Goal: Task Accomplishment & Management: Manage account settings

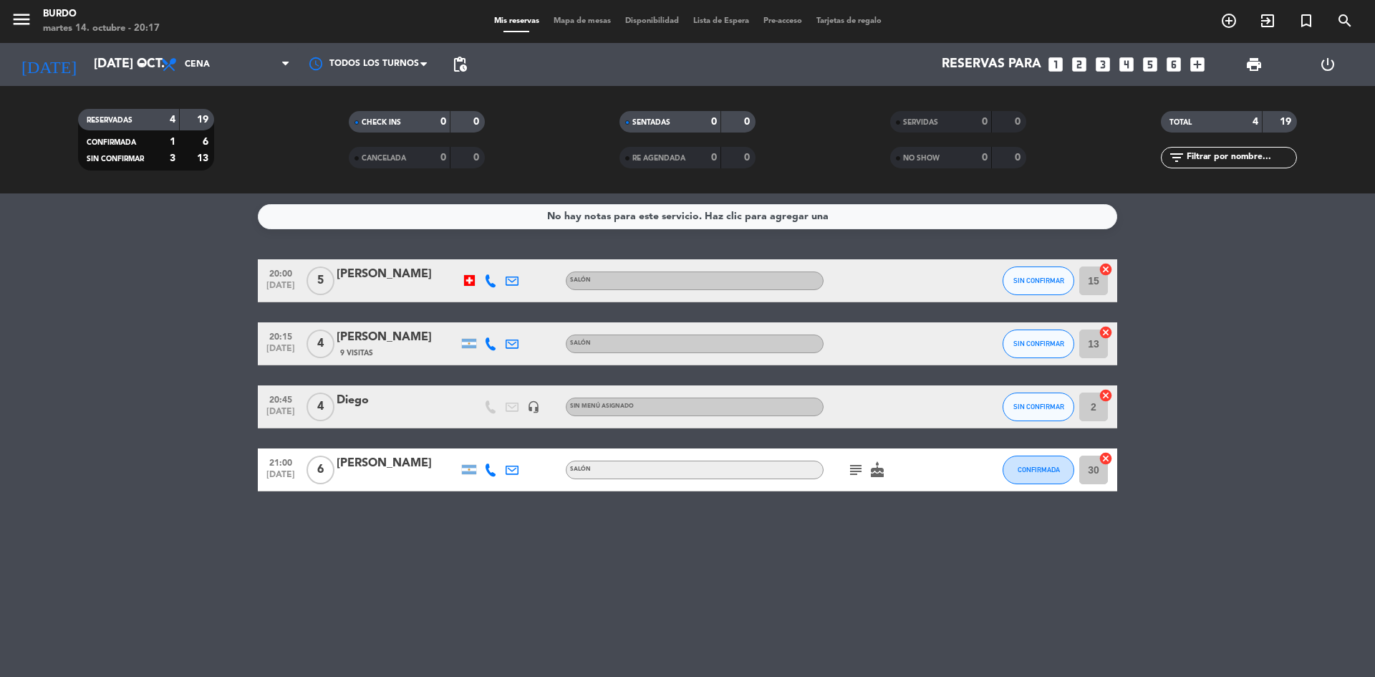
click at [165, 558] on div "No hay notas para este servicio. Haz clic para agregar una 20:00 [DATE] 5 [PERS…" at bounding box center [687, 435] width 1375 height 484
click at [87, 54] on input "[DATE] oct." at bounding box center [170, 64] width 166 height 29
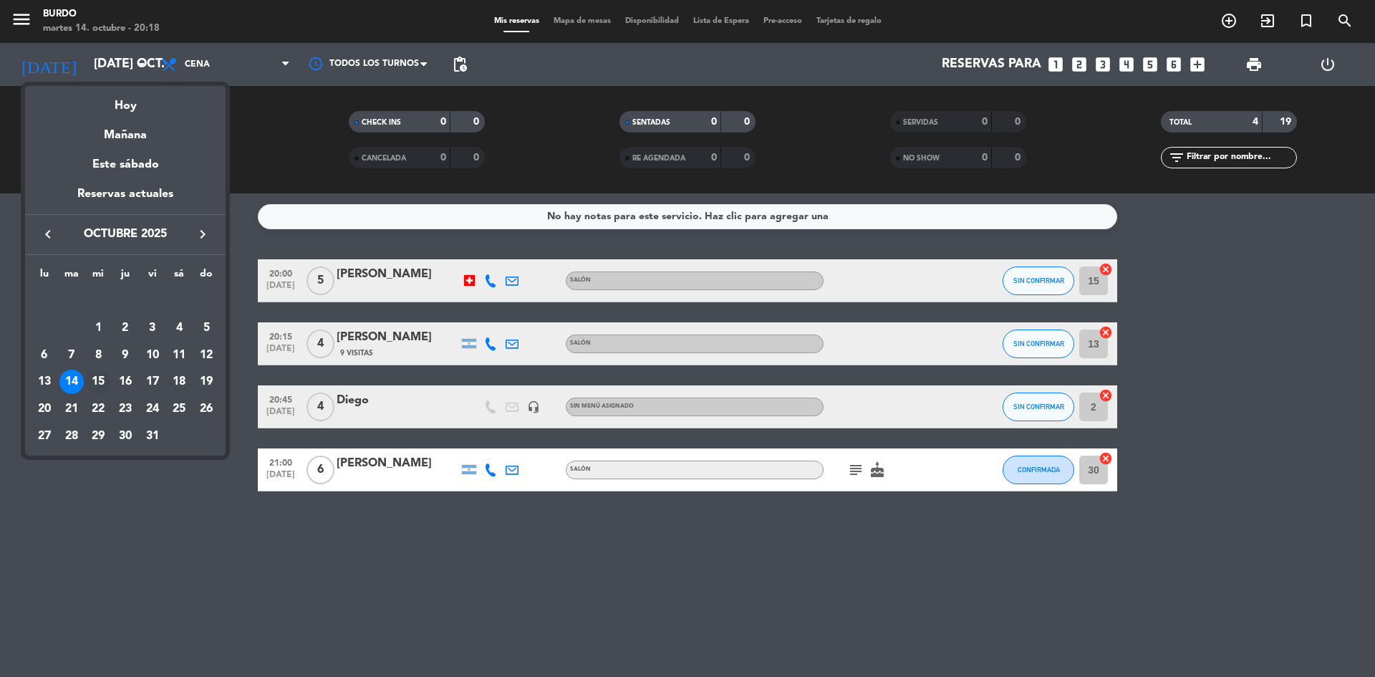
click at [97, 380] on div "15" at bounding box center [98, 382] width 24 height 24
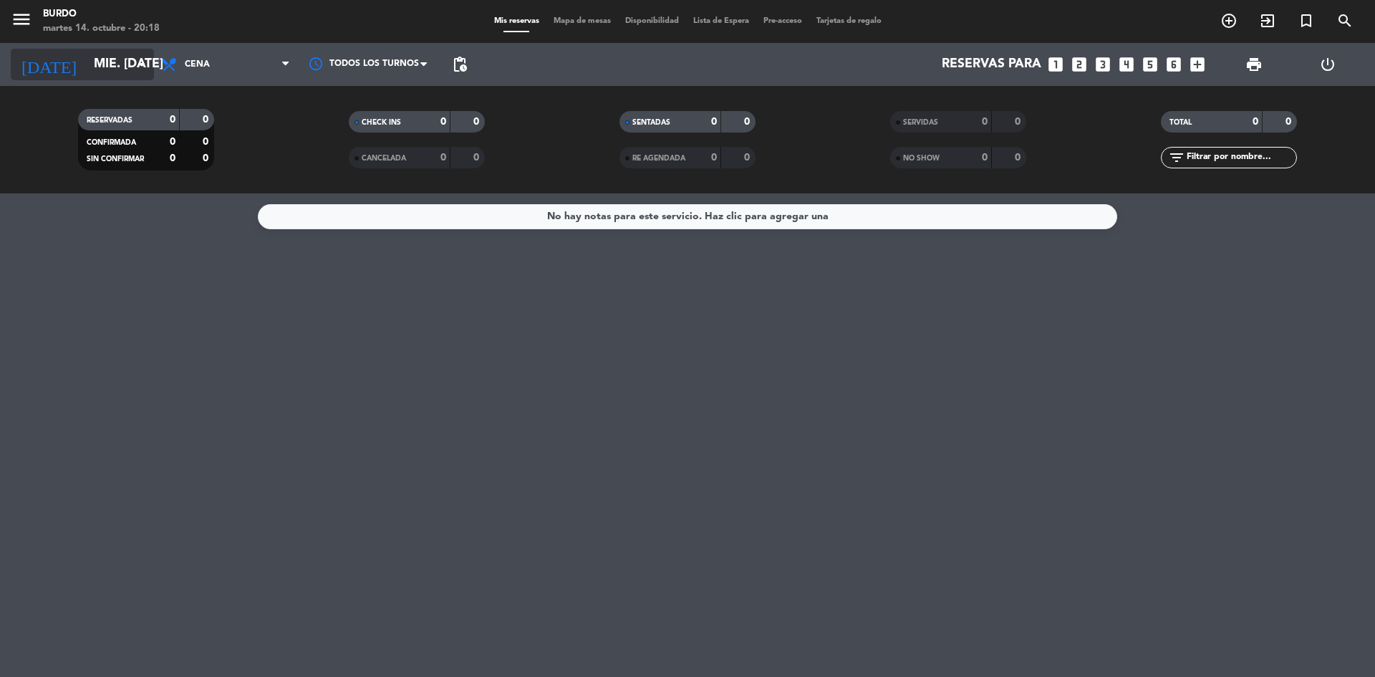
click at [87, 59] on input "mié. [DATE]" at bounding box center [170, 64] width 166 height 29
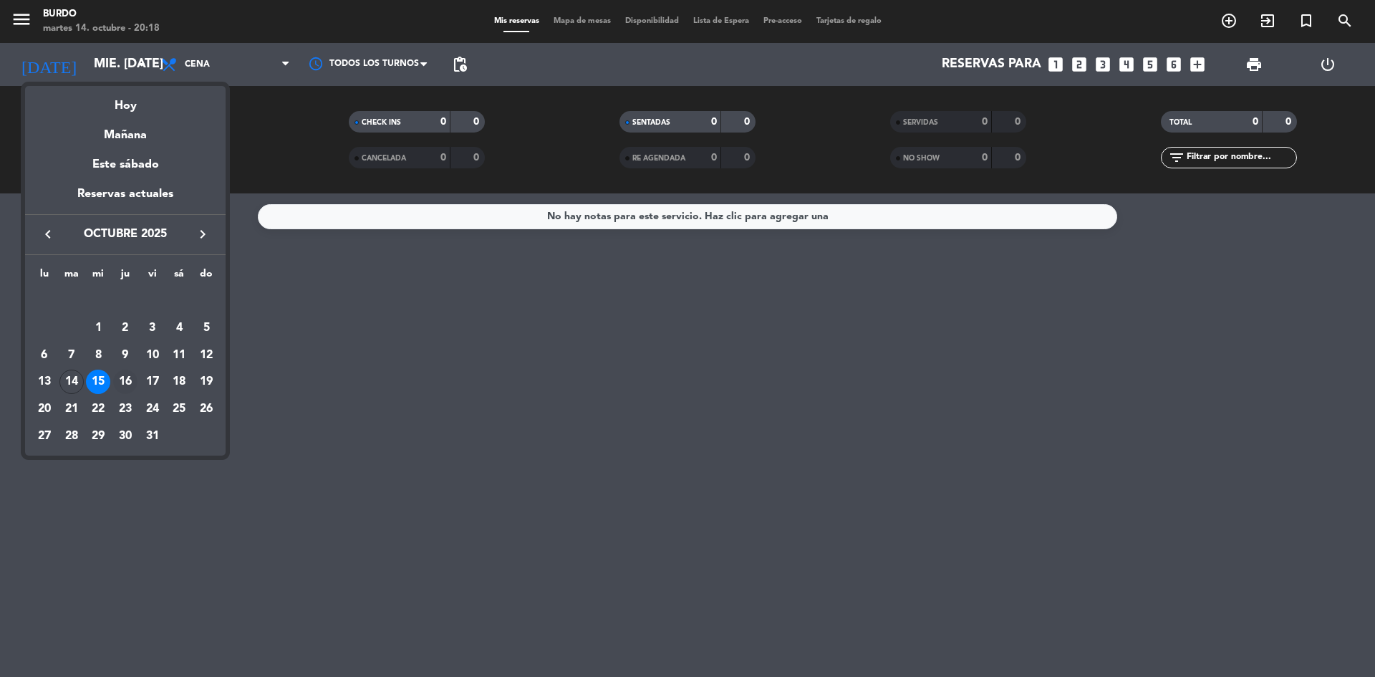
click at [122, 379] on div "16" at bounding box center [125, 382] width 24 height 24
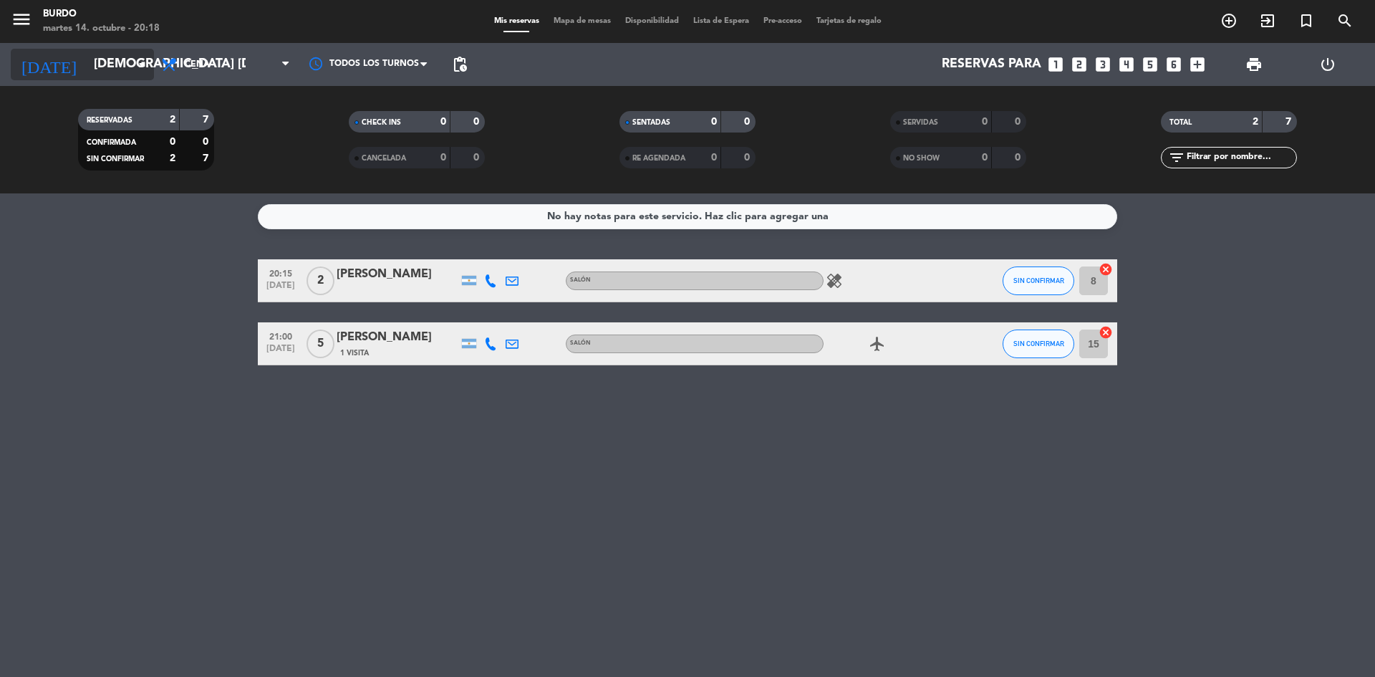
click at [126, 61] on input "[DEMOGRAPHIC_DATA] [DATE]" at bounding box center [170, 64] width 166 height 29
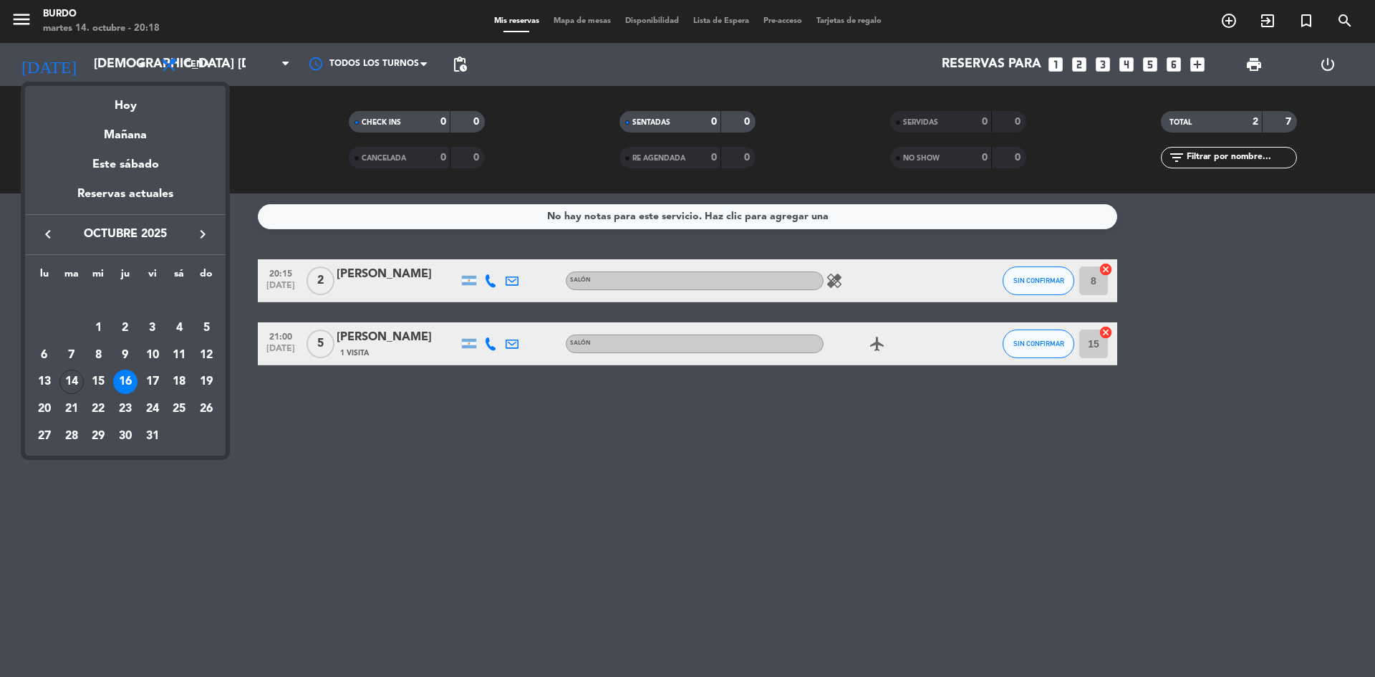
click at [884, 349] on div at bounding box center [687, 338] width 1375 height 677
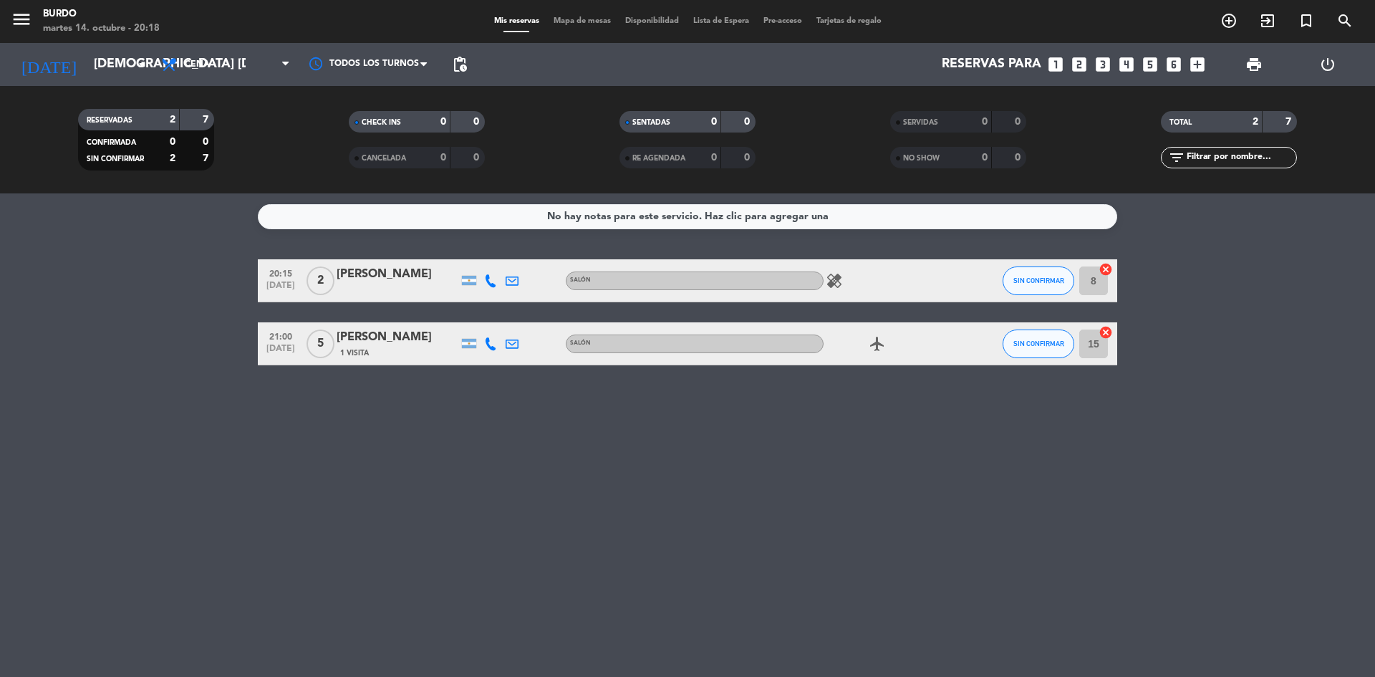
click at [882, 350] on icon "airplanemode_active" at bounding box center [877, 343] width 17 height 17
click at [141, 64] on icon "arrow_drop_down" at bounding box center [141, 64] width 17 height 17
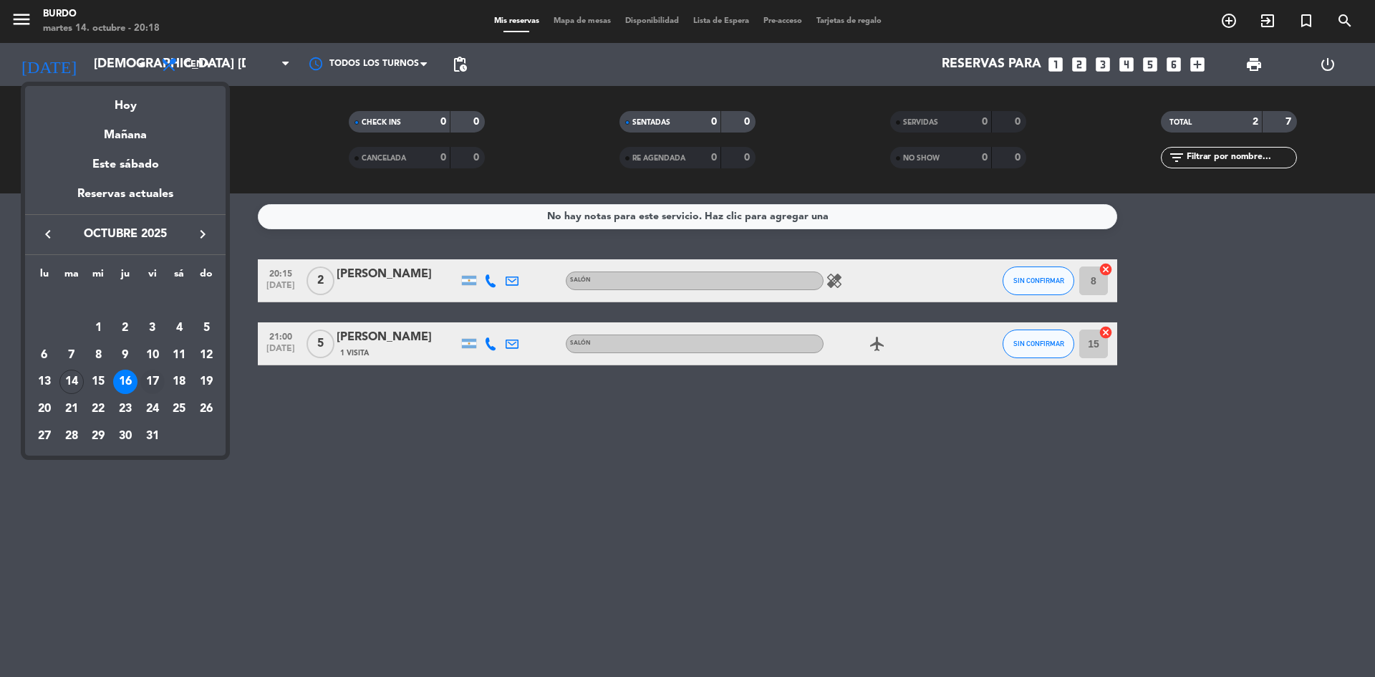
click at [148, 378] on div "17" at bounding box center [152, 382] width 24 height 24
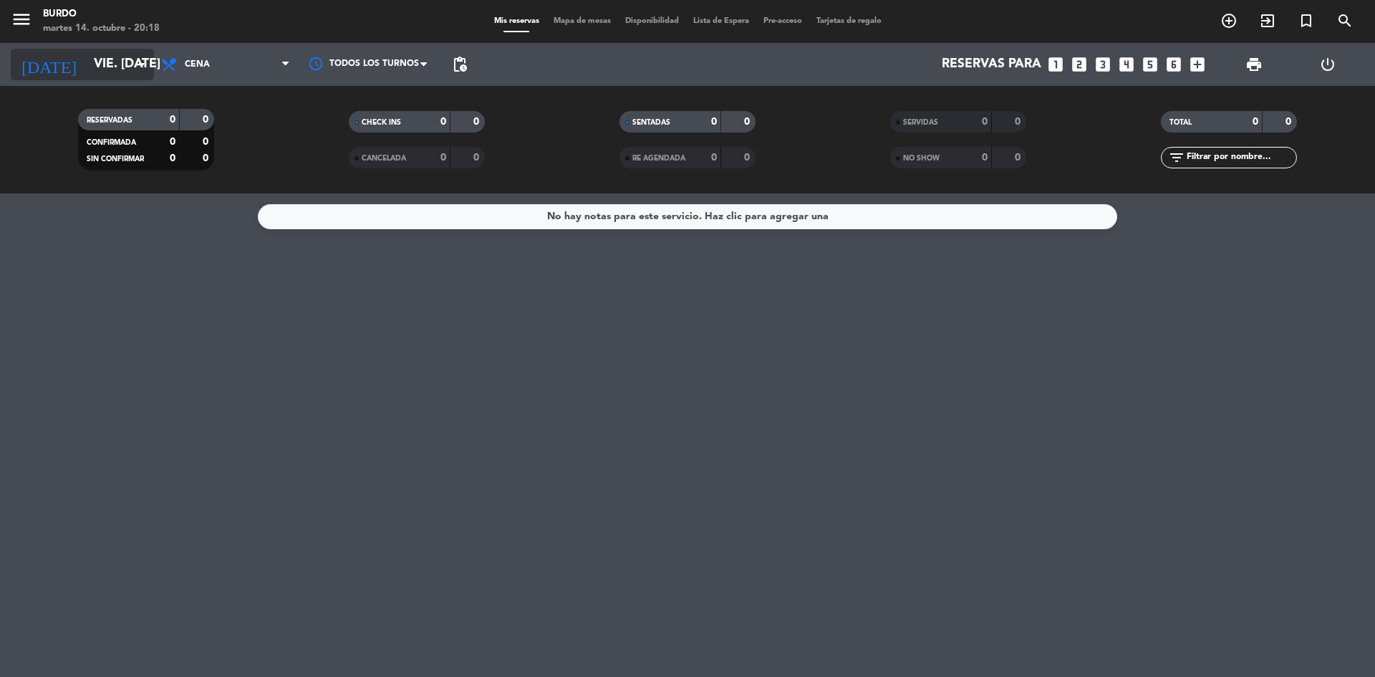
click at [115, 70] on input "vie. [DATE]" at bounding box center [170, 64] width 166 height 29
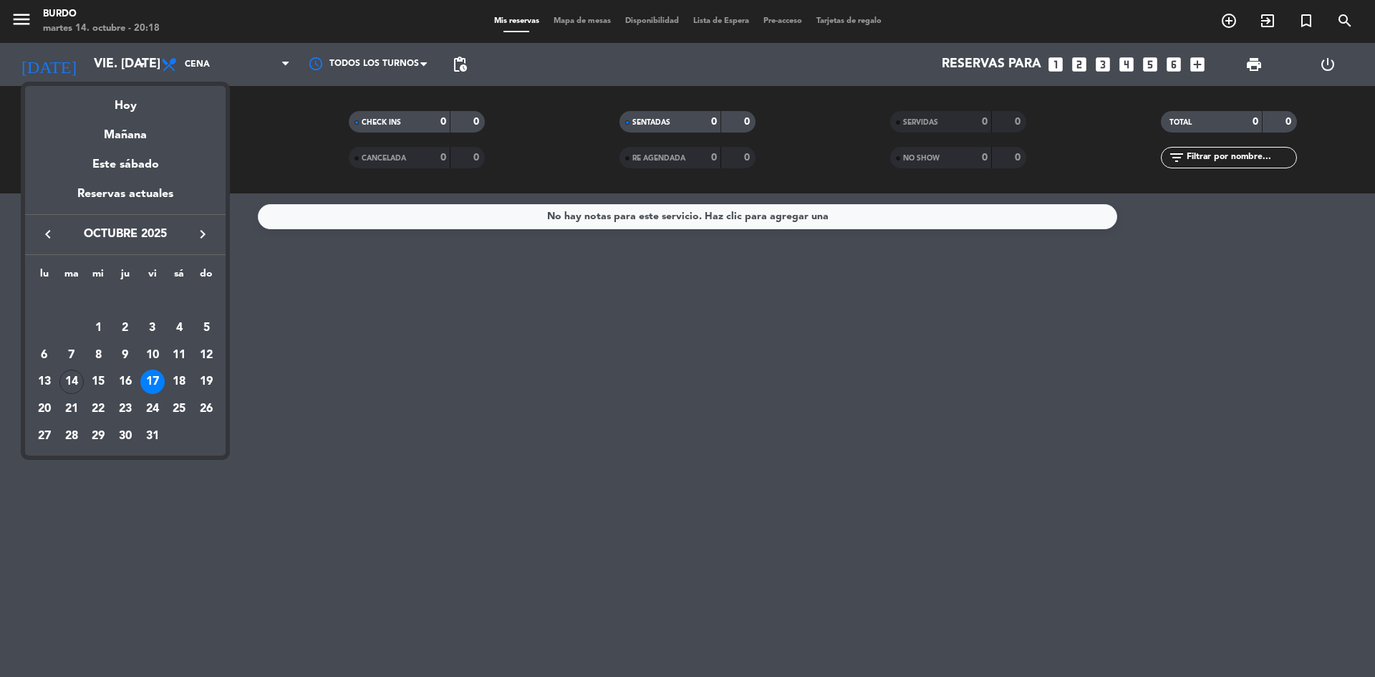
click at [176, 384] on div "18" at bounding box center [179, 382] width 24 height 24
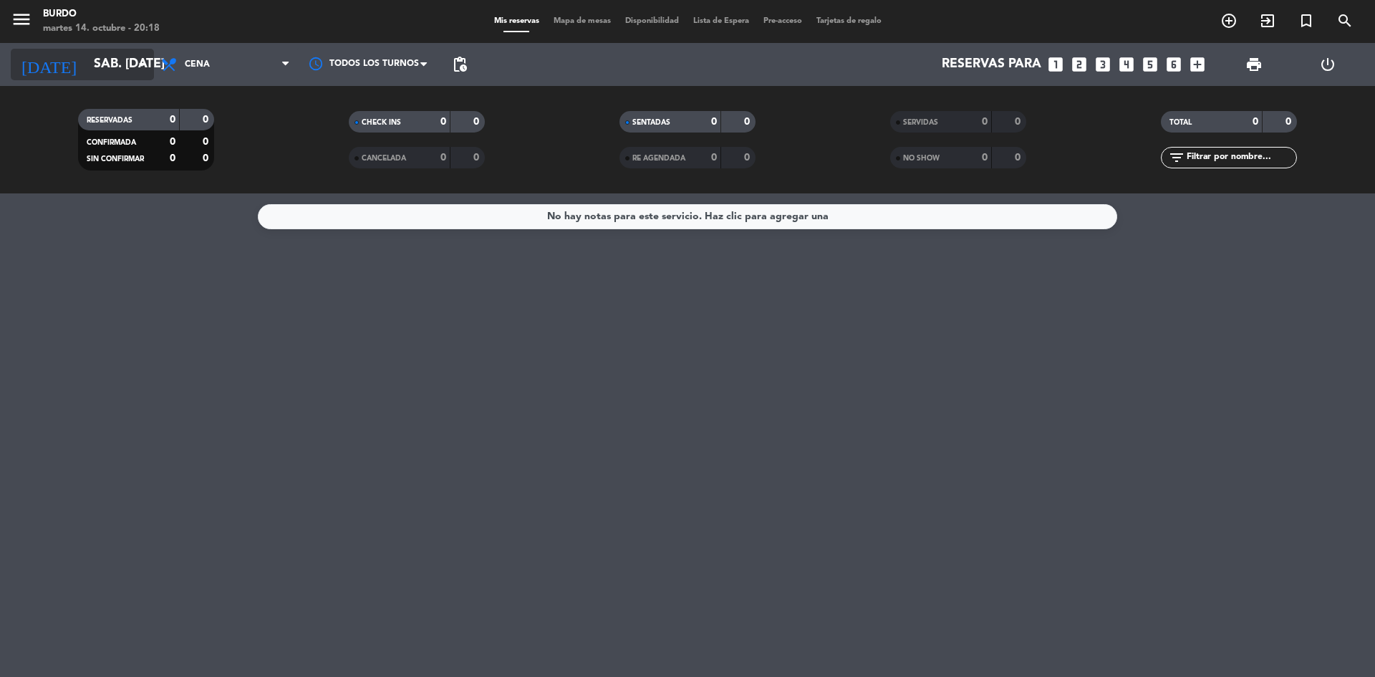
click at [87, 74] on input "sáb. [DATE]" at bounding box center [170, 64] width 166 height 29
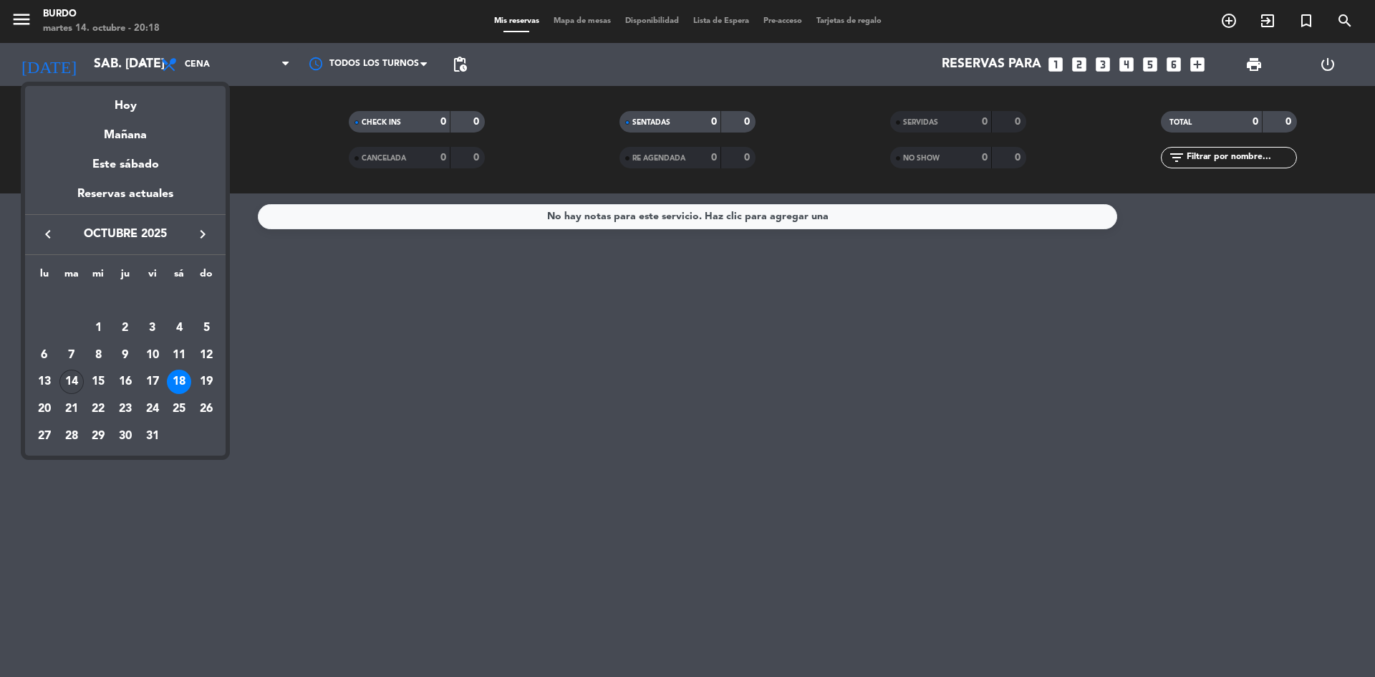
click at [69, 374] on div "14" at bounding box center [71, 382] width 24 height 24
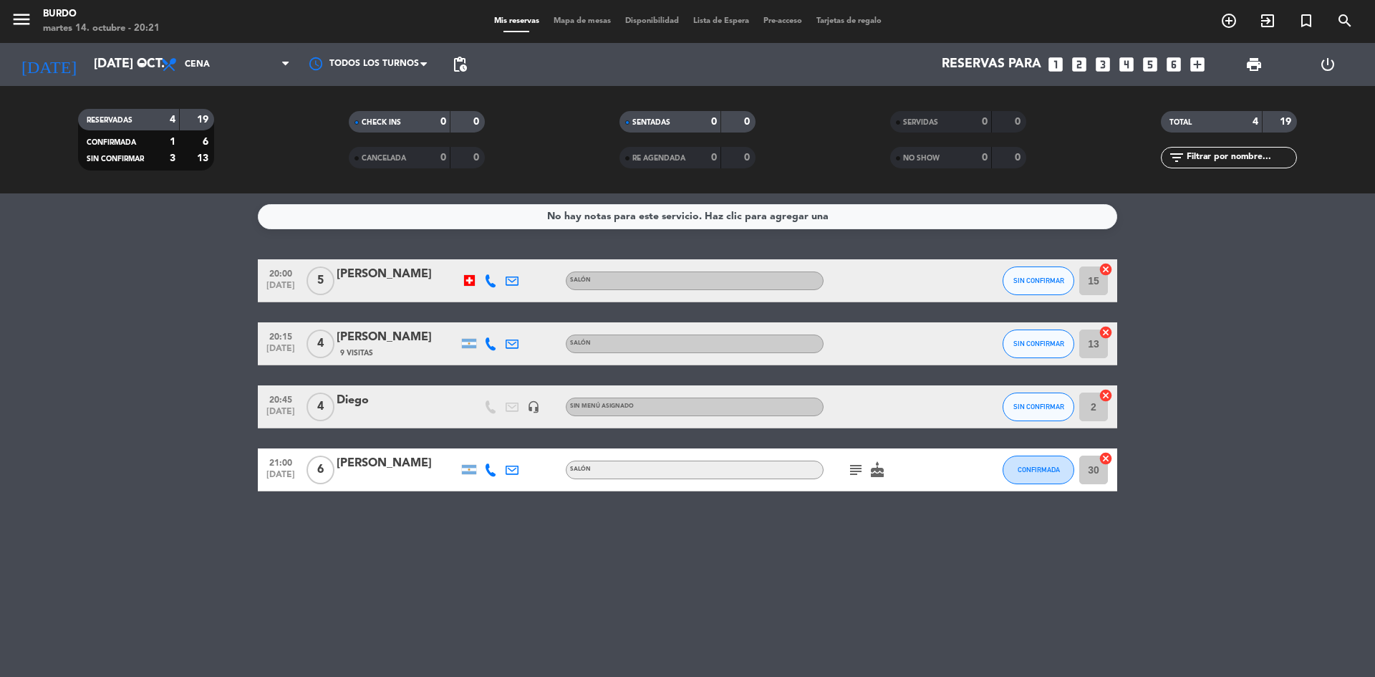
click at [43, 501] on div "No hay notas para este servicio. Haz clic para agregar una 20:00 [DATE] 5 [PERS…" at bounding box center [687, 435] width 1375 height 484
click at [856, 472] on icon "subject" at bounding box center [855, 469] width 17 height 17
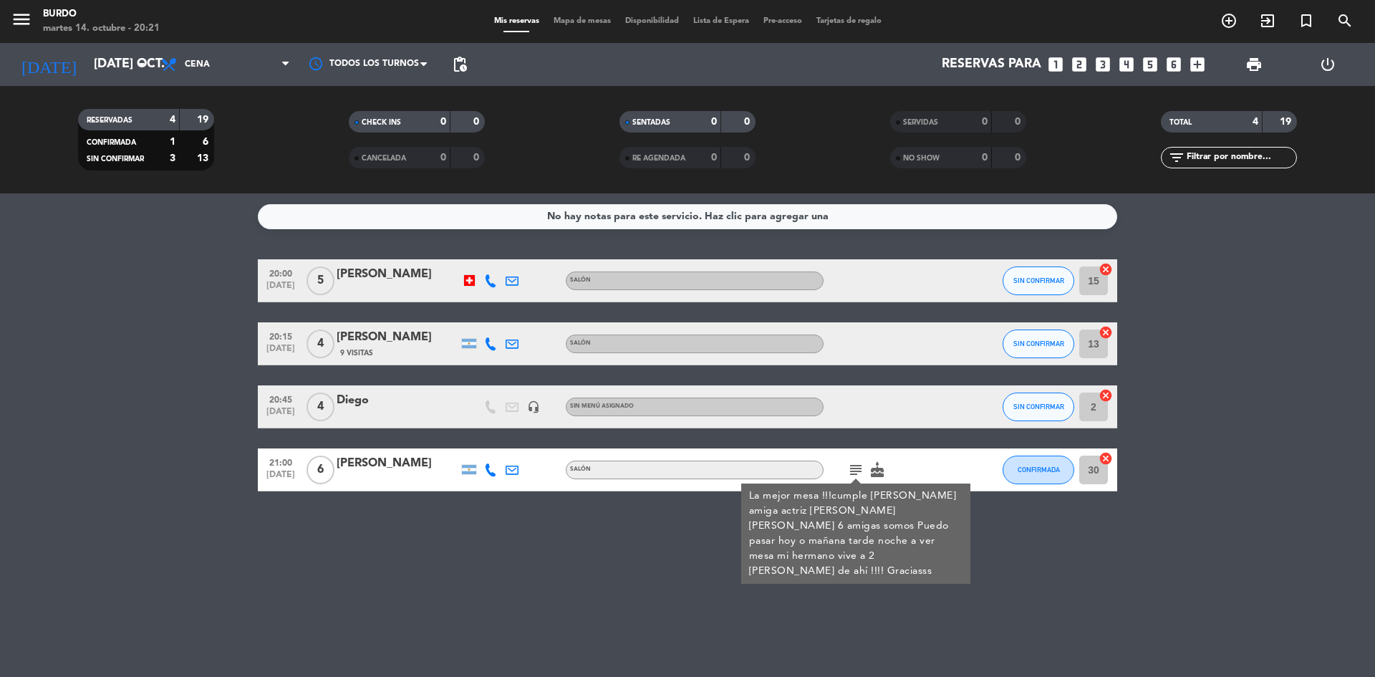
click at [857, 471] on icon "subject" at bounding box center [855, 469] width 17 height 17
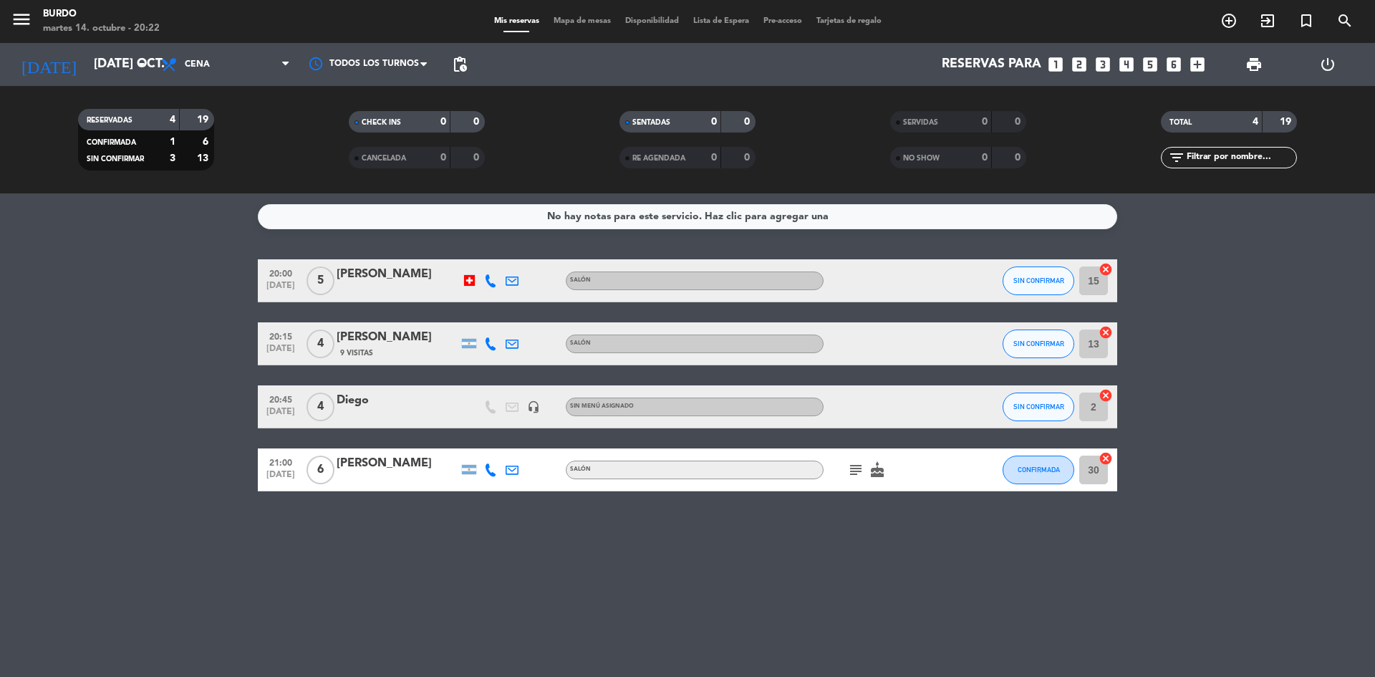
click at [158, 371] on bookings-row "20:00 [DATE] 5 [PERSON_NAME] SALÓN SIN CONFIRMAR 15 cancel 20:15 [DATE] 4 [PERS…" at bounding box center [687, 375] width 1375 height 232
click at [149, 439] on bookings-row "20:00 [DATE] 5 [PERSON_NAME] SALÓN SIN CONFIRMAR 15 cancel 20:15 [DATE] 4 [PERS…" at bounding box center [687, 375] width 1375 height 232
click at [76, 443] on bookings-row "20:00 [DATE] 5 [PERSON_NAME] SALÓN SIN CONFIRMAR 15 cancel 20:15 [DATE] 4 [PERS…" at bounding box center [687, 375] width 1375 height 232
click at [20, 256] on div "No hay notas para este servicio. Haz clic para agregar una 20:00 [DATE] 5 [PERS…" at bounding box center [687, 435] width 1375 height 484
click at [113, 70] on input "[DATE] oct." at bounding box center [170, 64] width 166 height 29
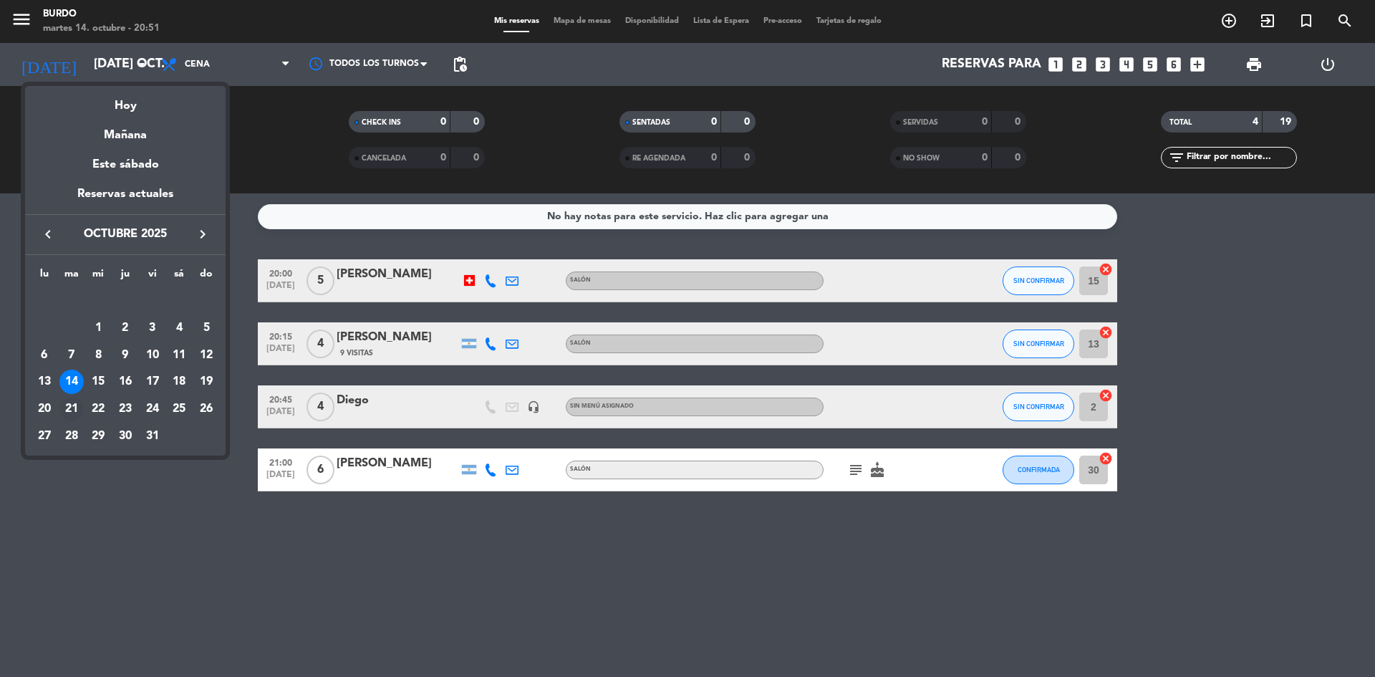
click at [80, 410] on div "21" at bounding box center [71, 409] width 24 height 24
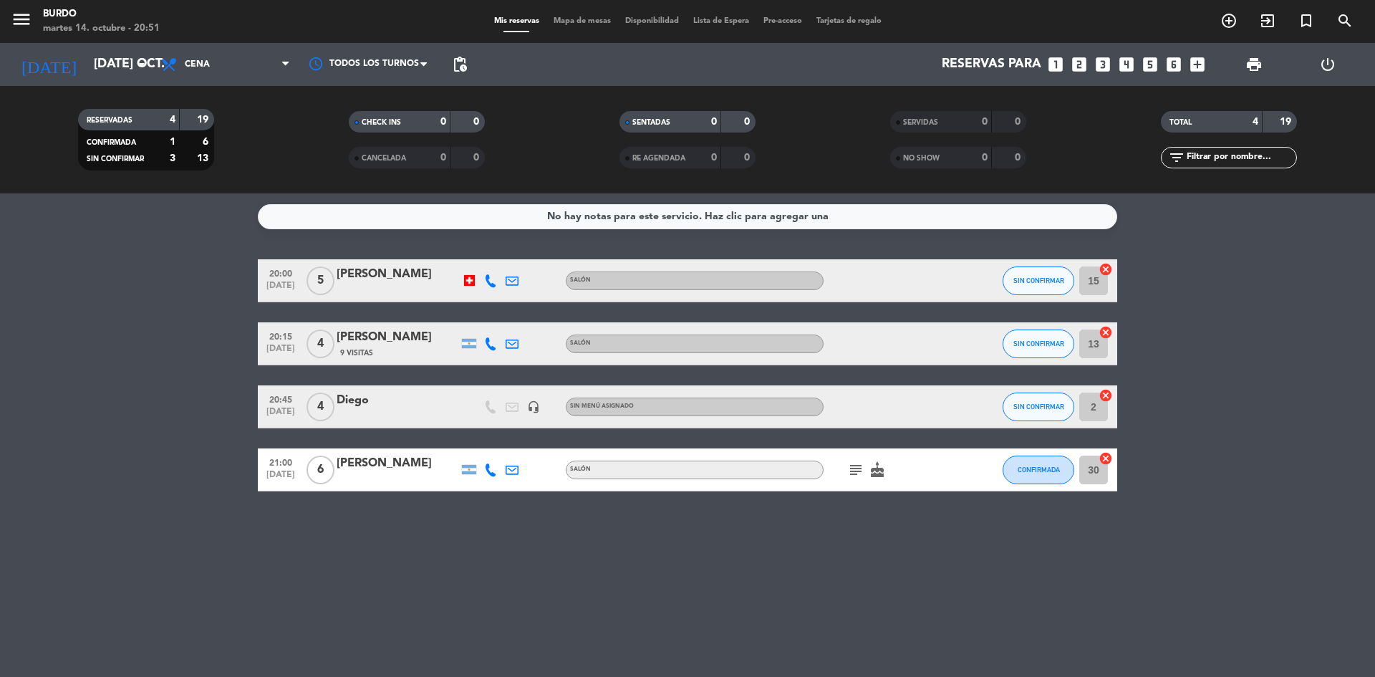
type input "[DATE] oct."
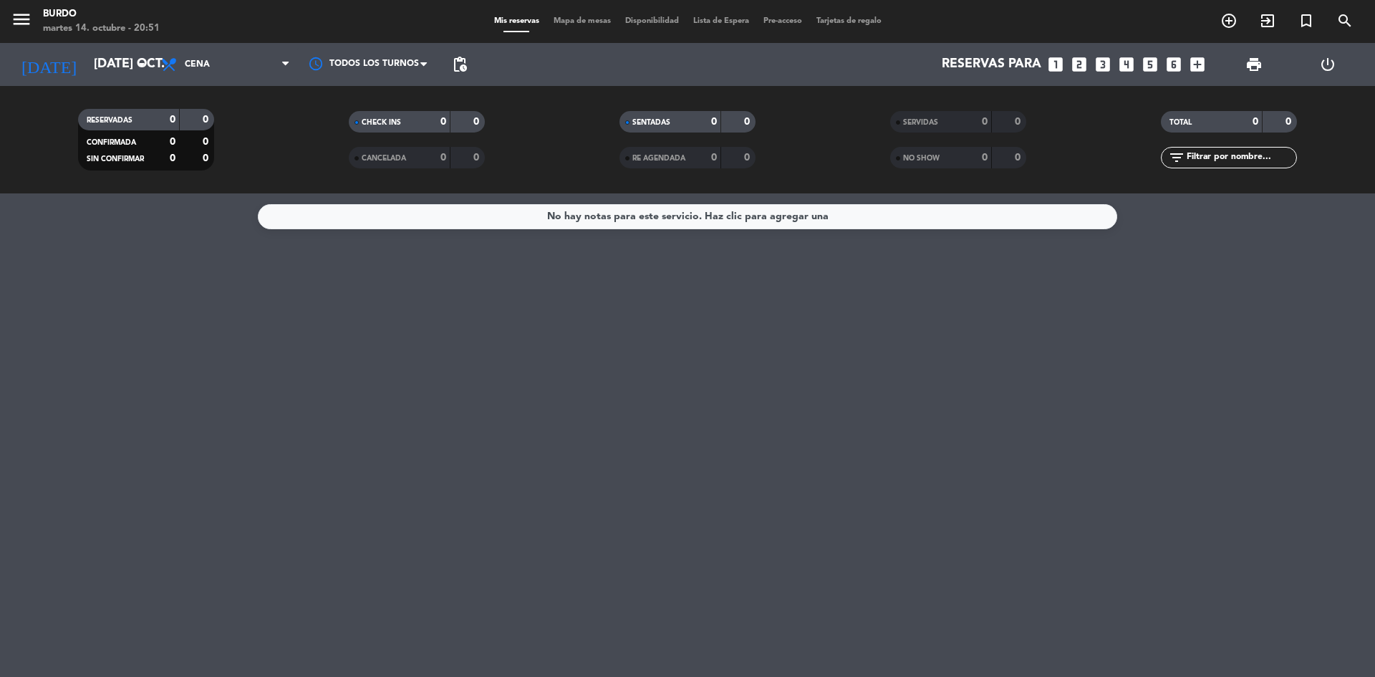
click at [575, 21] on span "Mapa de mesas" at bounding box center [583, 21] width 72 height 8
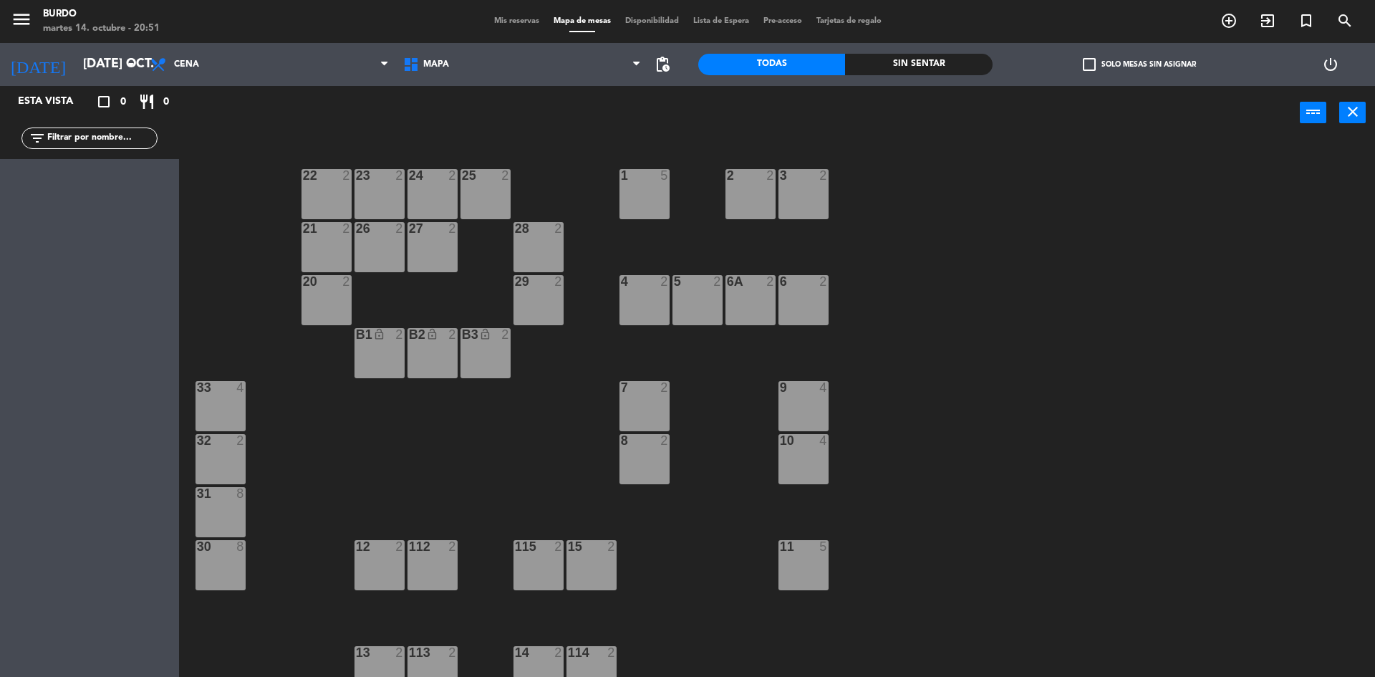
scroll to position [16, 0]
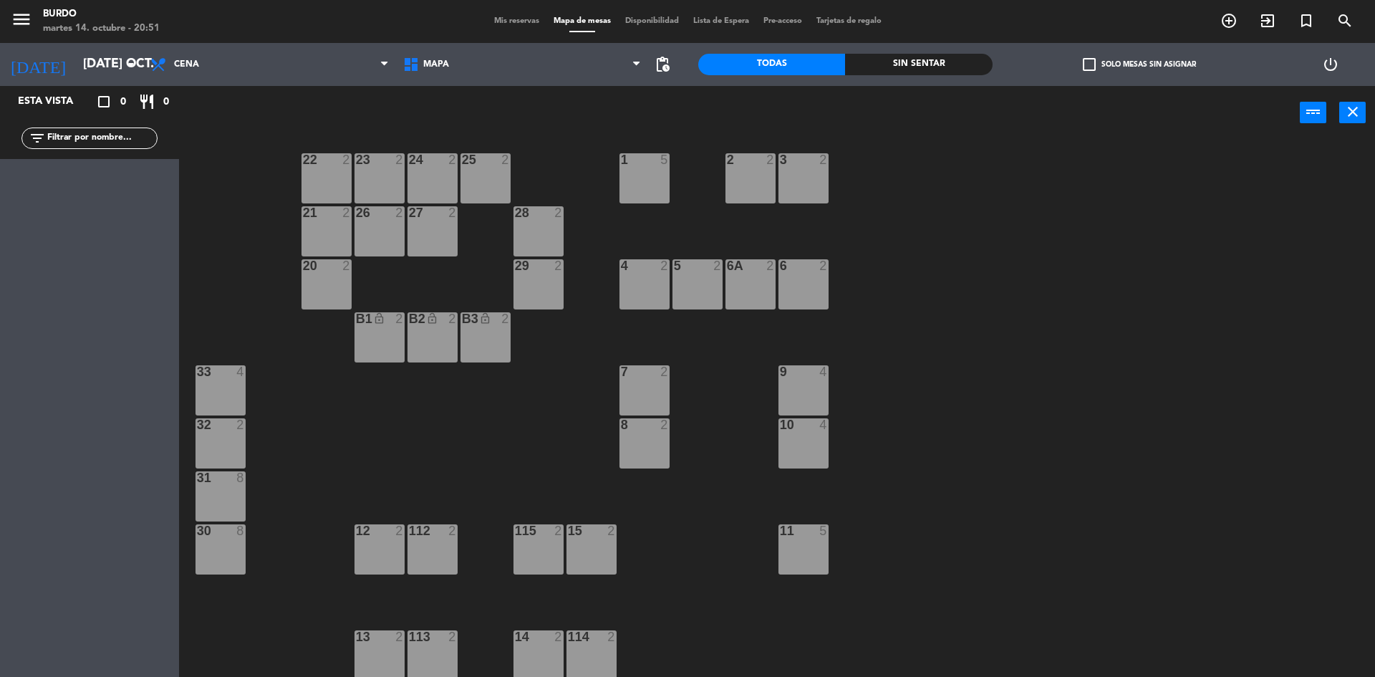
click at [236, 390] on div "33 4" at bounding box center [221, 390] width 50 height 50
click at [229, 448] on div "32 2" at bounding box center [221, 443] width 50 height 50
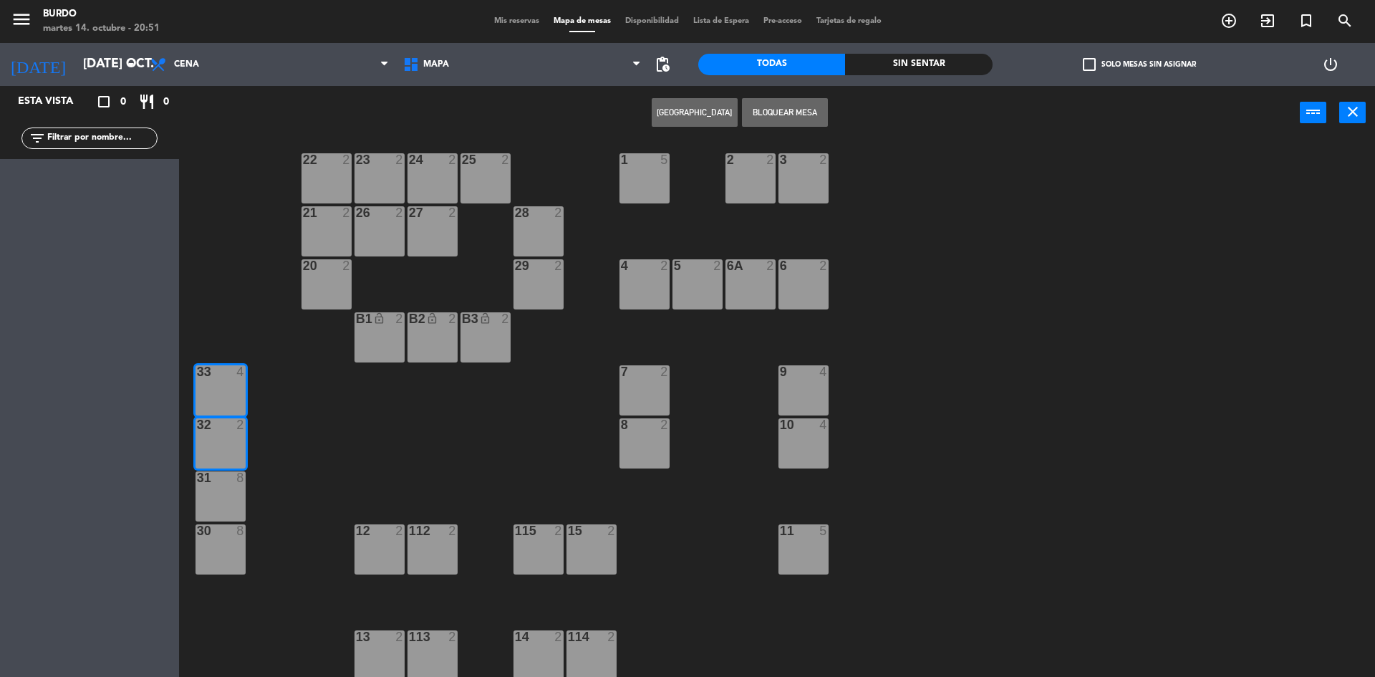
click at [202, 503] on div "31 8" at bounding box center [221, 496] width 50 height 50
click at [227, 561] on div "30 8" at bounding box center [221, 549] width 50 height 50
click at [807, 115] on button "Bloquear Mesa" at bounding box center [785, 112] width 86 height 29
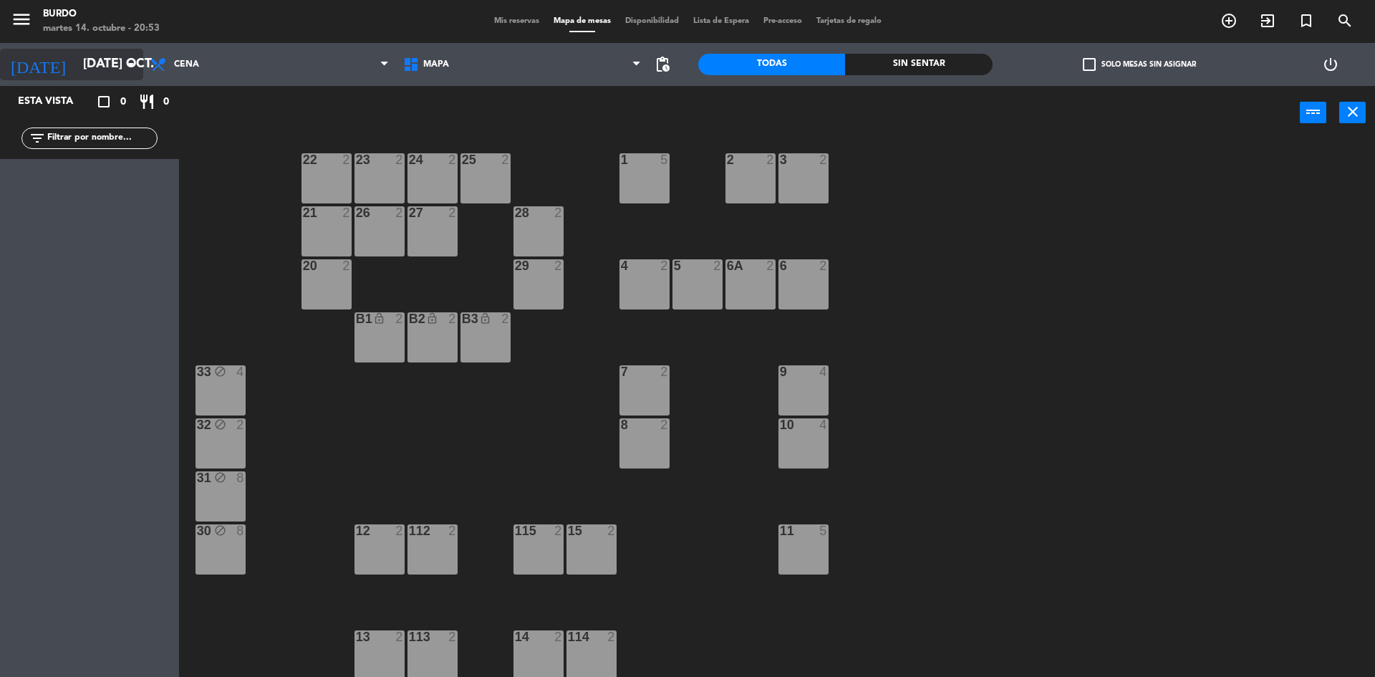
click at [79, 64] on input "[DATE] oct." at bounding box center [159, 64] width 166 height 29
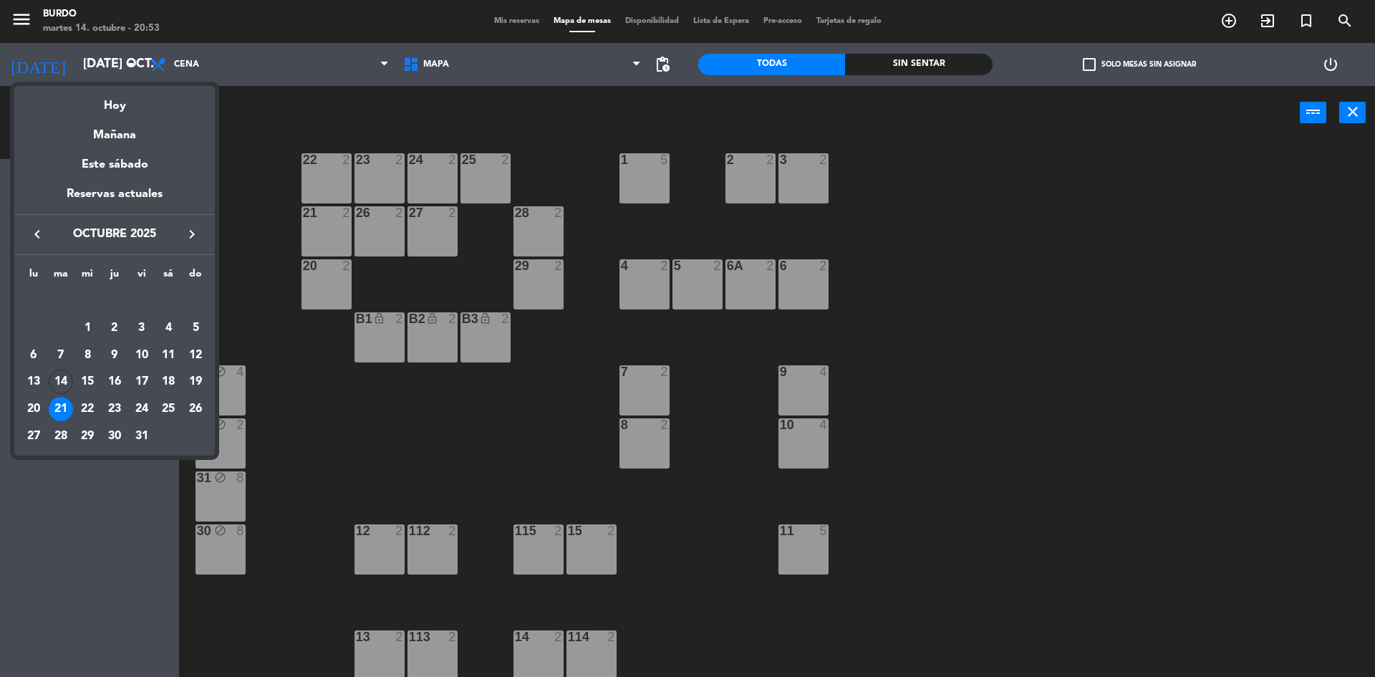
click at [85, 410] on div "22" at bounding box center [87, 409] width 24 height 24
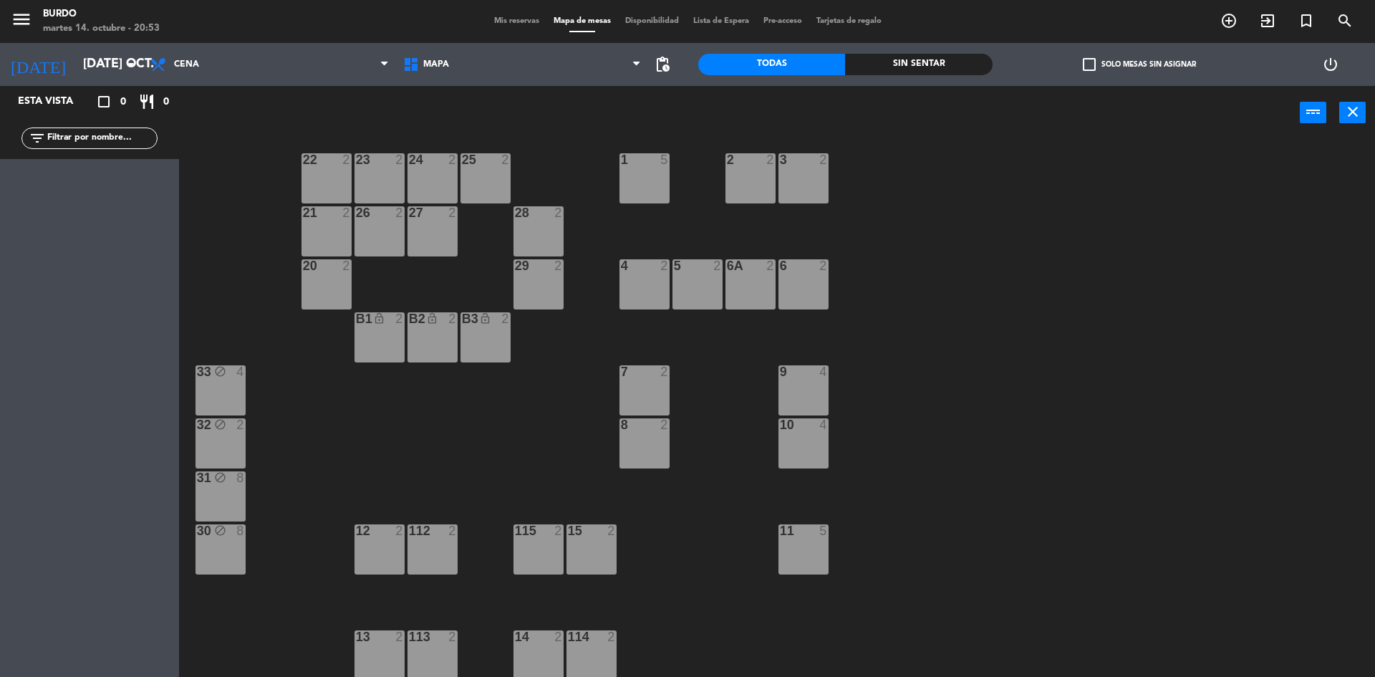
type input "mié. [DATE]"
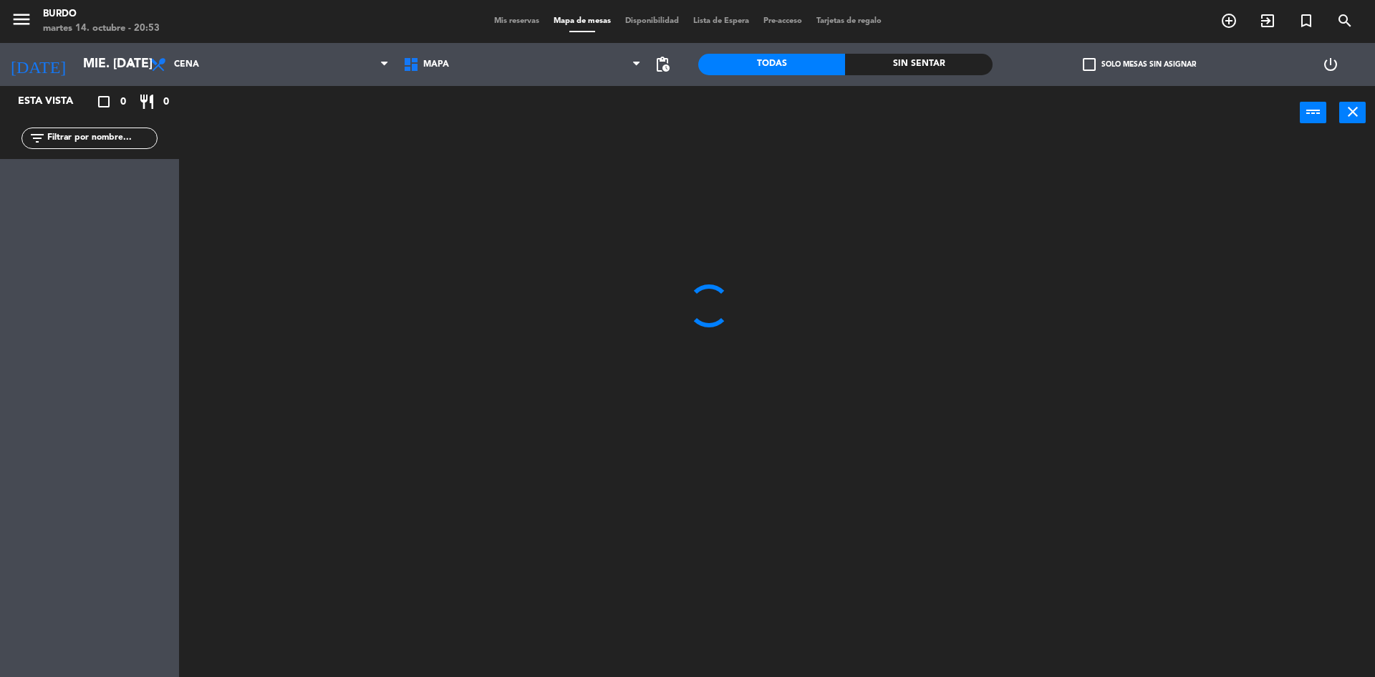
scroll to position [0, 0]
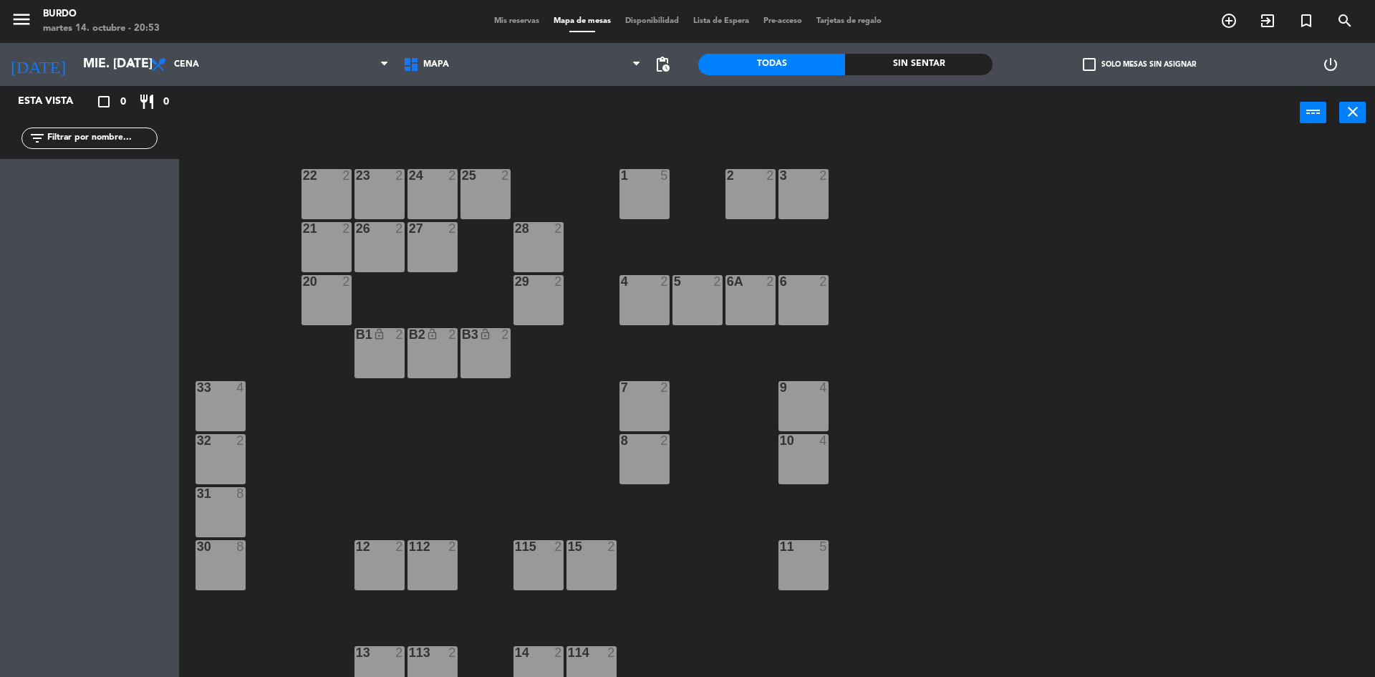
click at [233, 559] on div "30 8" at bounding box center [221, 565] width 50 height 50
click at [718, 111] on button "[GEOGRAPHIC_DATA]" at bounding box center [695, 112] width 86 height 29
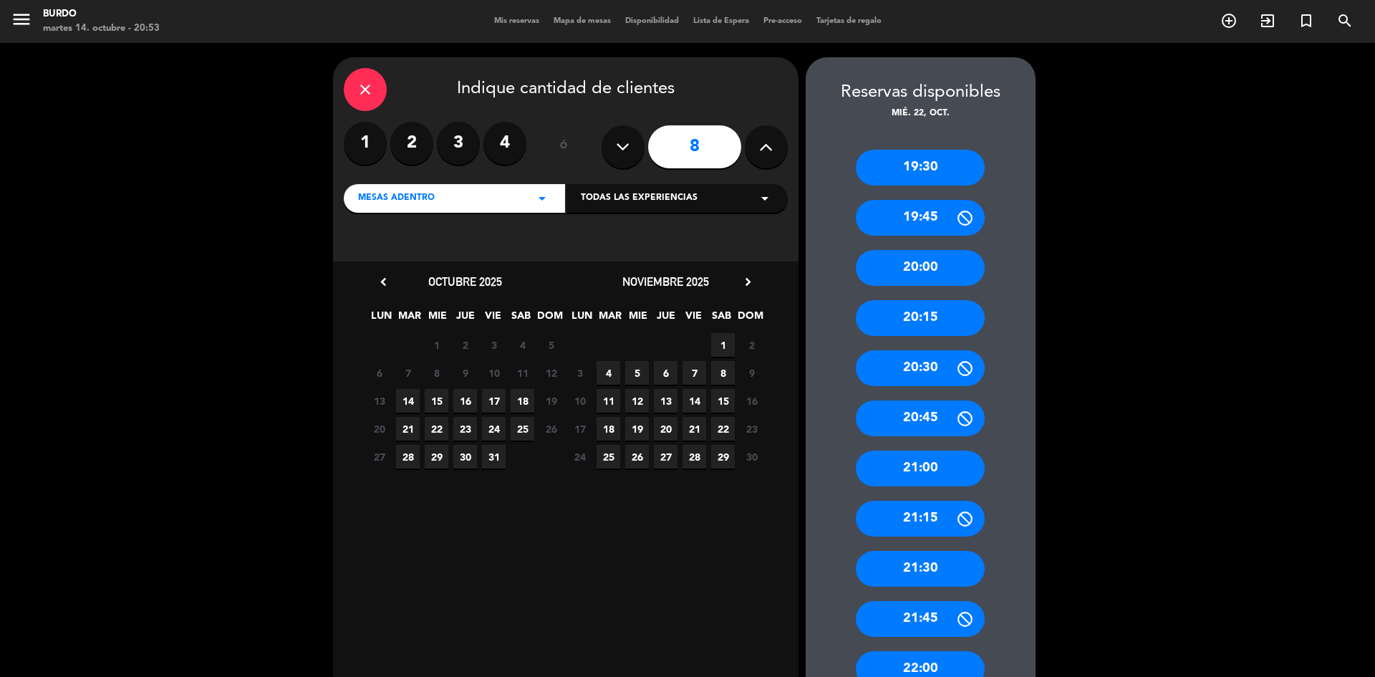
click at [777, 154] on button at bounding box center [766, 146] width 43 height 43
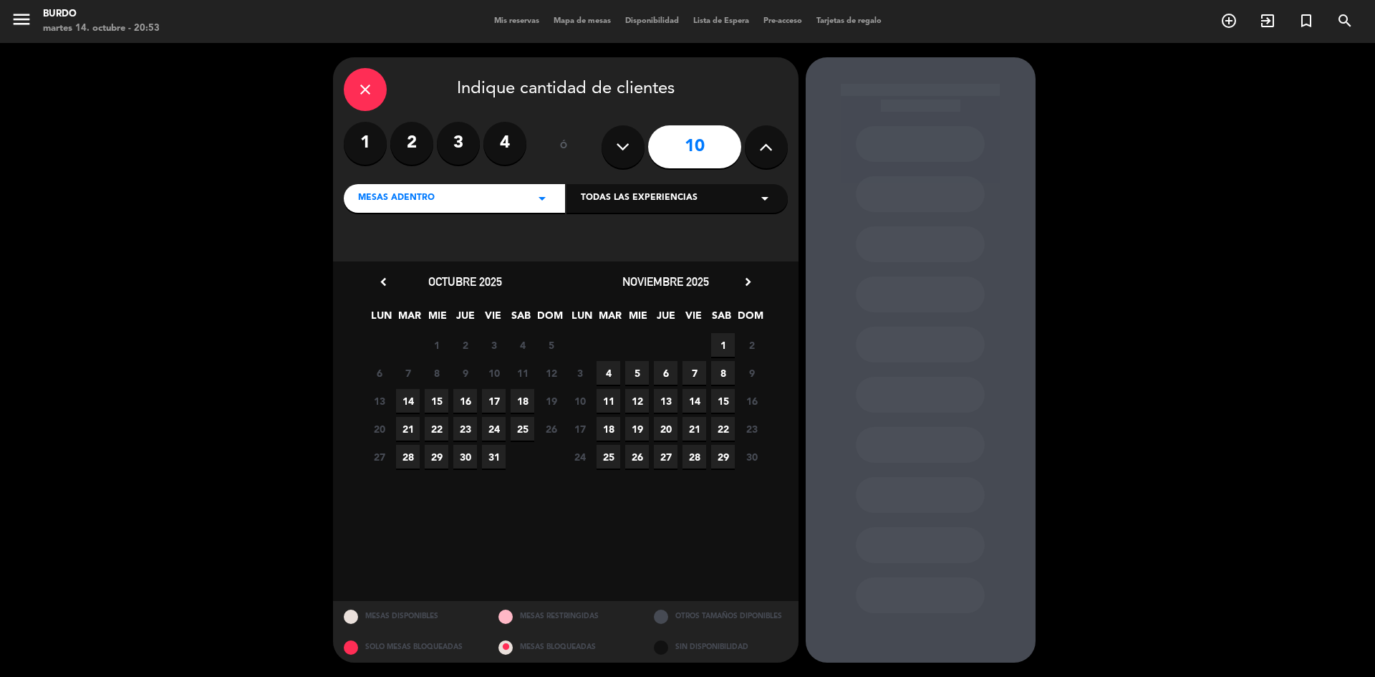
click at [620, 153] on icon at bounding box center [623, 146] width 14 height 21
type input "9"
click at [436, 399] on span "15" at bounding box center [437, 401] width 24 height 24
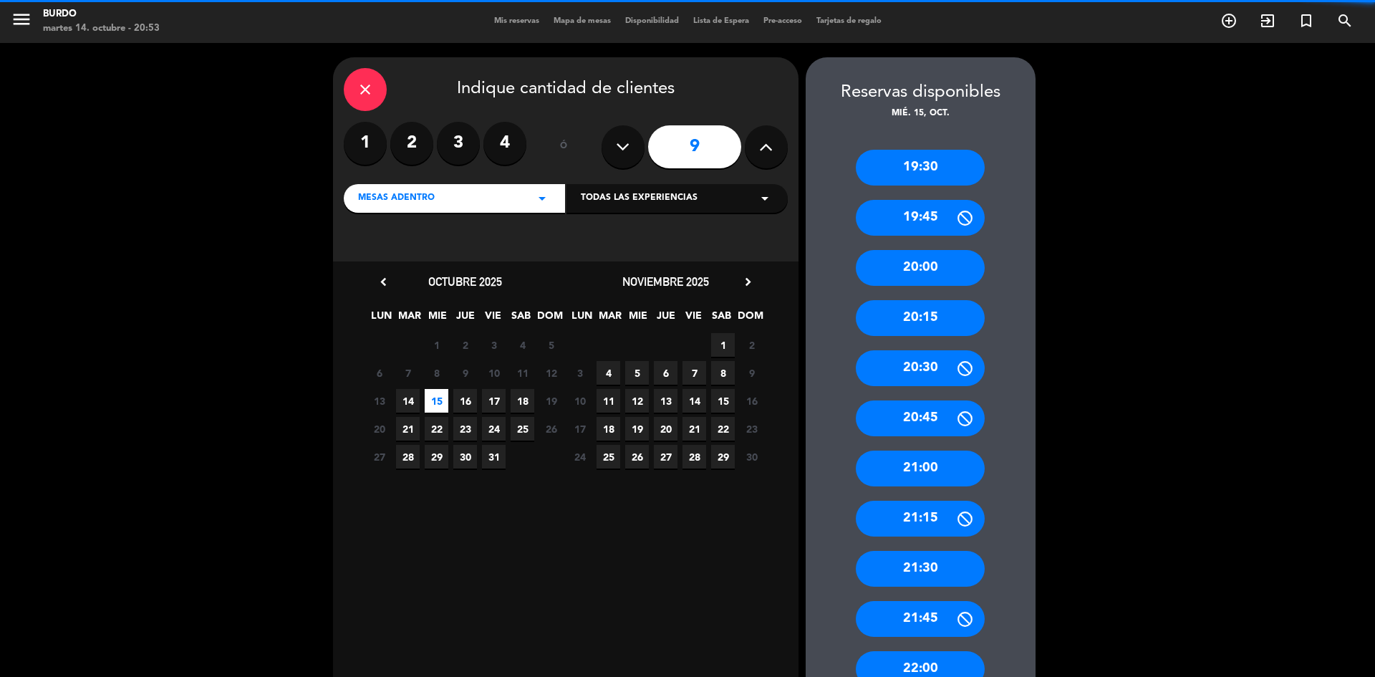
click at [438, 421] on span "22" at bounding box center [437, 429] width 24 height 24
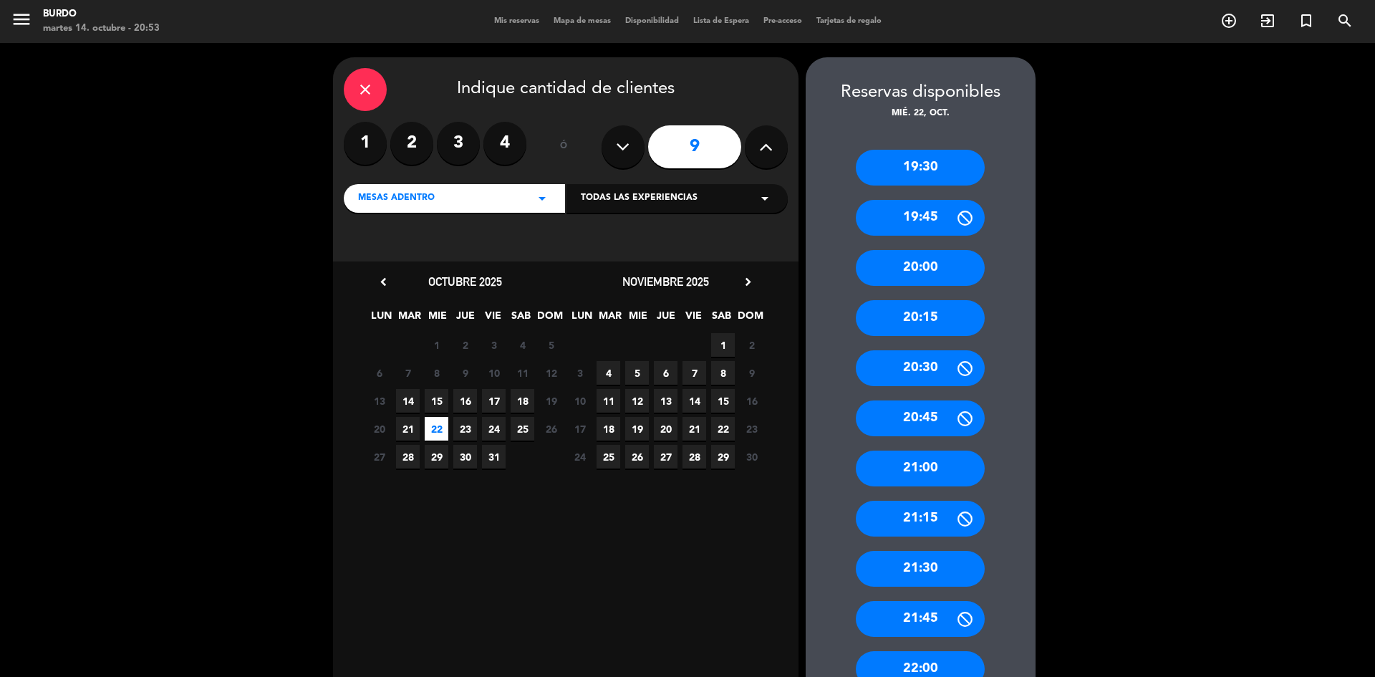
click at [962, 269] on div "20:00" at bounding box center [920, 268] width 129 height 36
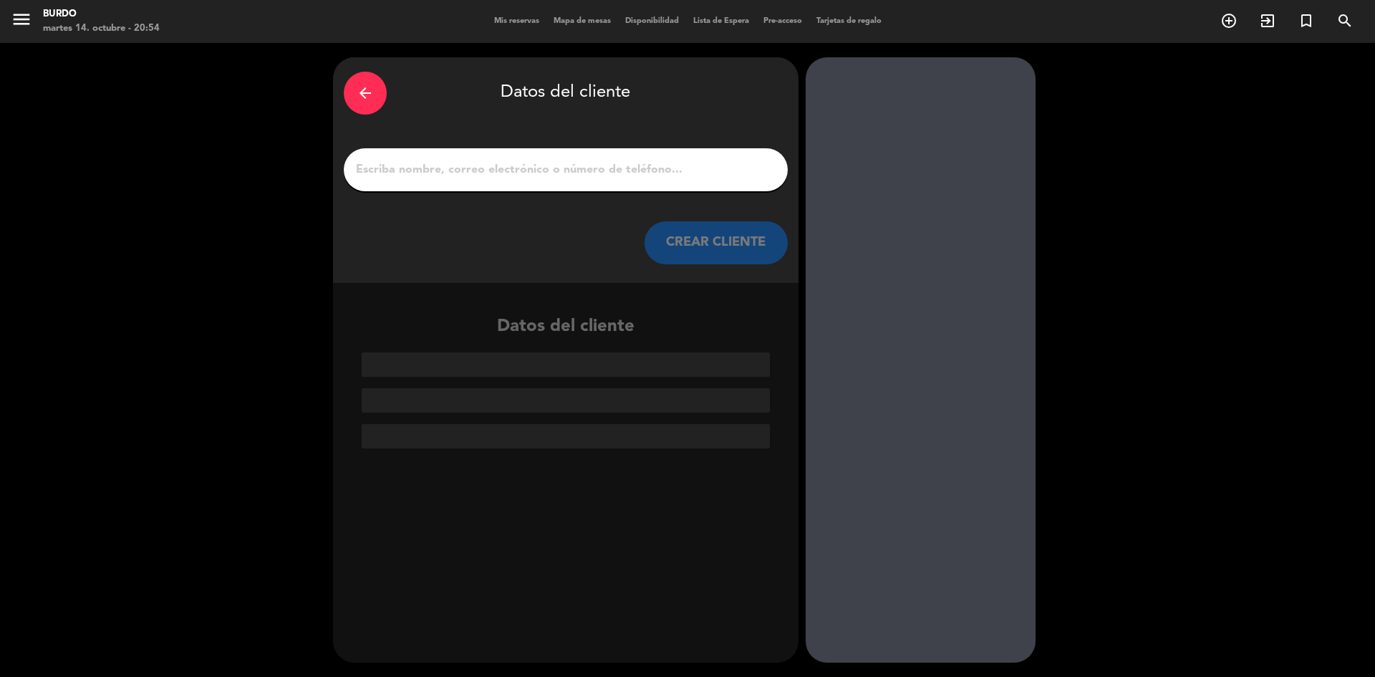
click at [487, 162] on input "1" at bounding box center [566, 170] width 423 height 20
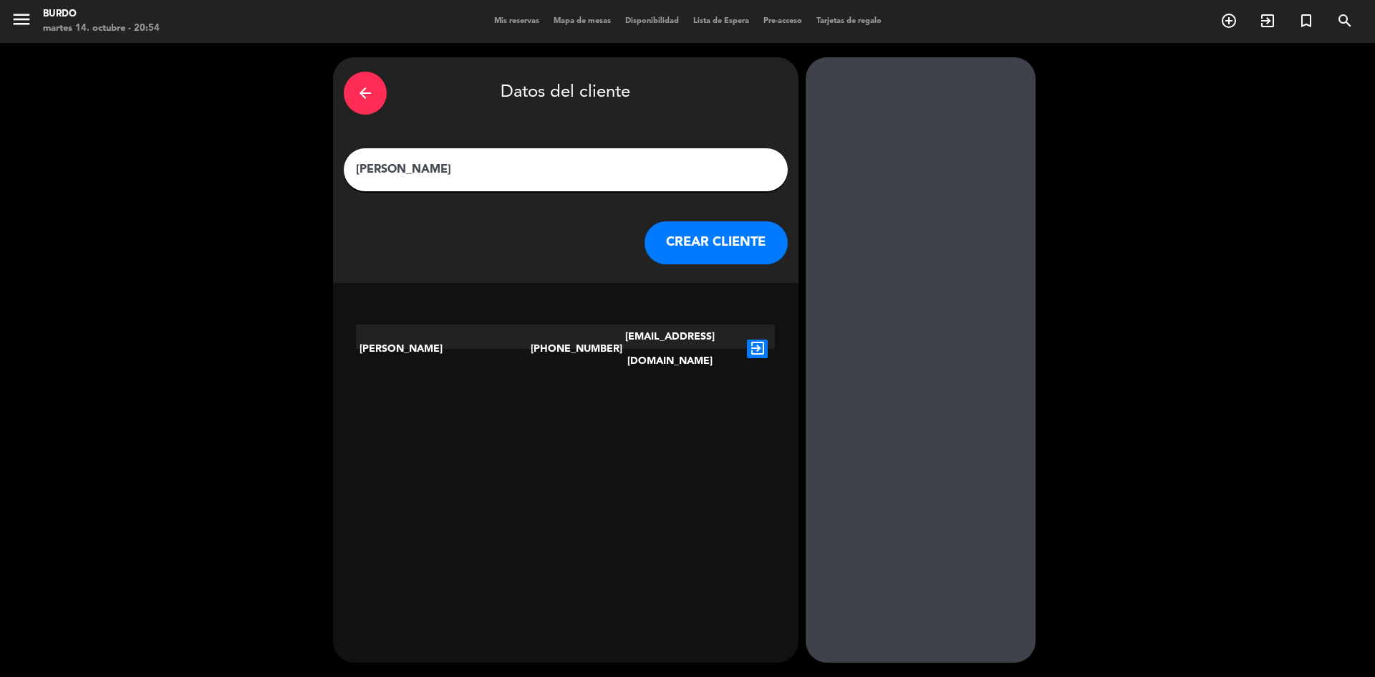
type input "[PERSON_NAME]"
click at [761, 340] on icon "exit_to_app" at bounding box center [757, 349] width 21 height 19
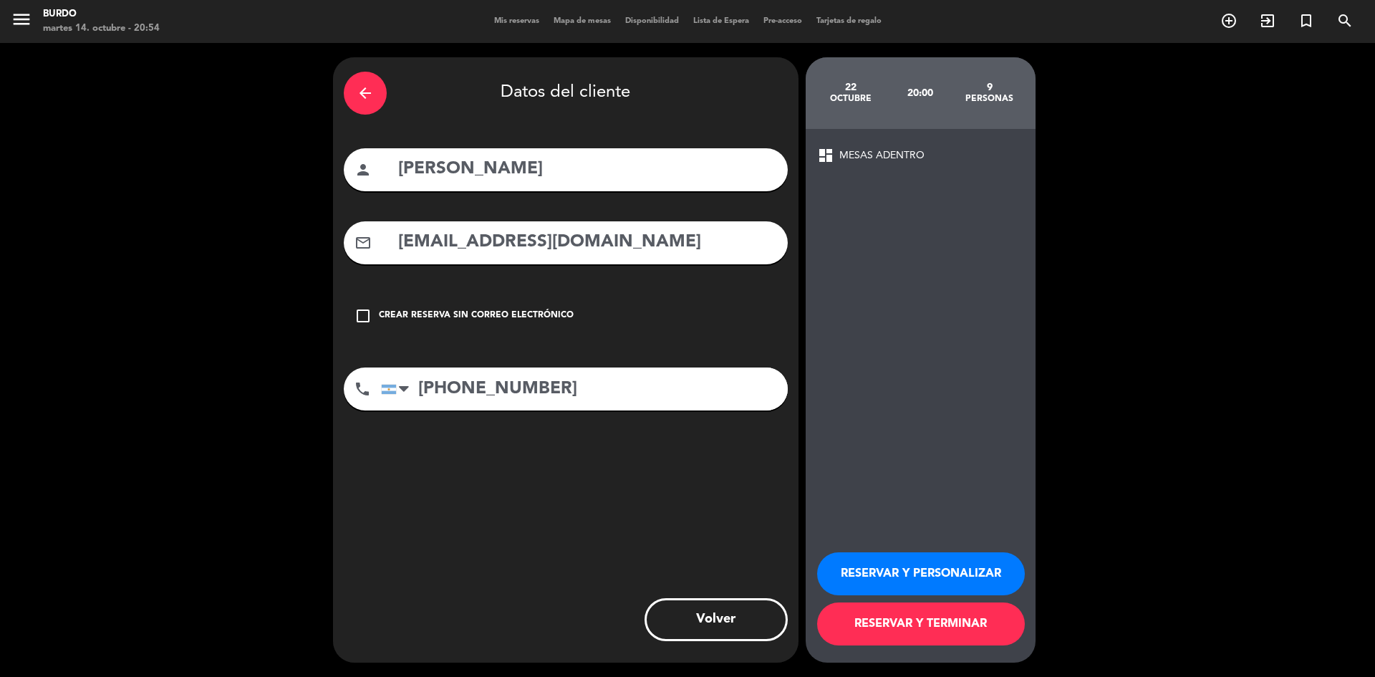
click at [361, 310] on icon "check_box_outline_blank" at bounding box center [363, 315] width 17 height 17
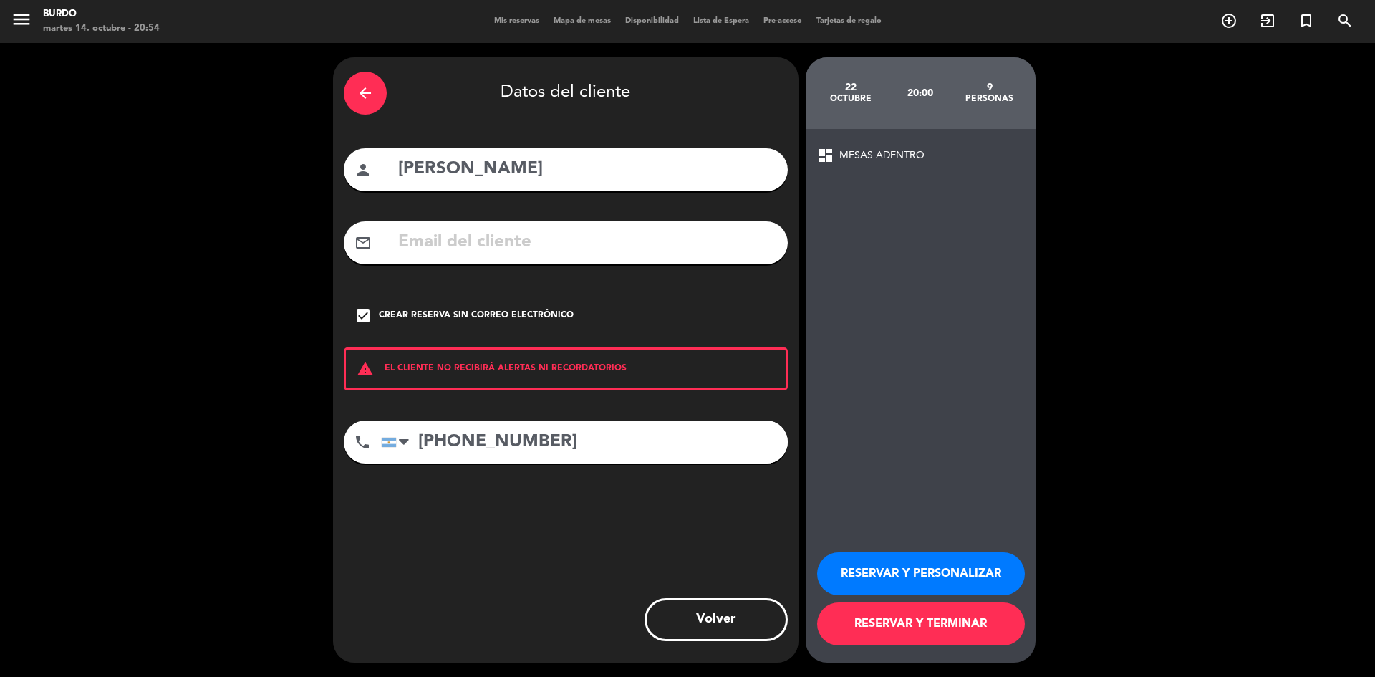
click at [948, 625] on button "RESERVAR Y TERMINAR" at bounding box center [921, 623] width 208 height 43
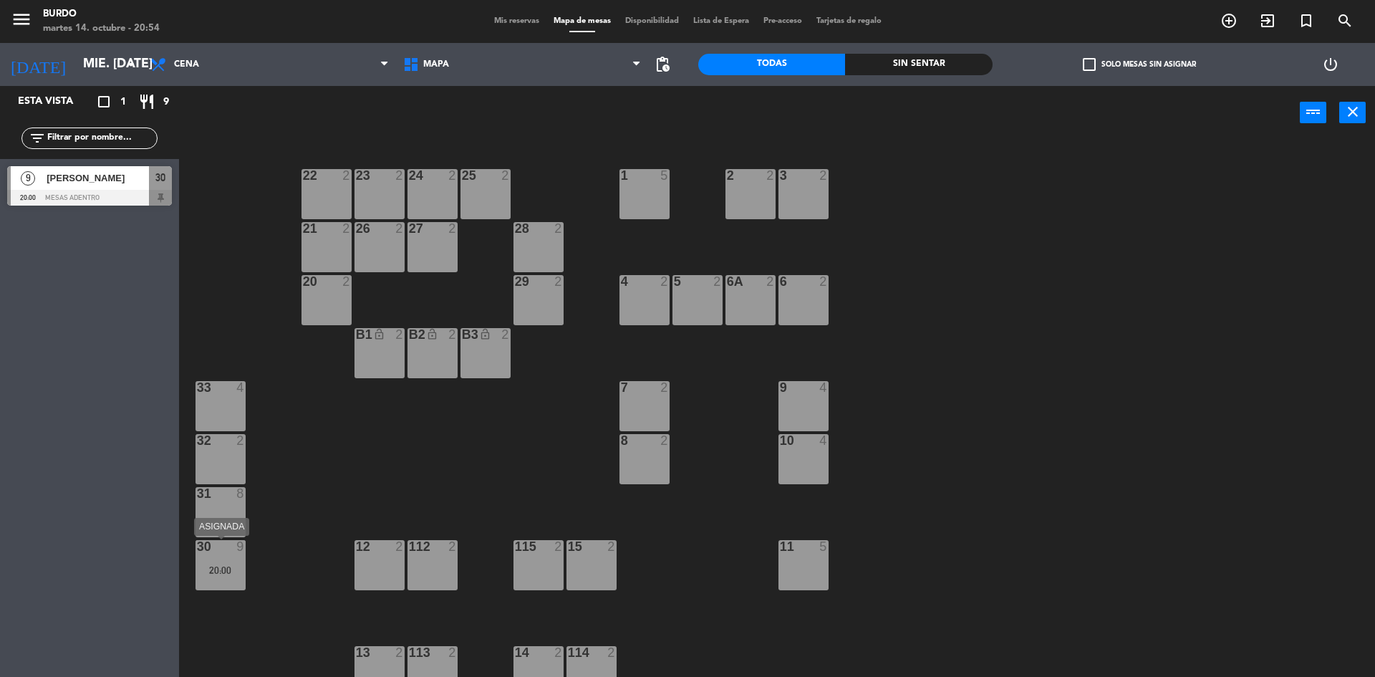
click at [229, 557] on div "30 9 20:00" at bounding box center [221, 565] width 50 height 50
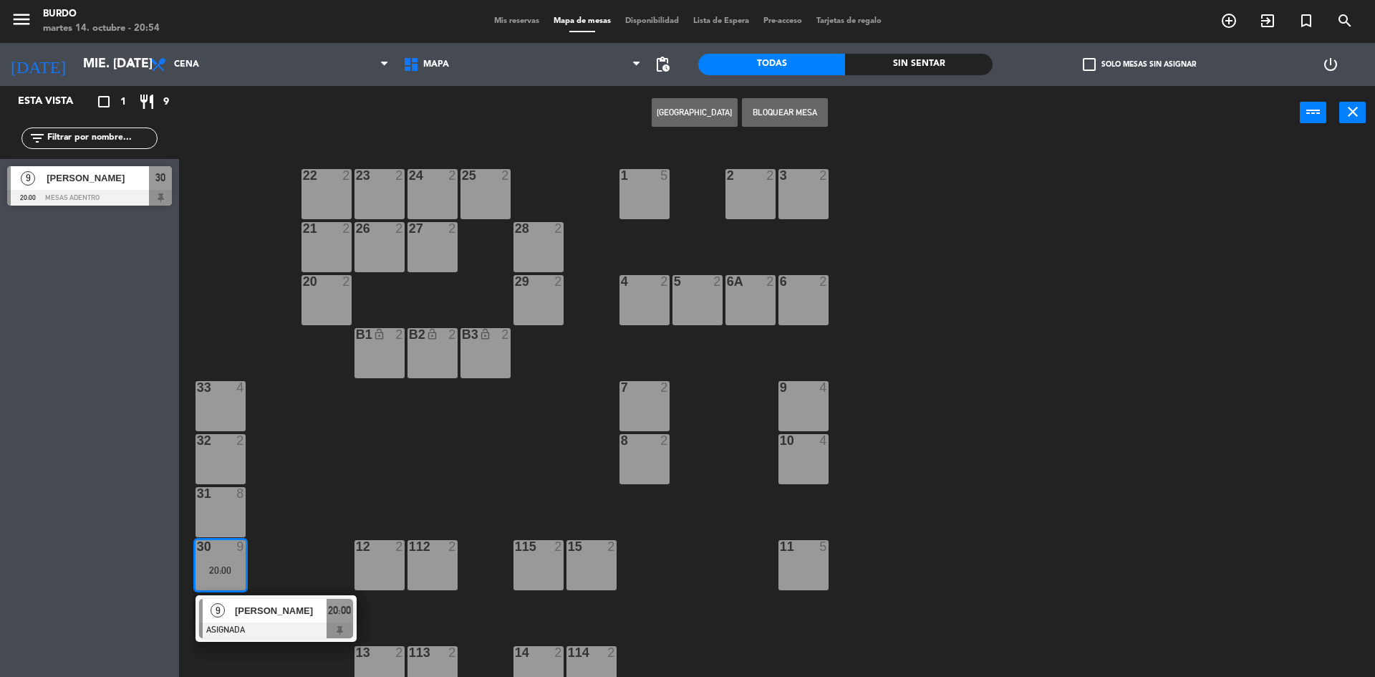
click at [233, 512] on div "31 8" at bounding box center [221, 512] width 50 height 50
click at [631, 116] on button "Mover" at bounding box center [650, 112] width 86 height 29
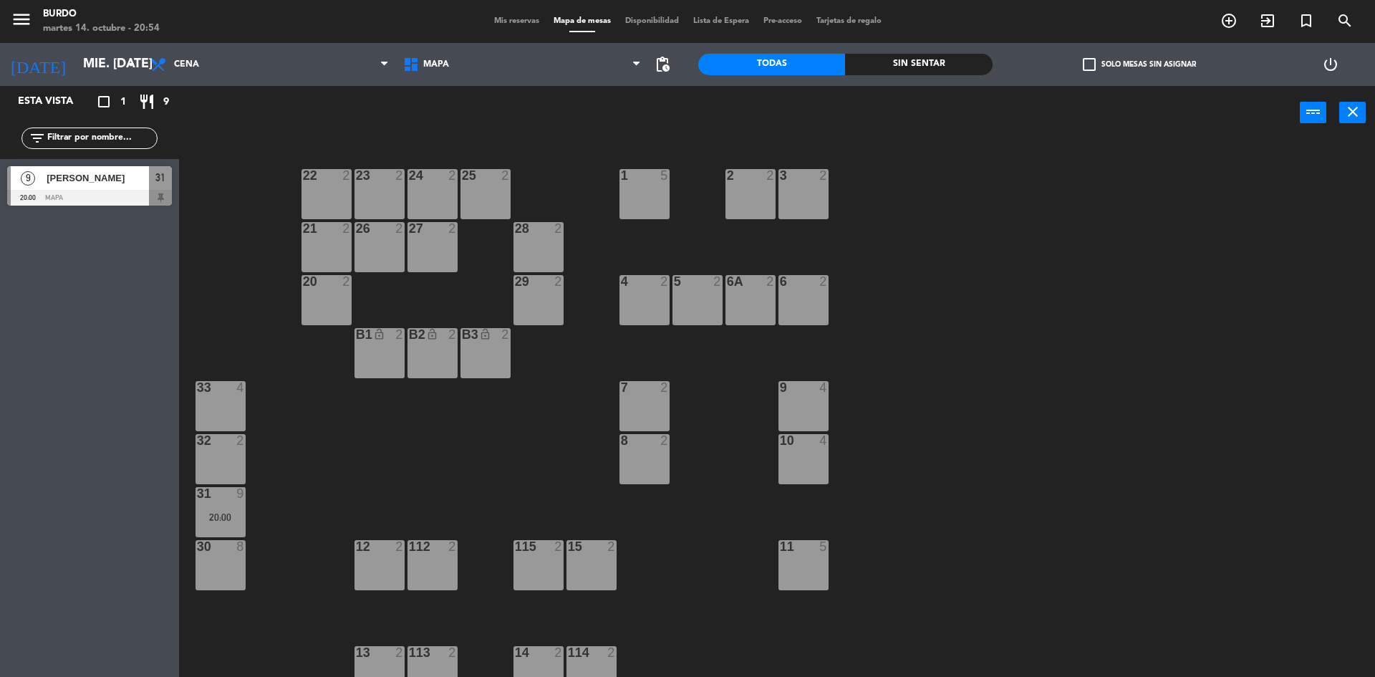
click at [228, 454] on div "32 2" at bounding box center [221, 459] width 50 height 50
click at [224, 509] on div "31 9 20:00" at bounding box center [221, 512] width 50 height 50
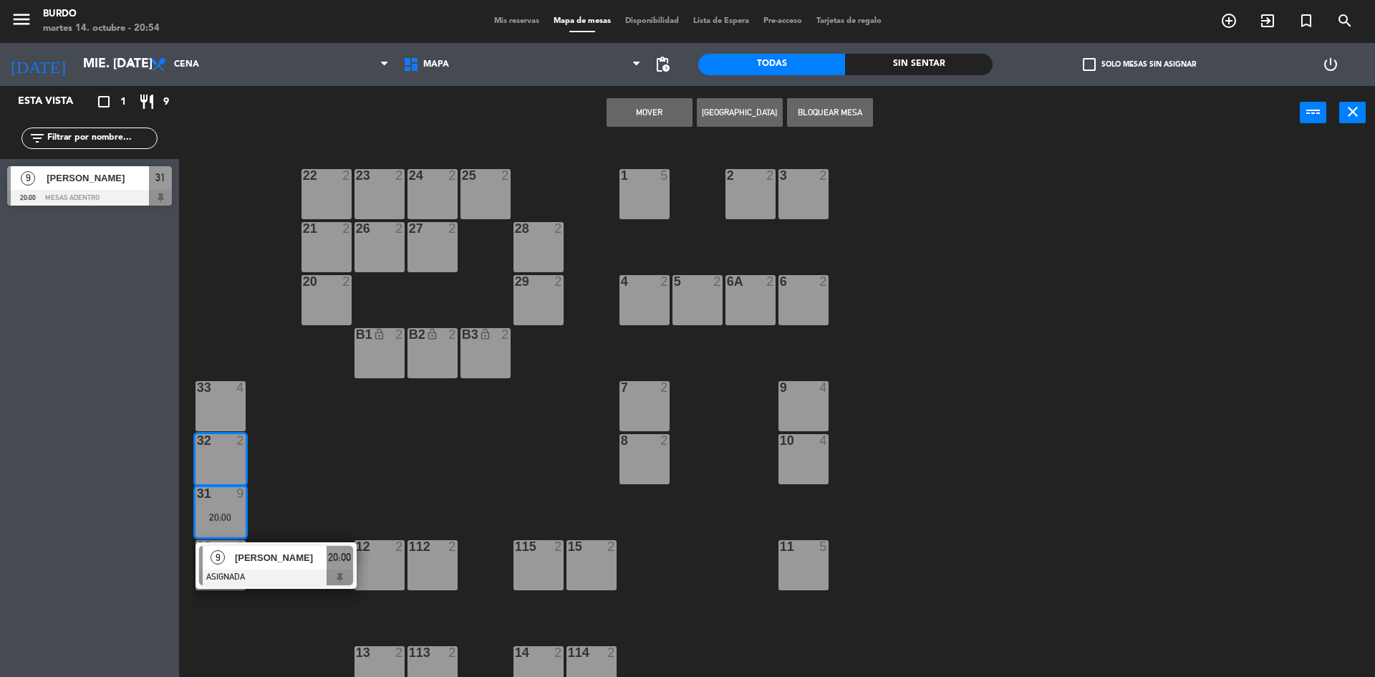
click at [290, 504] on div "1 5 2 2 3 2 22 2 23 2 24 2 25 2 21 2 26 2 27 2 28 2 4 2 5 2 6 2 6A 2 20 2 29 2 …" at bounding box center [784, 411] width 1183 height 537
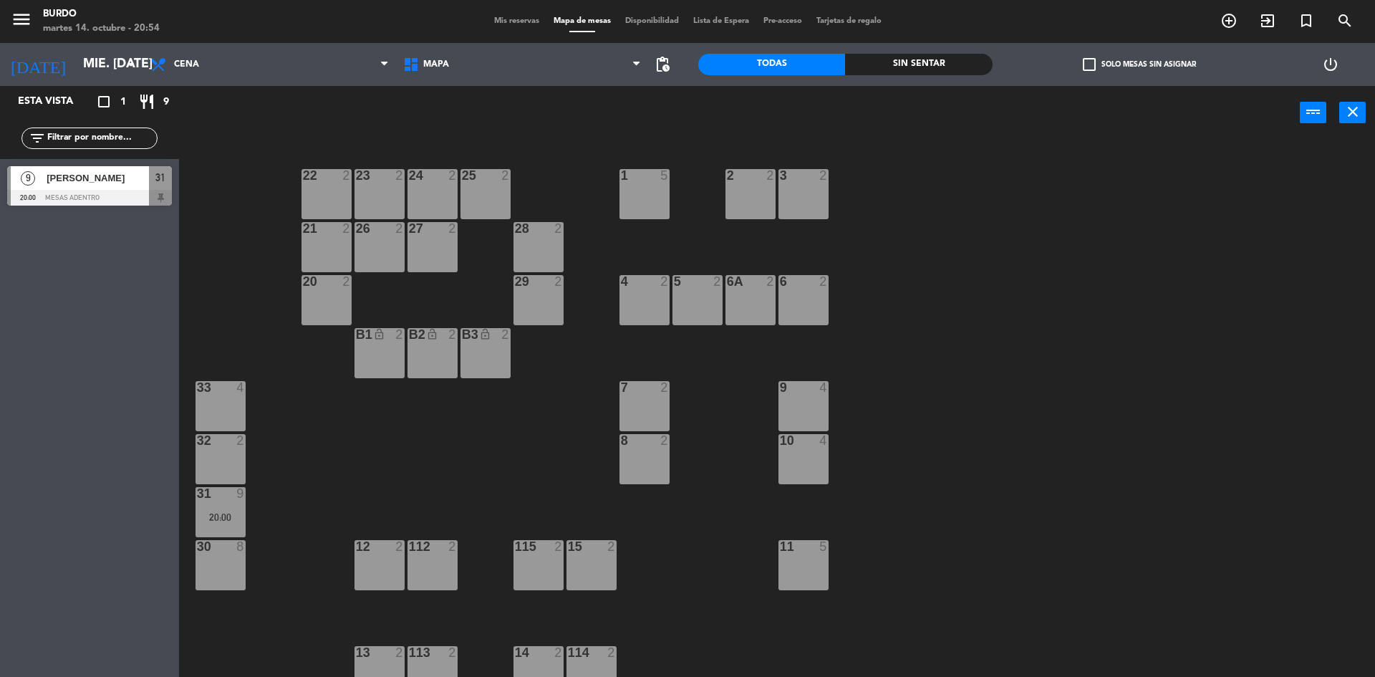
click at [217, 465] on div "32 2" at bounding box center [221, 459] width 50 height 50
click at [789, 111] on button "Bloquear Mesa" at bounding box center [785, 112] width 86 height 29
click at [94, 61] on input "mié. [DATE]" at bounding box center [159, 64] width 166 height 29
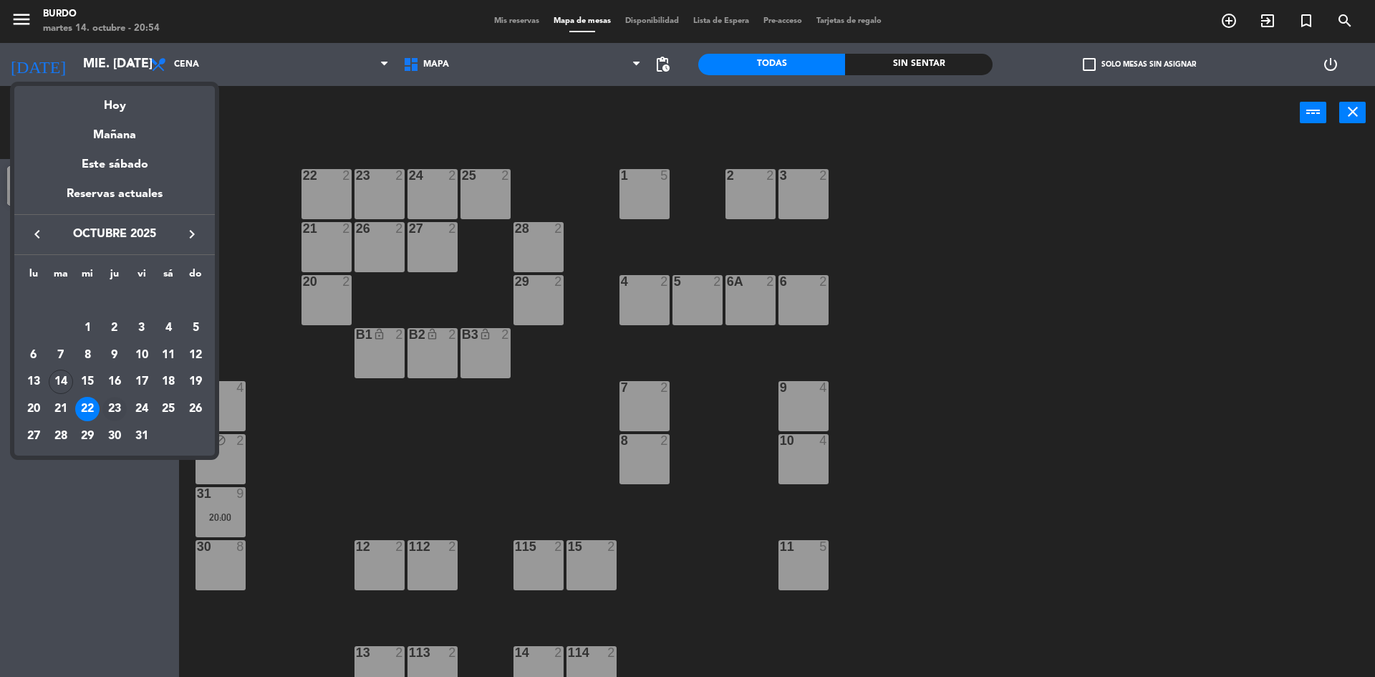
click at [112, 405] on div "23" at bounding box center [114, 409] width 24 height 24
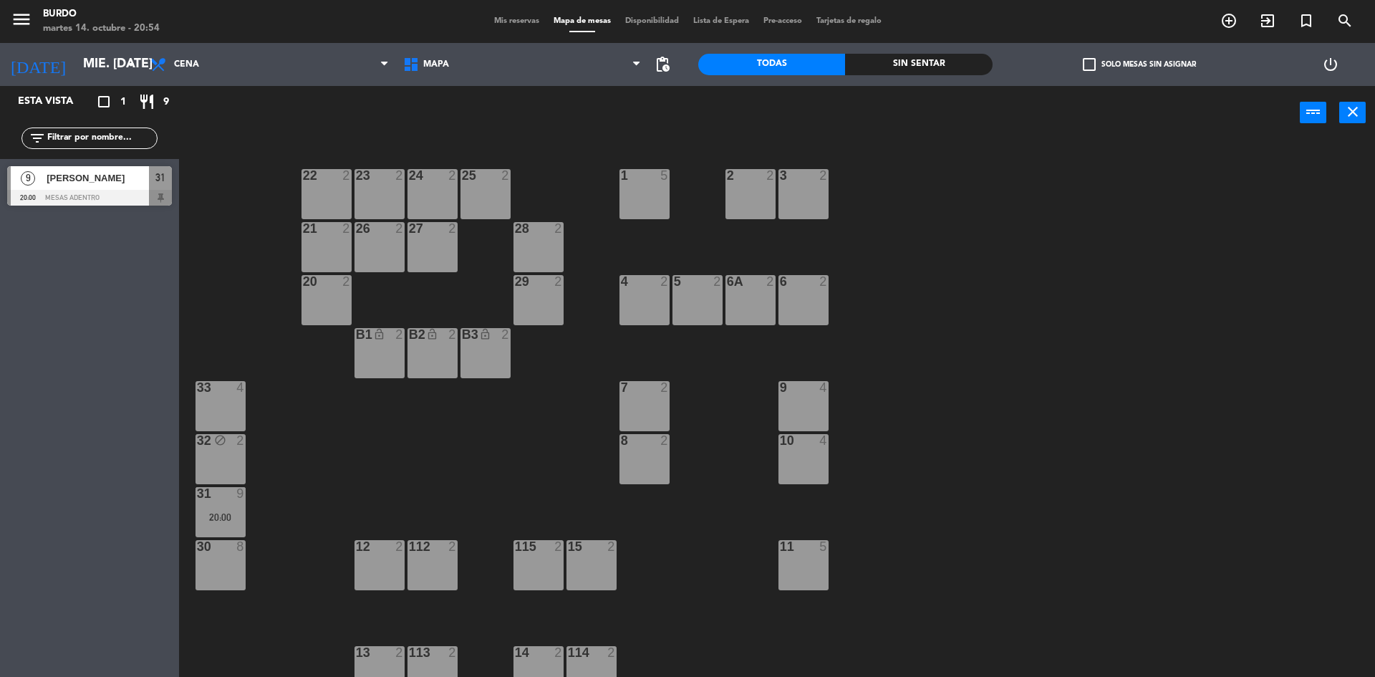
type input "[DEMOGRAPHIC_DATA] [DATE]"
click at [221, 406] on div "33 4" at bounding box center [221, 406] width 50 height 50
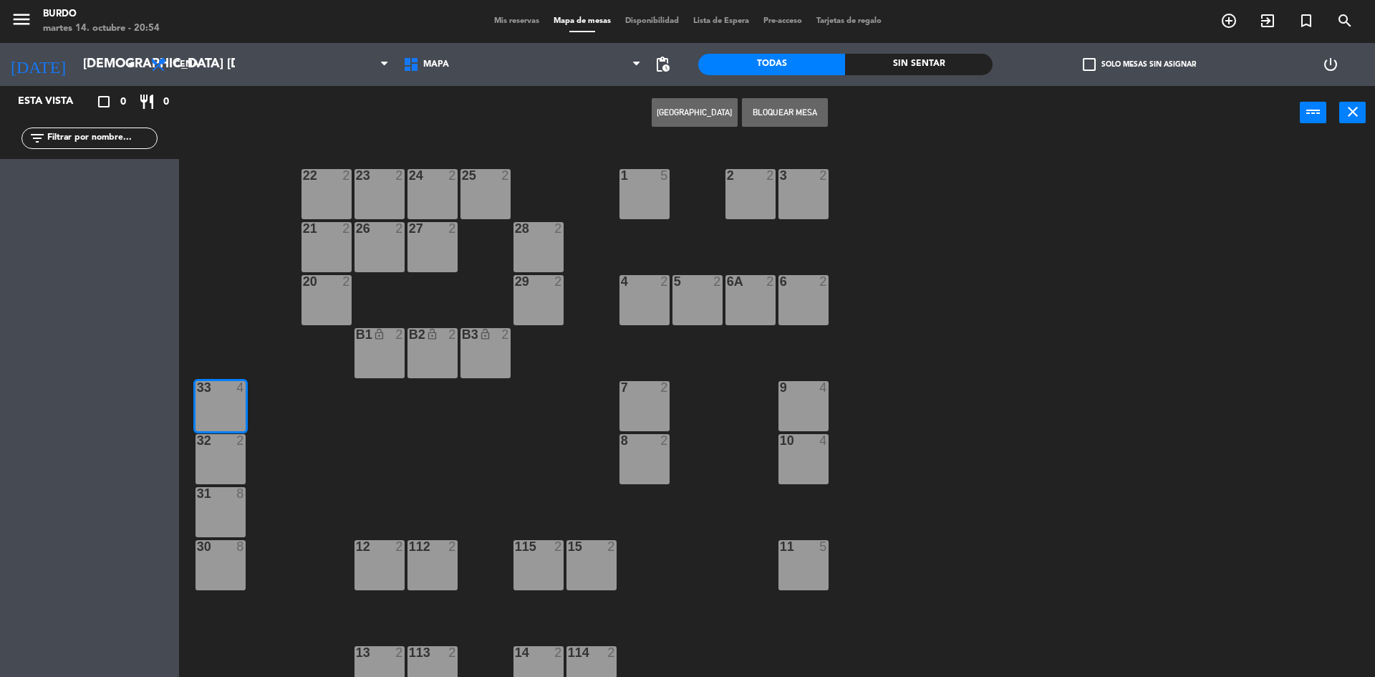
click at [223, 443] on div at bounding box center [220, 440] width 24 height 13
drag, startPoint x: 225, startPoint y: 526, endPoint x: 221, endPoint y: 554, distance: 28.2
click at [224, 526] on div "31 8" at bounding box center [221, 512] width 50 height 50
click at [220, 559] on div "30 8" at bounding box center [221, 565] width 50 height 50
click at [808, 115] on button "Bloquear Mesa" at bounding box center [785, 112] width 86 height 29
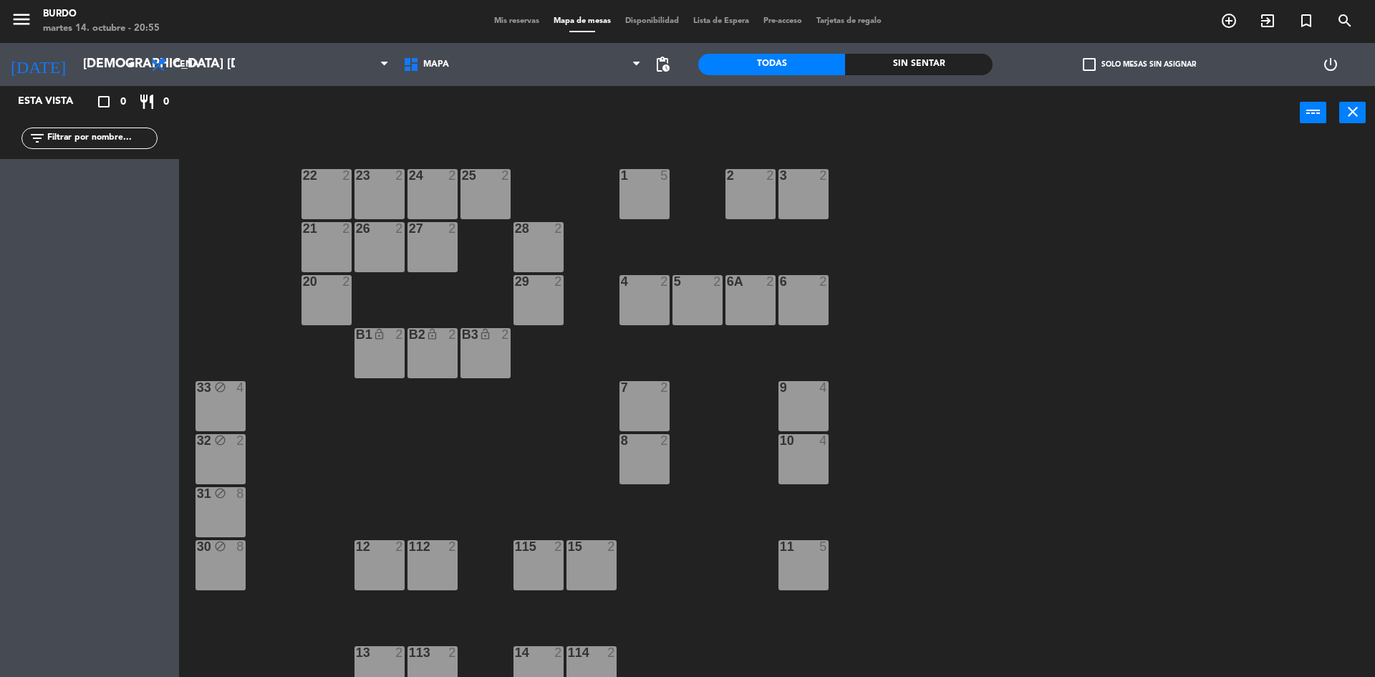
click at [637, 191] on div "1 5" at bounding box center [645, 194] width 50 height 50
click at [749, 201] on div "2 2" at bounding box center [751, 194] width 50 height 50
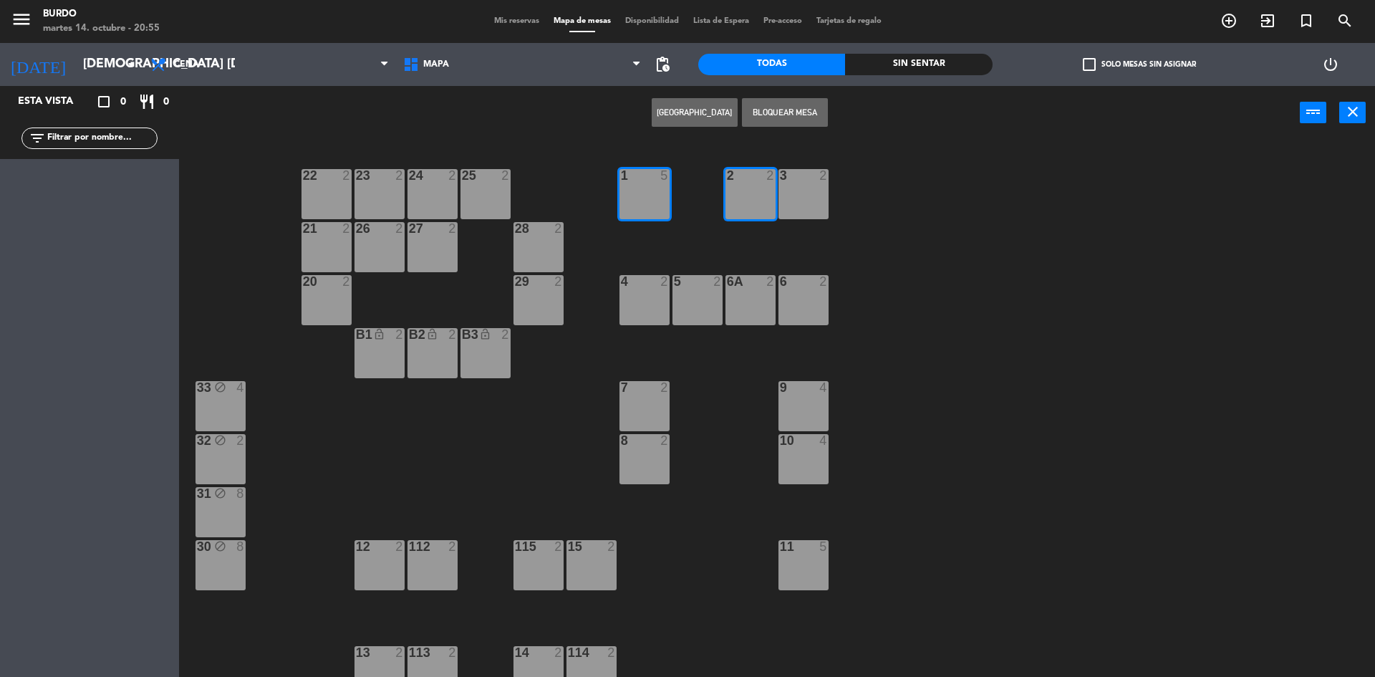
click at [794, 199] on div "3 2" at bounding box center [804, 194] width 50 height 50
click at [1047, 165] on div "1 5 2 2 3 2 22 2 23 2 24 2 25 2 21 2 26 2 27 2 28 2 4 2 5 2 6 2 6A 2 20 2 29 2 …" at bounding box center [784, 411] width 1183 height 537
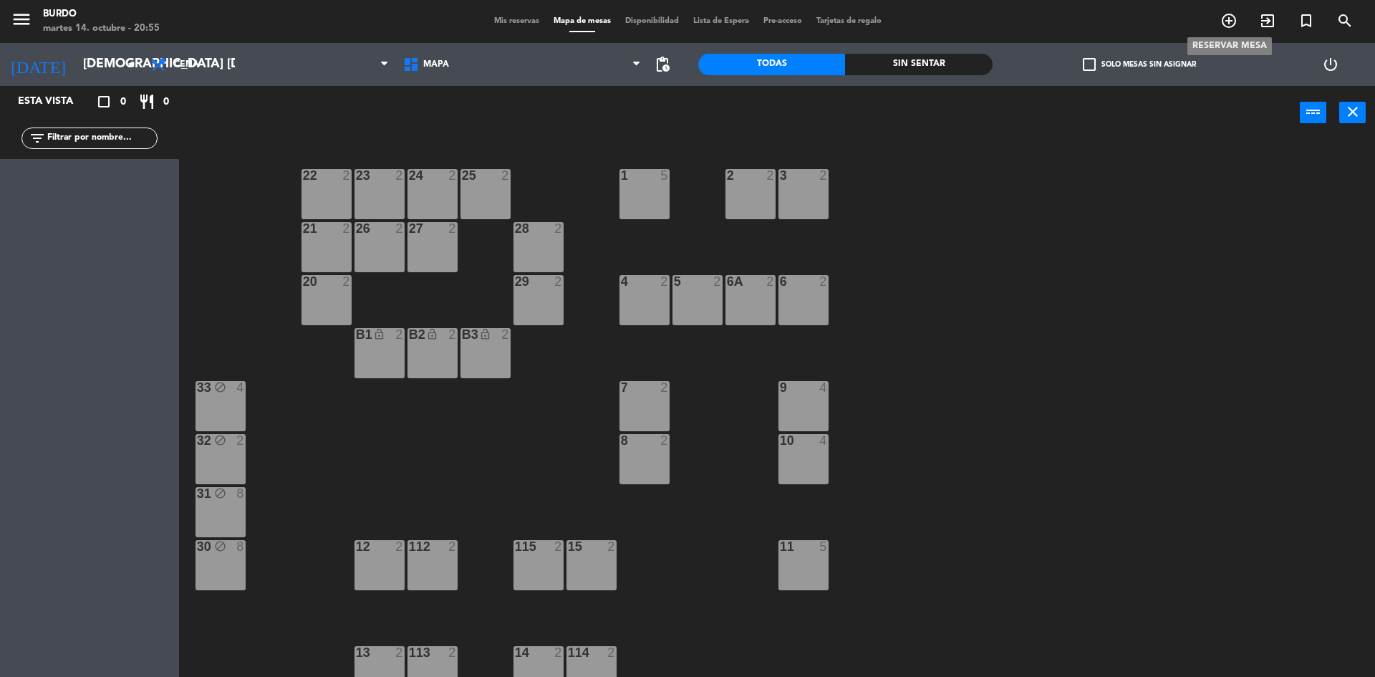
click at [1233, 24] on icon "add_circle_outline" at bounding box center [1229, 20] width 17 height 17
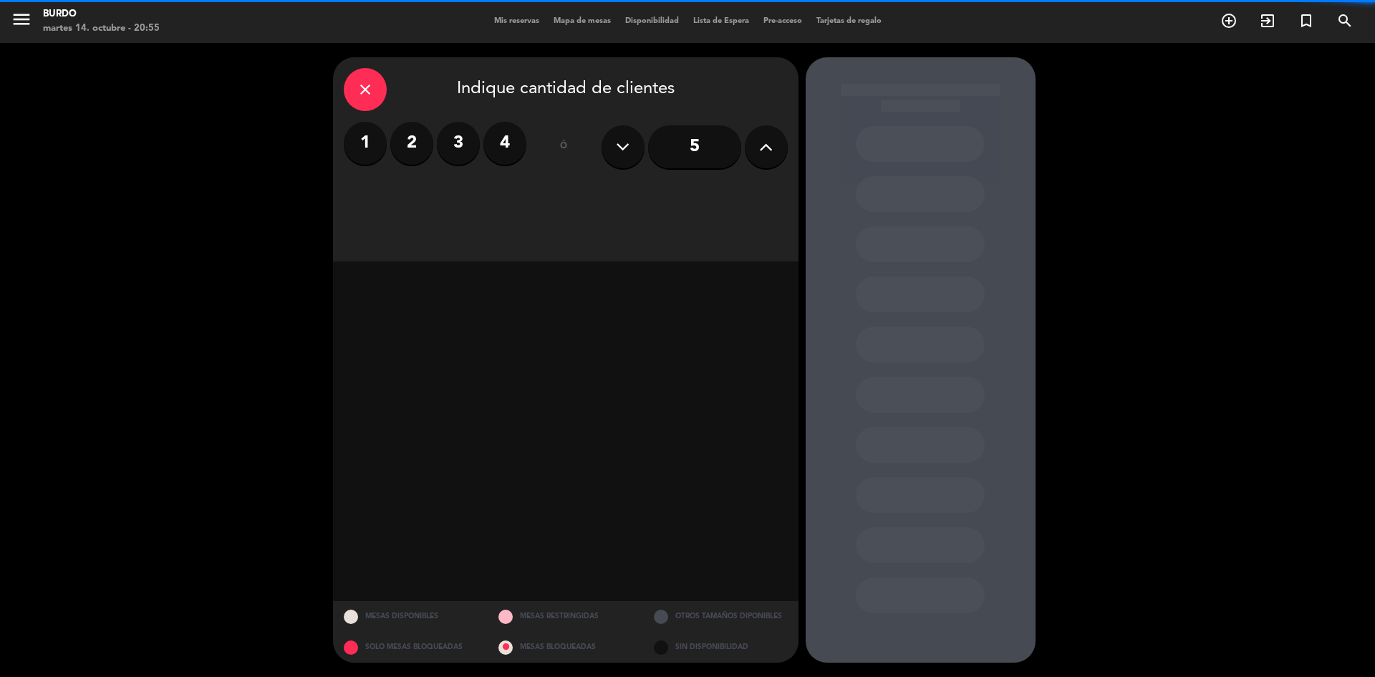
click at [763, 154] on icon at bounding box center [766, 146] width 14 height 21
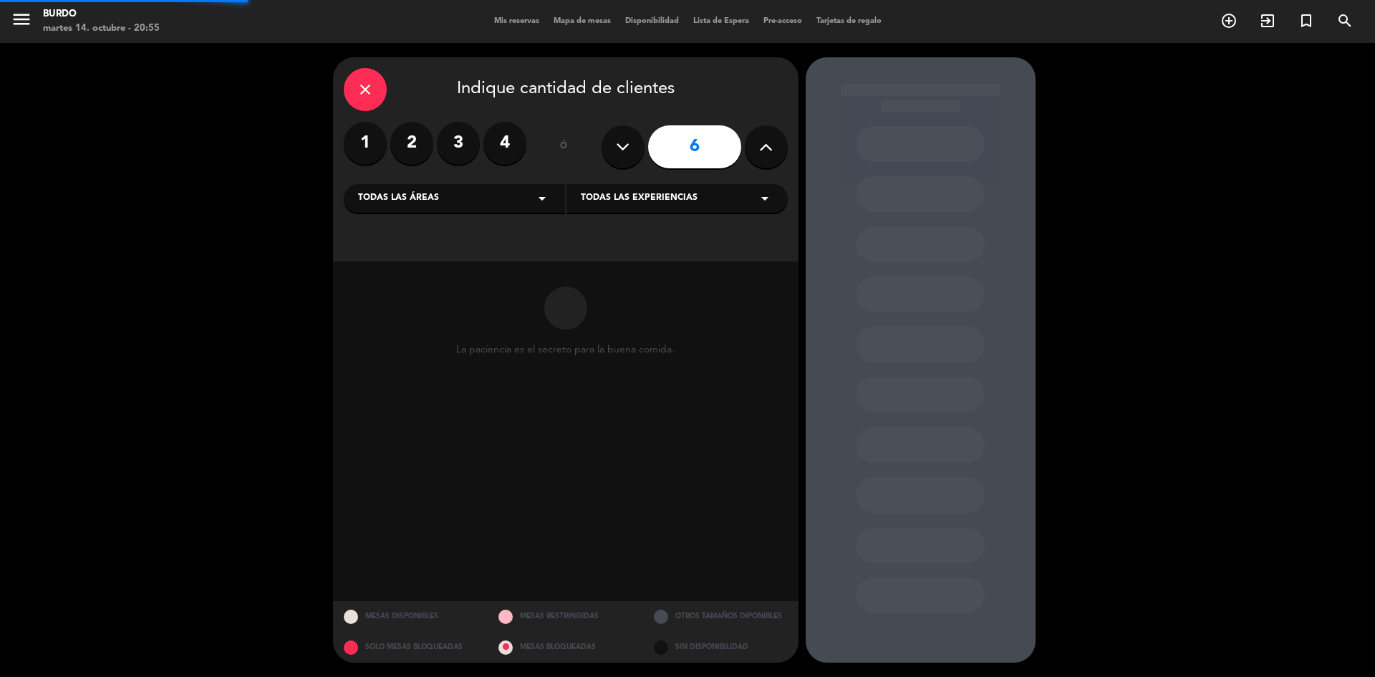
click at [763, 154] on icon at bounding box center [766, 146] width 14 height 21
type input "8"
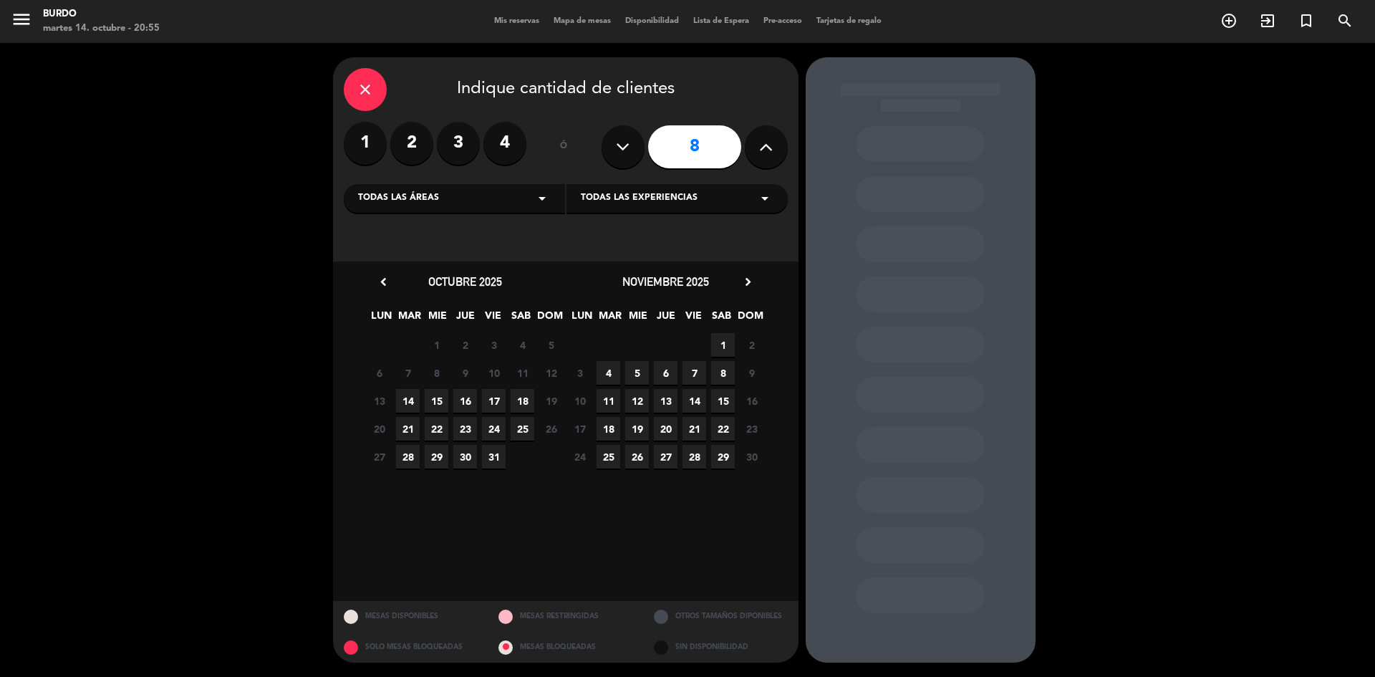
click at [465, 398] on span "16" at bounding box center [465, 401] width 24 height 24
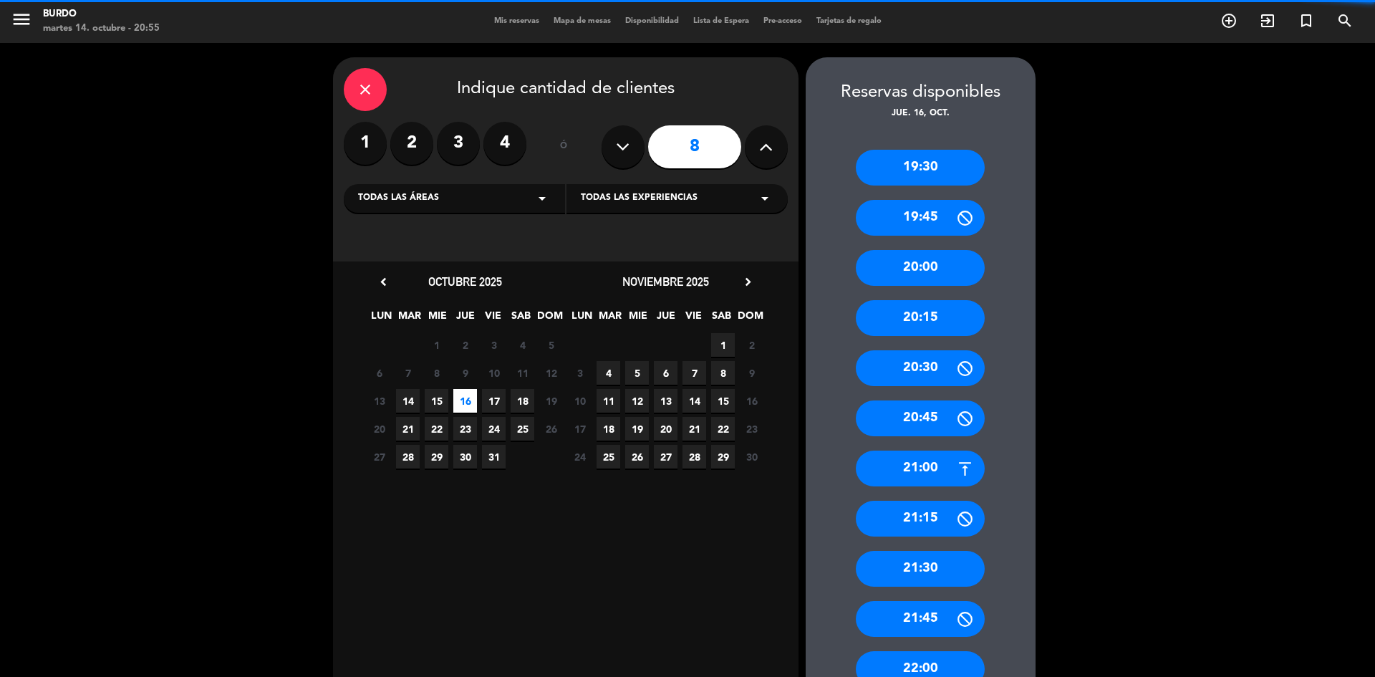
click at [466, 426] on span "23" at bounding box center [465, 429] width 24 height 24
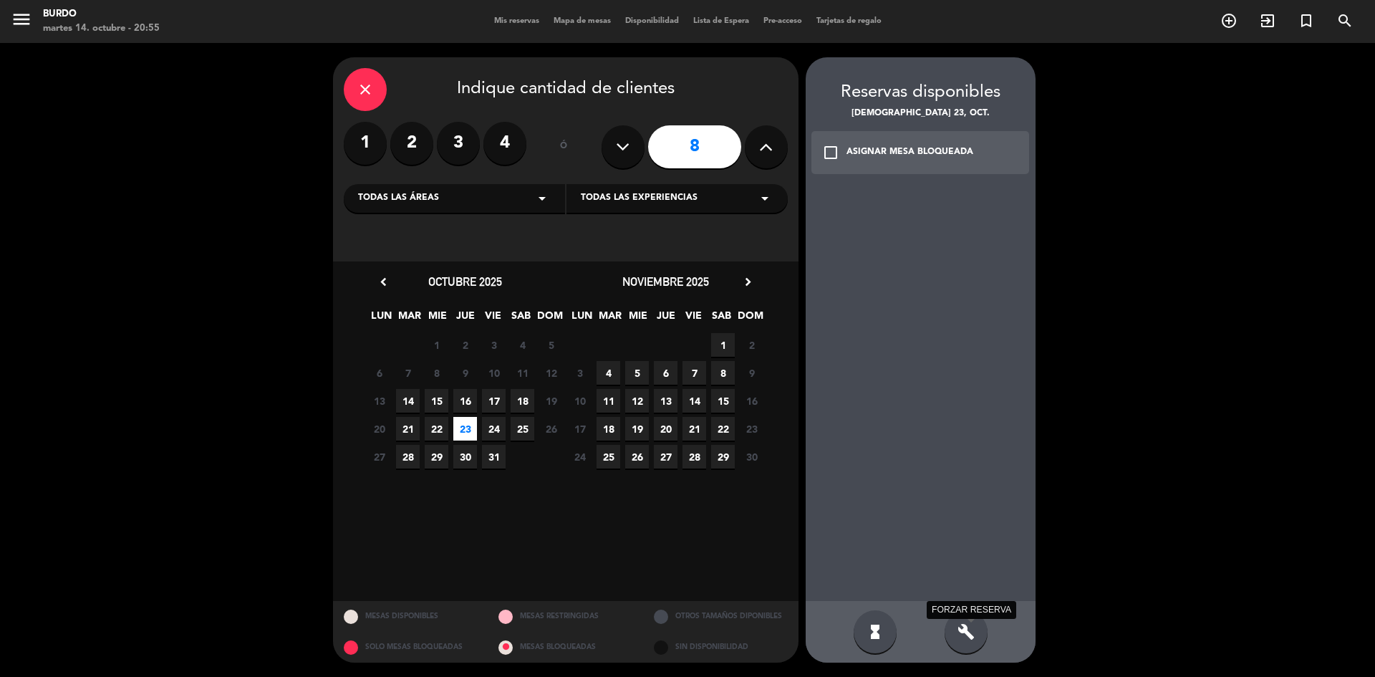
click at [971, 624] on icon "build" at bounding box center [966, 631] width 17 height 17
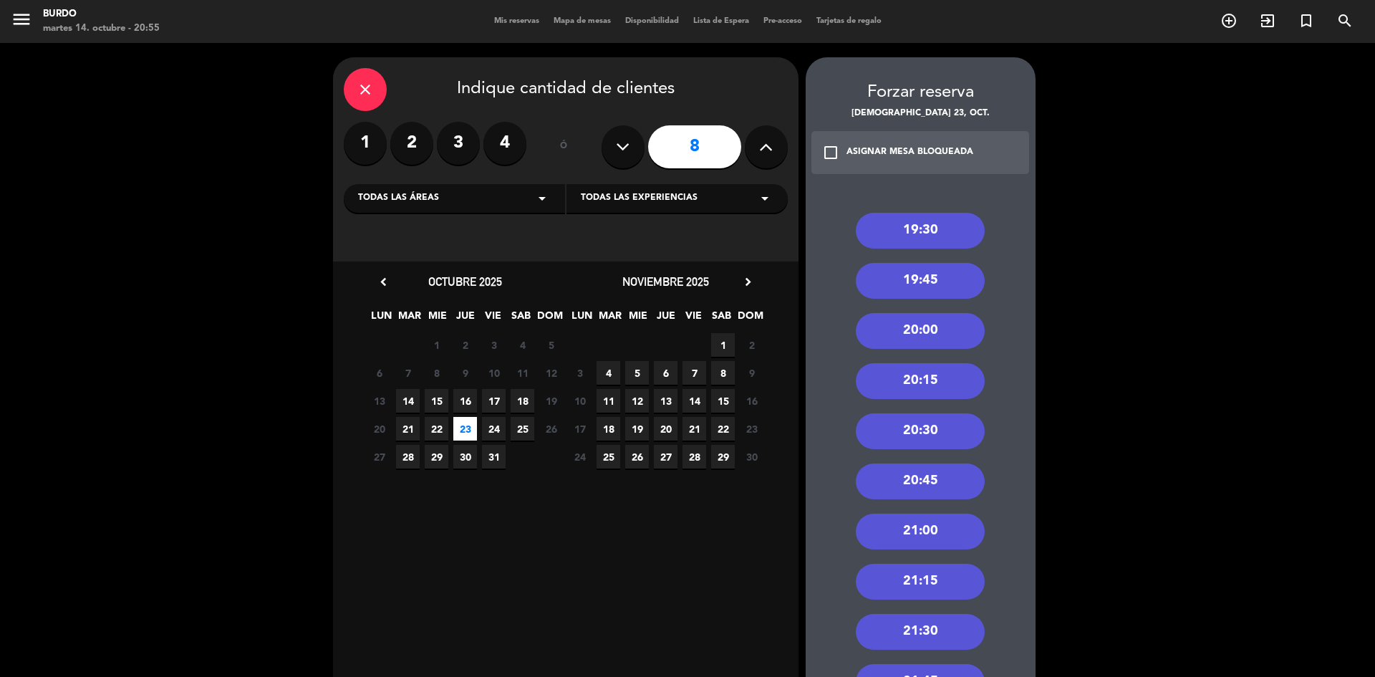
click at [932, 340] on div "20:00" at bounding box center [920, 331] width 129 height 36
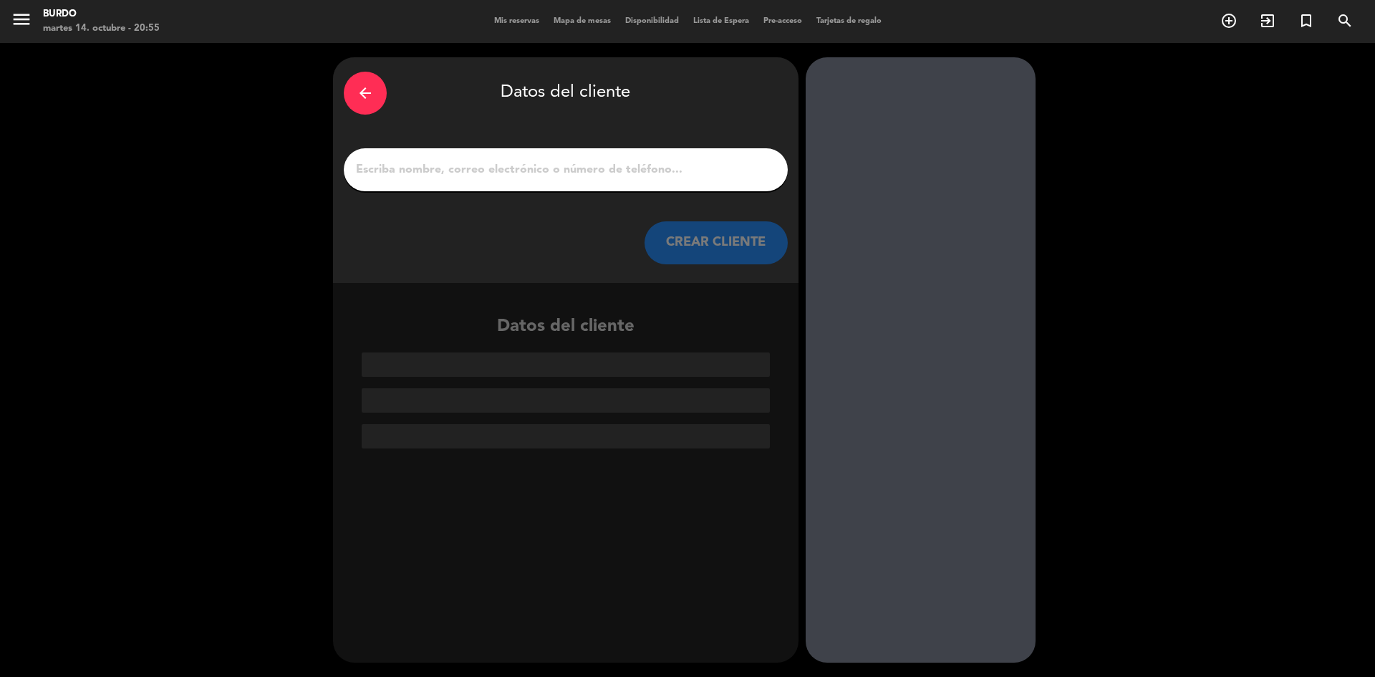
click at [484, 154] on div at bounding box center [566, 169] width 444 height 43
click at [486, 166] on input "1" at bounding box center [566, 170] width 423 height 20
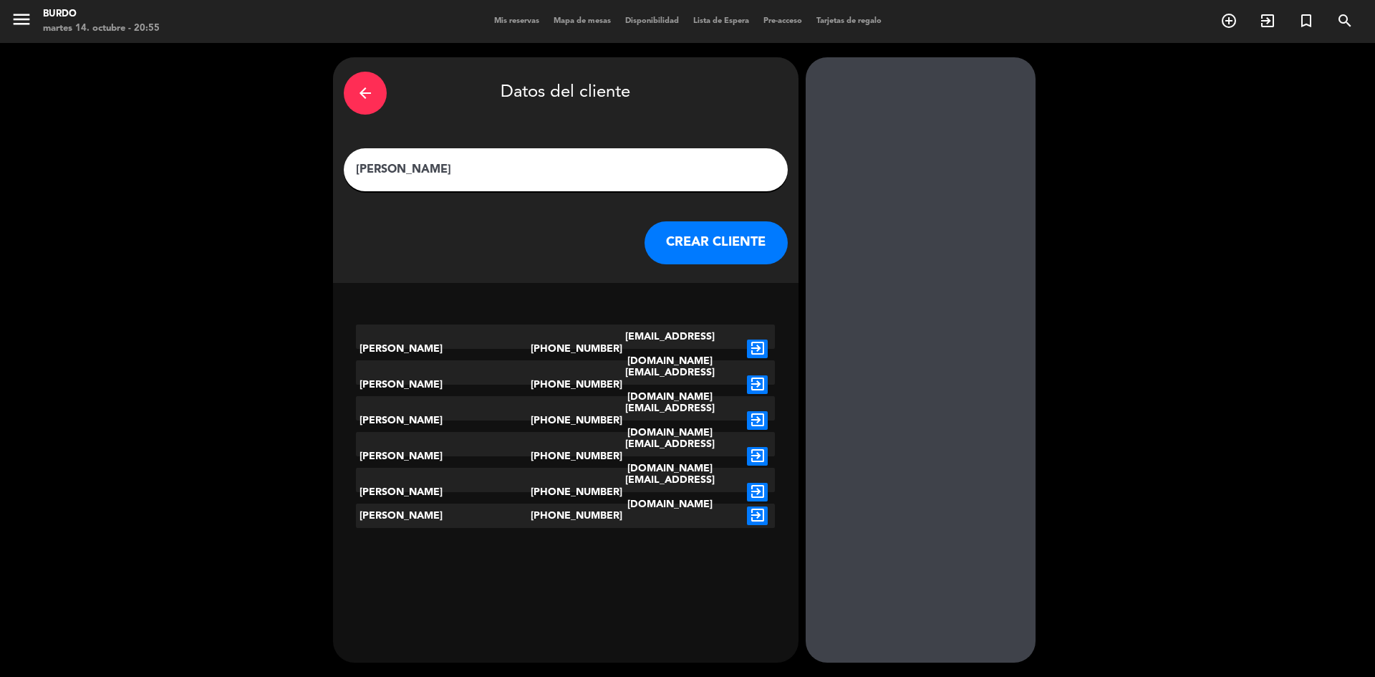
type input "[PERSON_NAME]"
click at [752, 340] on icon "exit_to_app" at bounding box center [757, 349] width 21 height 19
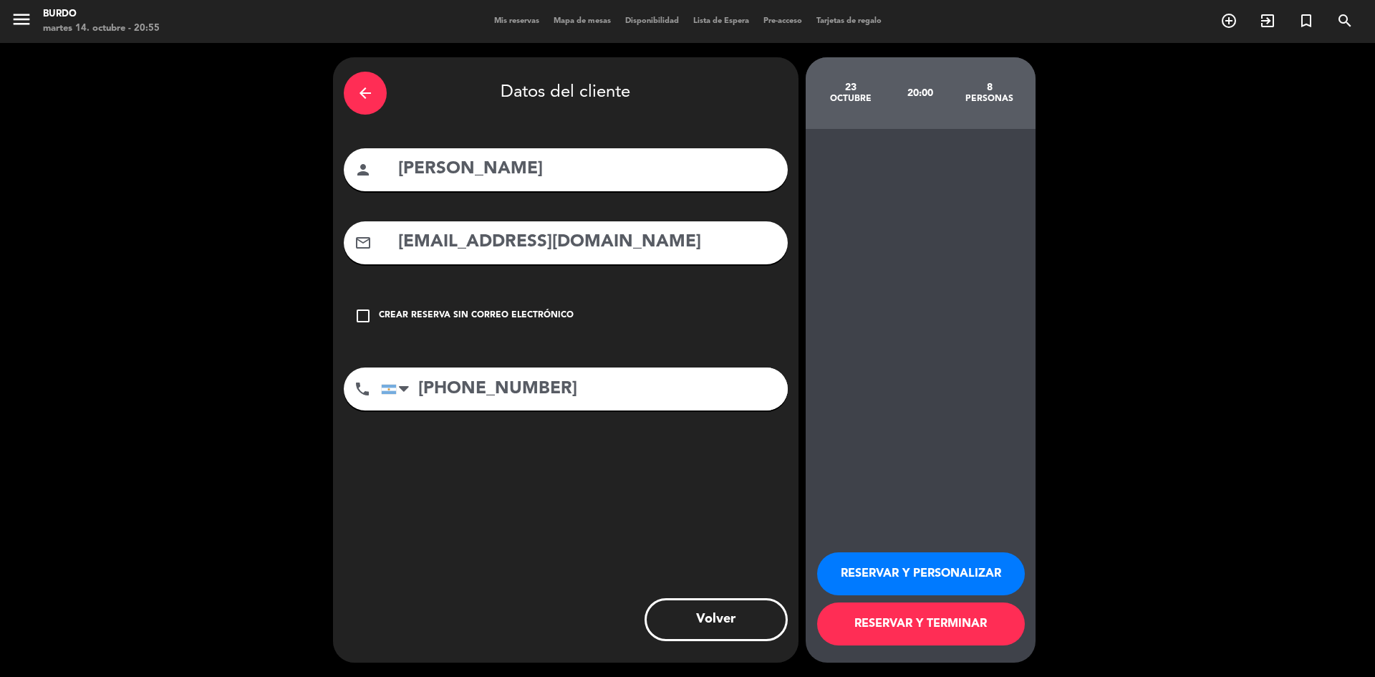
click at [362, 316] on icon "check_box_outline_blank" at bounding box center [363, 315] width 17 height 17
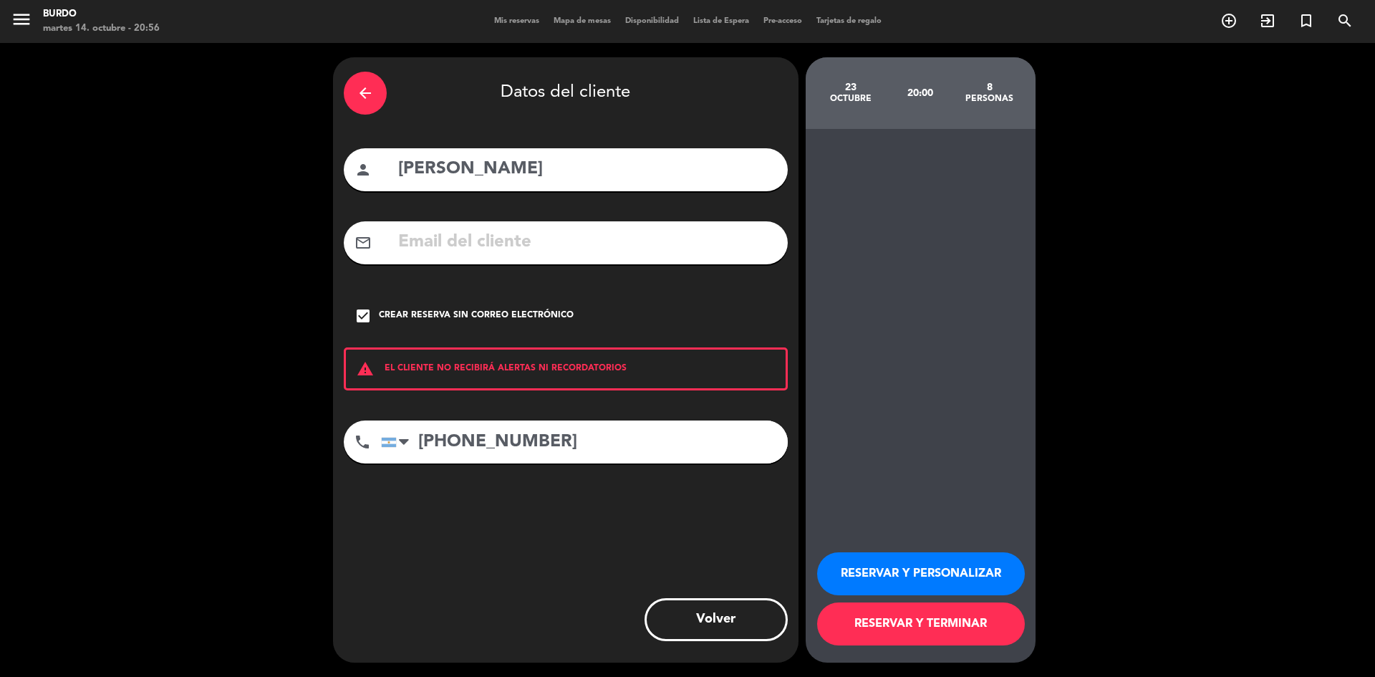
click at [936, 628] on button "RESERVAR Y TERMINAR" at bounding box center [921, 623] width 208 height 43
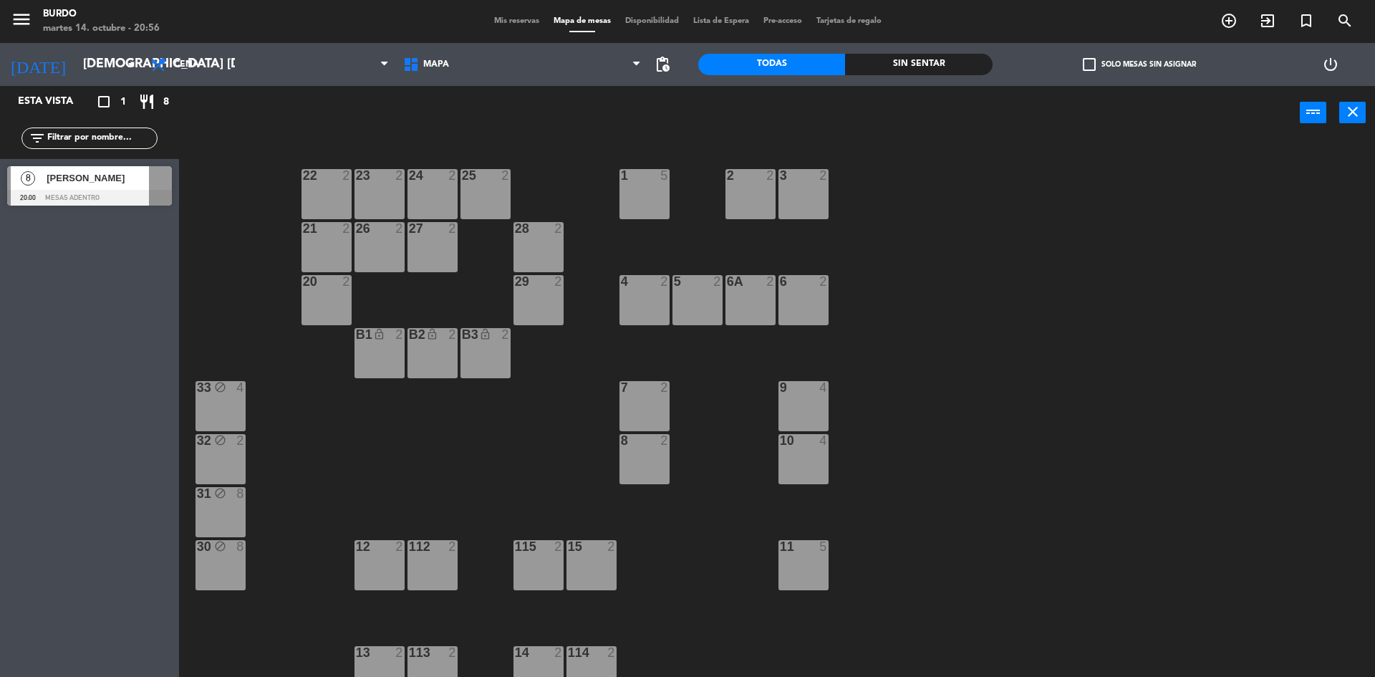
scroll to position [16, 0]
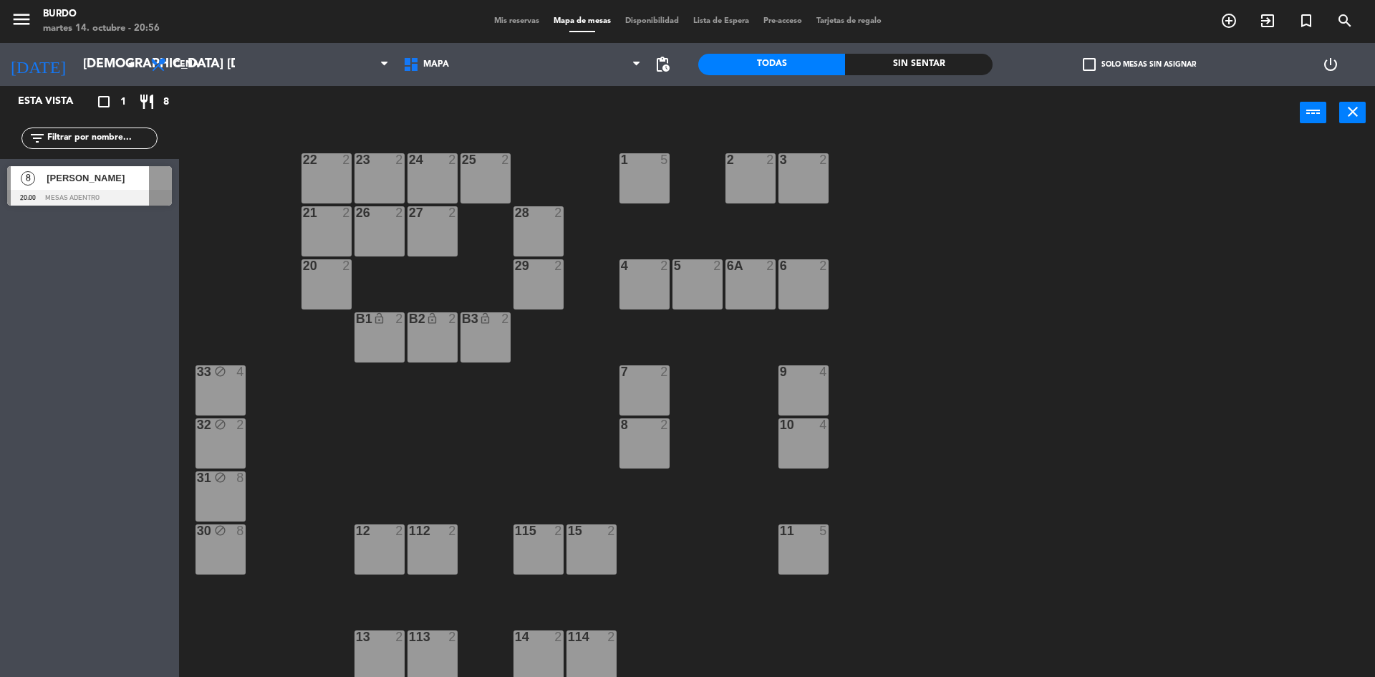
click at [101, 168] on div "[PERSON_NAME]" at bounding box center [97, 178] width 104 height 24
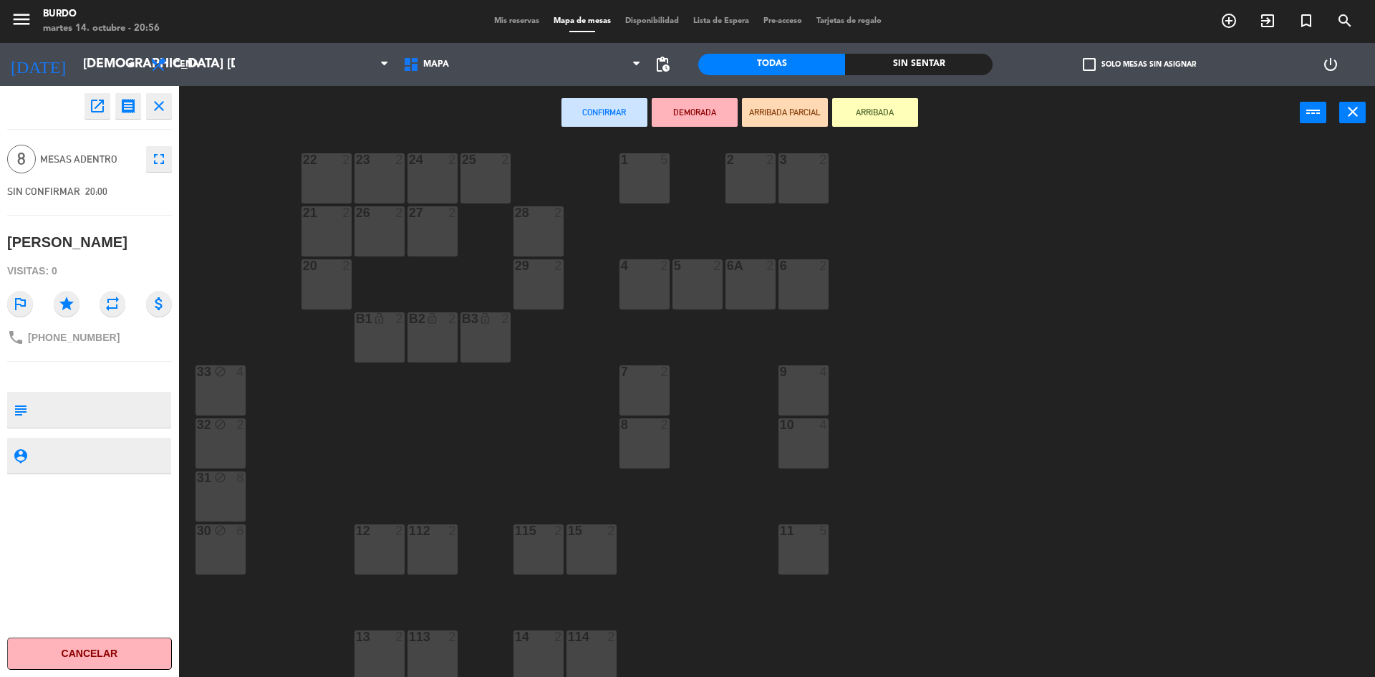
click at [649, 191] on div "1 5" at bounding box center [645, 178] width 50 height 50
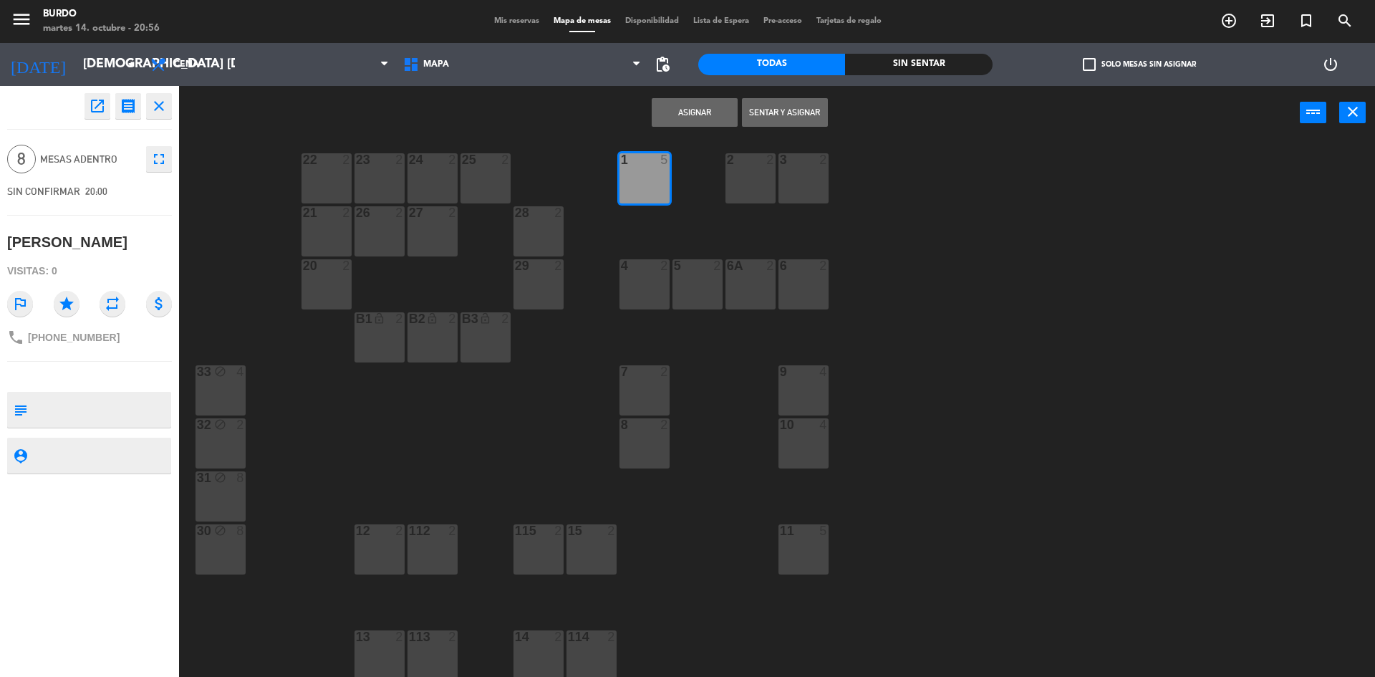
click at [749, 168] on div "2 2" at bounding box center [751, 178] width 50 height 50
click at [840, 199] on div "1 5 2 2 3 2 22 2 23 2 24 2 25 2 21 2 26 2 27 2 28 2 4 2 5 2 6 2 6A 2 20 2 29 2 …" at bounding box center [784, 411] width 1183 height 537
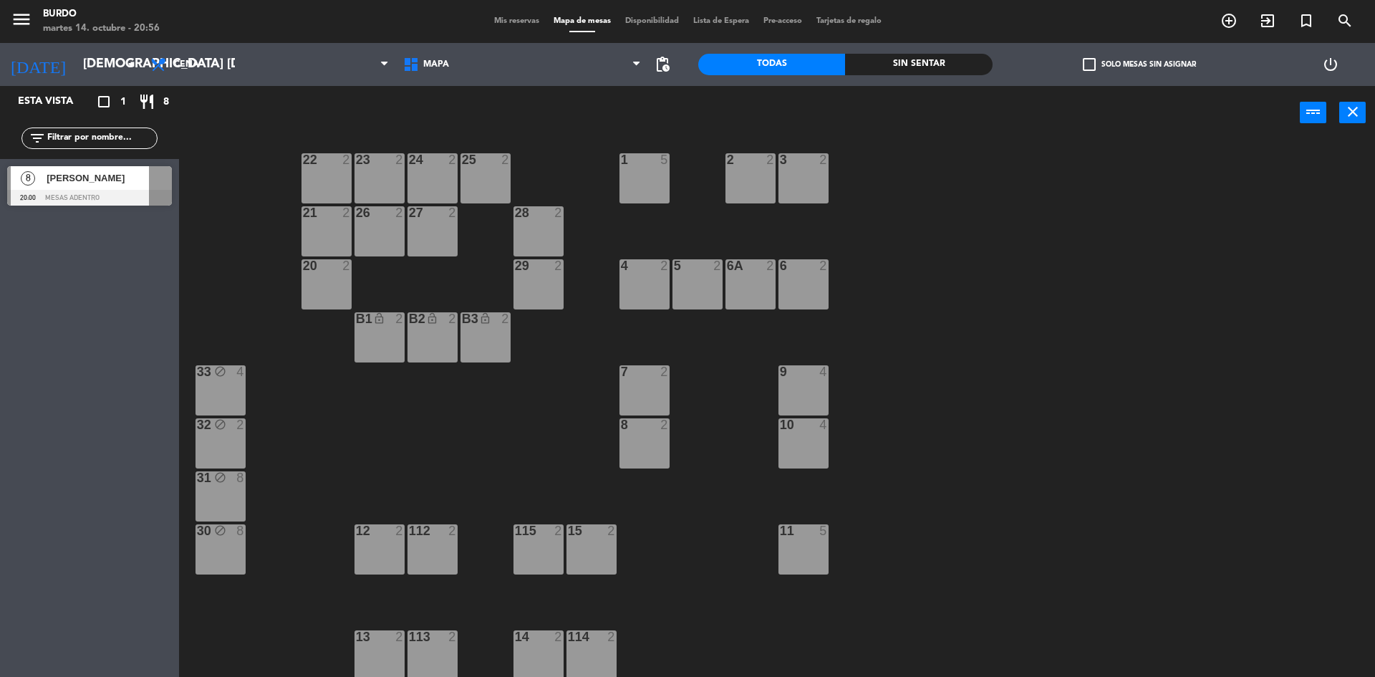
click at [804, 183] on div "3 2" at bounding box center [804, 178] width 50 height 50
click at [749, 189] on div "2 2" at bounding box center [751, 178] width 50 height 50
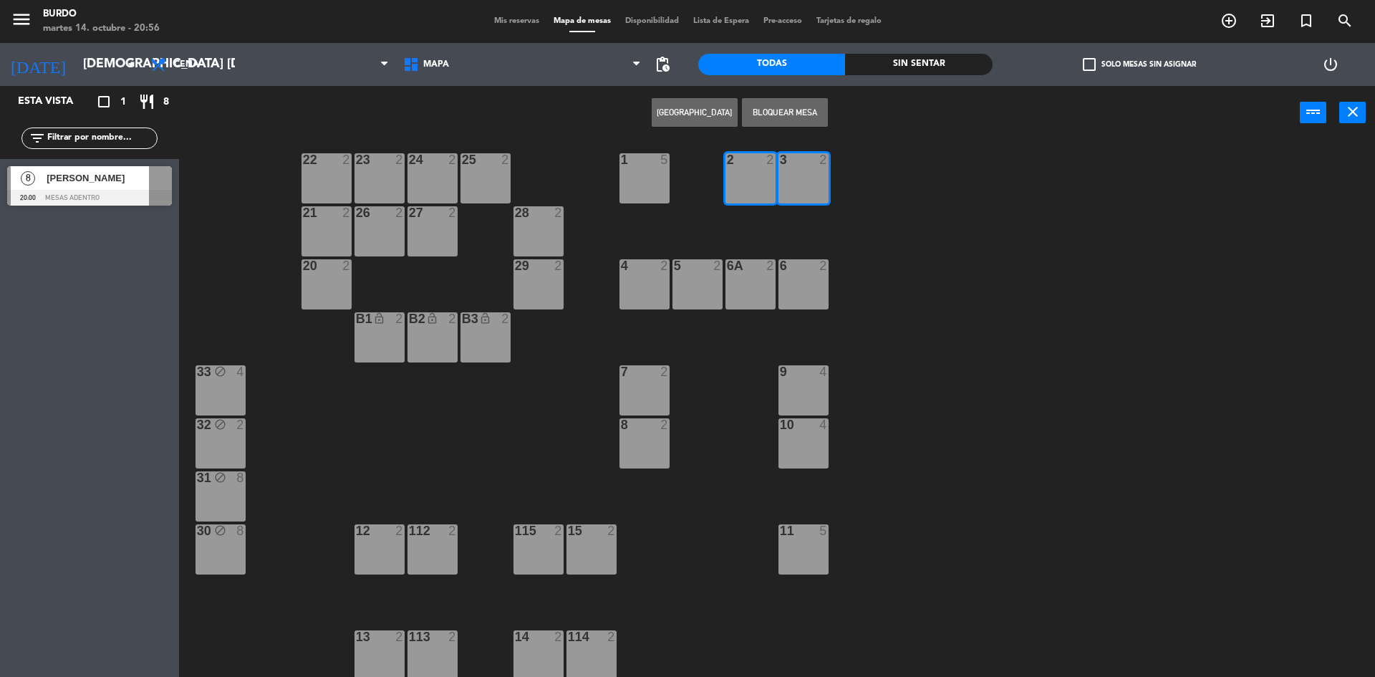
click at [665, 175] on div "1 5" at bounding box center [645, 178] width 50 height 50
click at [638, 184] on div "1 5" at bounding box center [645, 178] width 50 height 50
click at [700, 519] on div "1 5 2 2 3 2 22 2 23 2 24 2 25 2 21 2 26 2 27 2 28 2 4 2 5 2 6 2 6A 2 20 2 29 2 …" at bounding box center [784, 411] width 1183 height 537
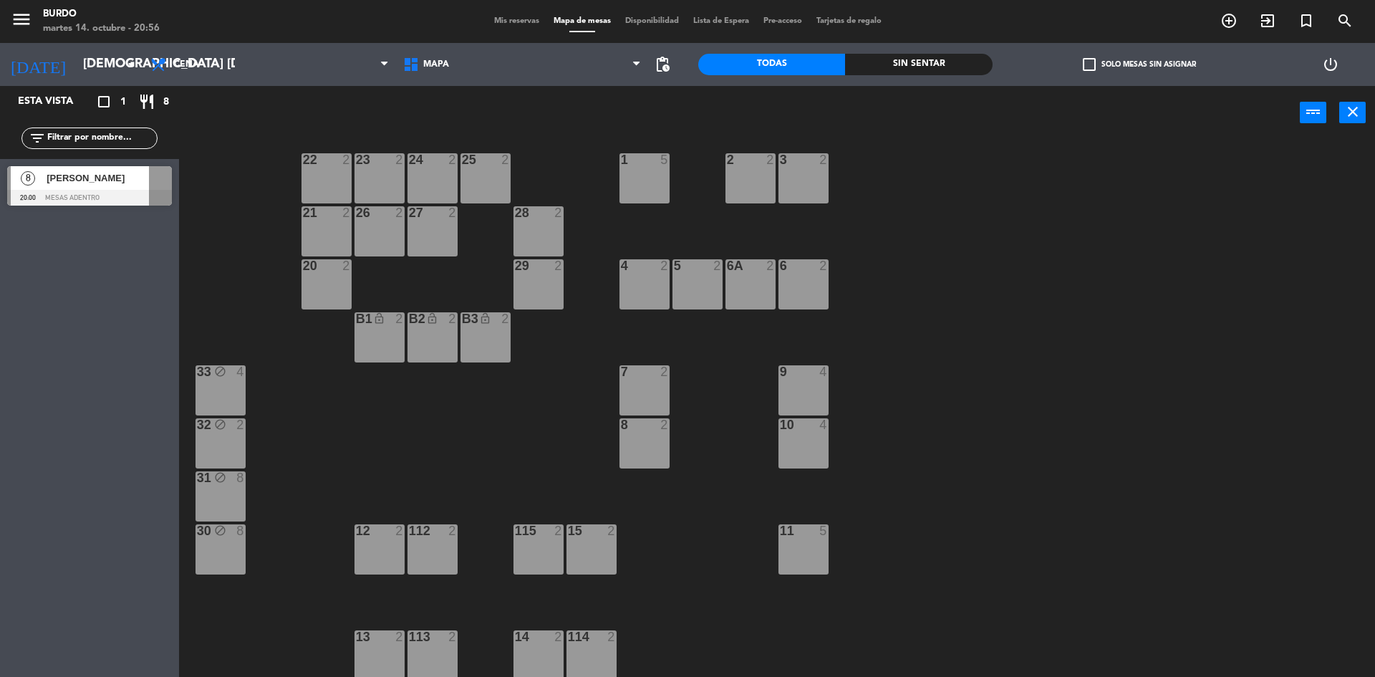
click at [703, 602] on div "1 5 2 2 3 2 22 2 23 2 24 2 25 2 21 2 26 2 27 2 28 2 4 2 5 2 6 2 6A 2 20 2 29 2 …" at bounding box center [784, 411] width 1183 height 537
drag, startPoint x: 600, startPoint y: 645, endPoint x: 562, endPoint y: 648, distance: 37.4
click at [596, 648] on div "114 2" at bounding box center [592, 655] width 50 height 50
click at [539, 648] on div "14 2" at bounding box center [539, 655] width 50 height 50
click at [442, 645] on div "113 2" at bounding box center [433, 655] width 50 height 50
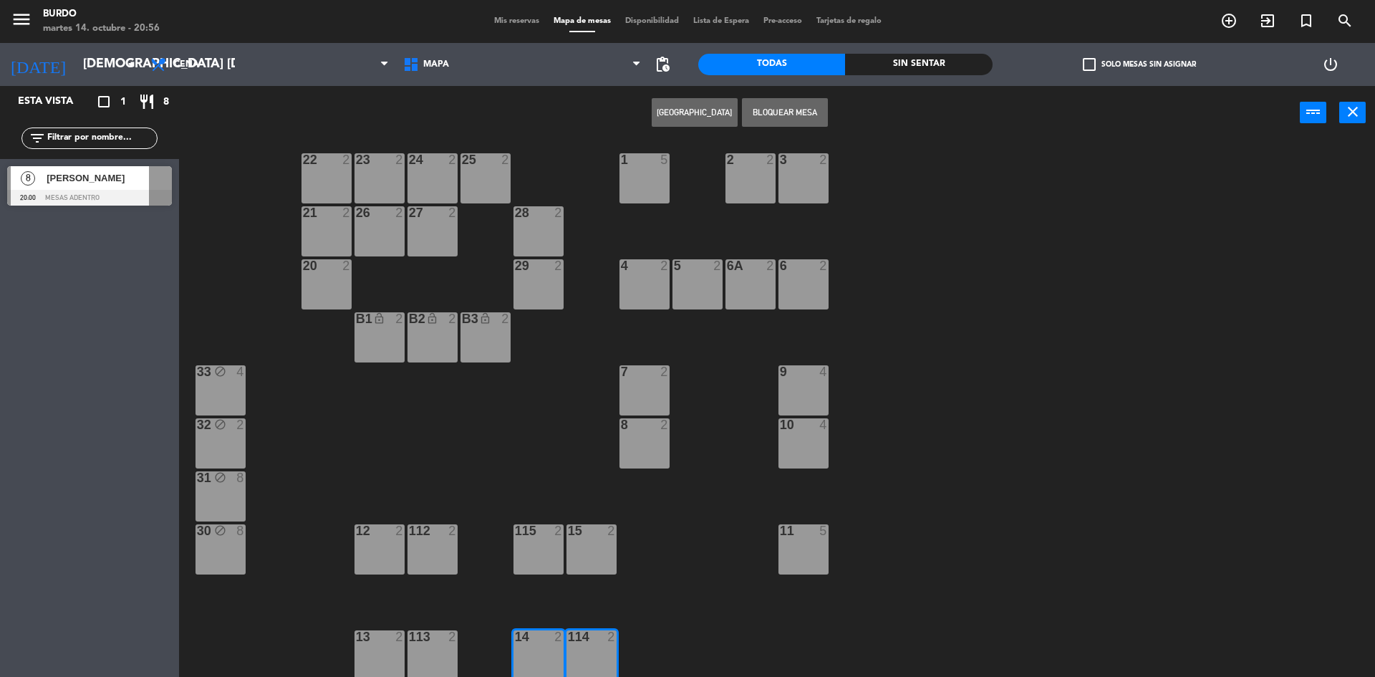
click at [389, 653] on div "13 2" at bounding box center [380, 655] width 50 height 50
drag, startPoint x: 431, startPoint y: 649, endPoint x: 403, endPoint y: 648, distance: 28.0
click at [431, 648] on div "113 2" at bounding box center [433, 655] width 50 height 50
click at [394, 646] on div "13 2" at bounding box center [380, 655] width 50 height 50
click at [95, 183] on span "[PERSON_NAME]" at bounding box center [98, 177] width 102 height 15
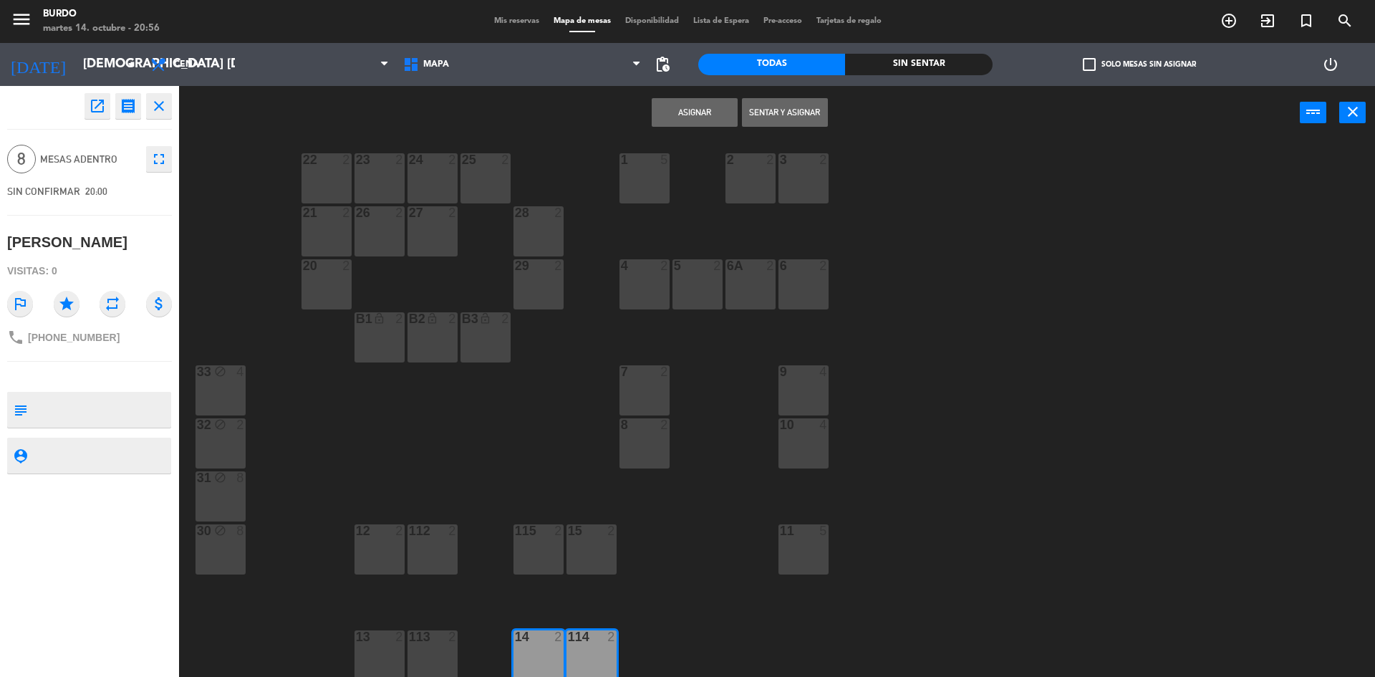
click at [708, 115] on button "Asignar" at bounding box center [695, 112] width 86 height 29
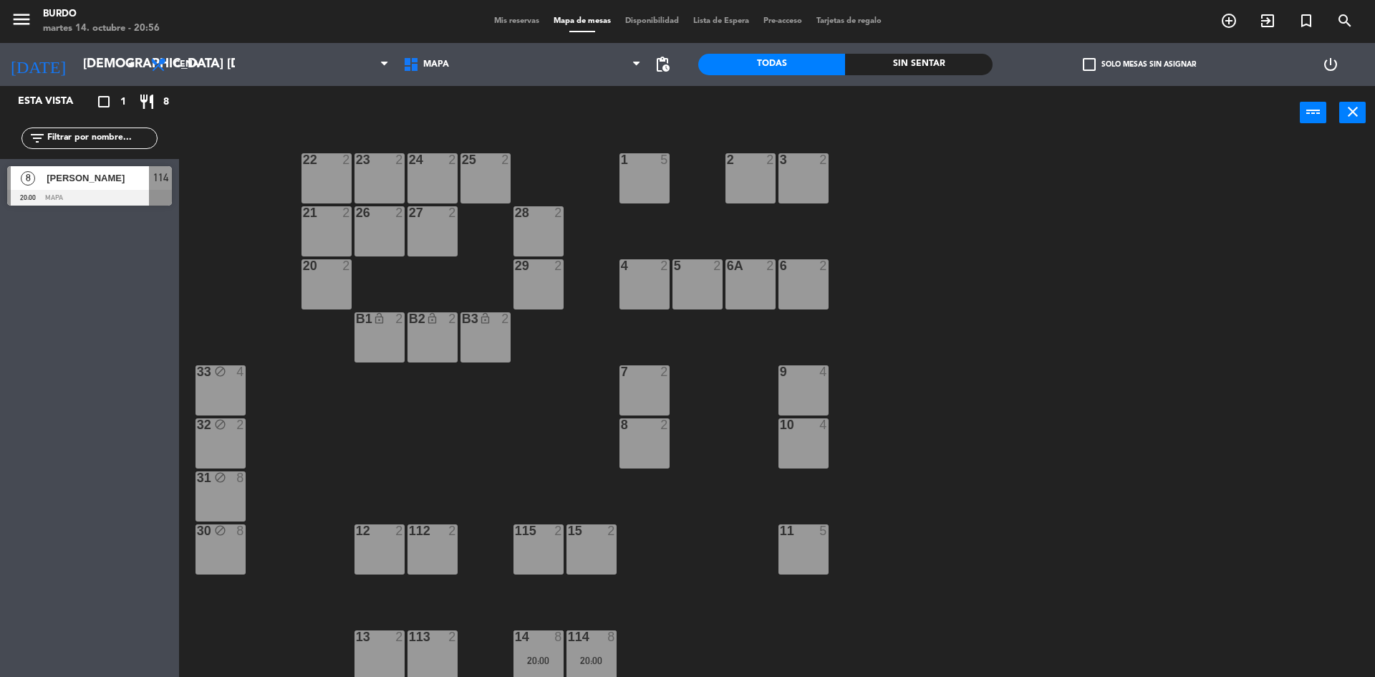
click at [428, 650] on div "113 2" at bounding box center [433, 655] width 50 height 50
click at [393, 648] on div "13 2" at bounding box center [380, 655] width 50 height 50
click at [803, 107] on button "Bloquear Mesa" at bounding box center [785, 112] width 86 height 29
click at [426, 653] on div "113 block 2" at bounding box center [433, 655] width 50 height 50
click at [388, 650] on div "13 block 2" at bounding box center [380, 655] width 50 height 50
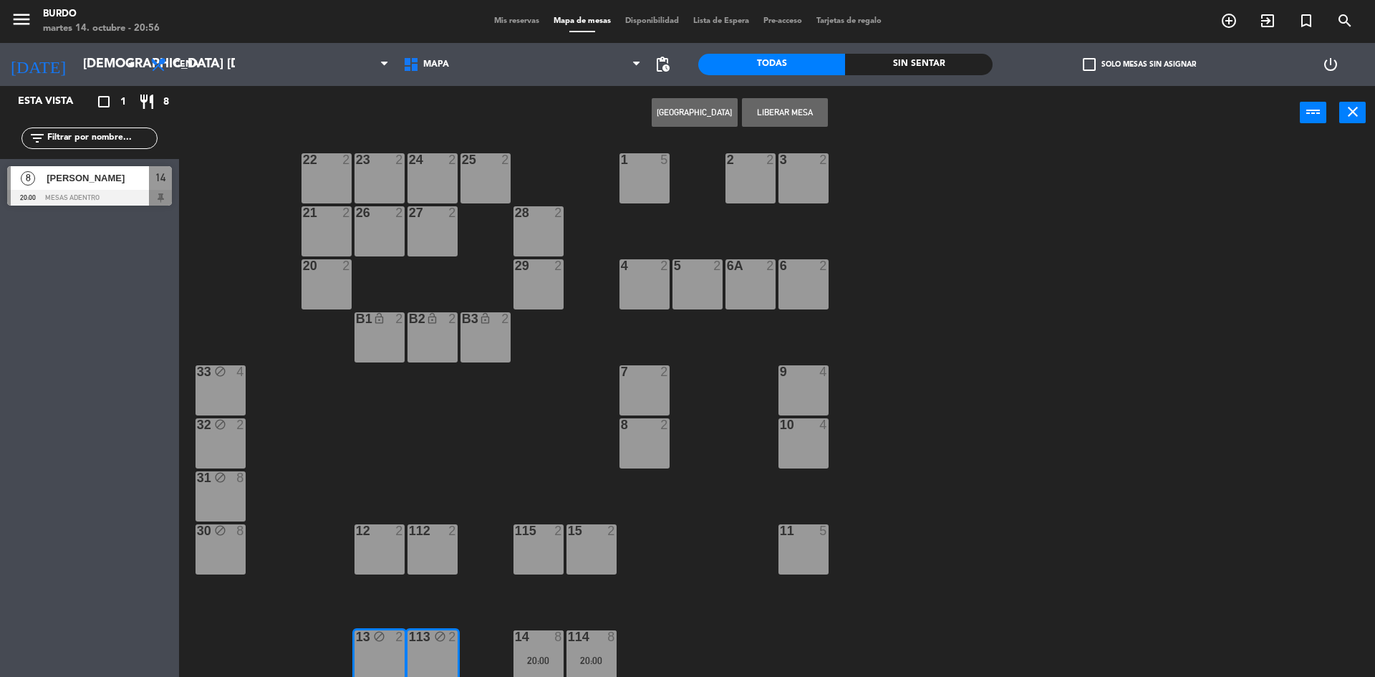
click at [777, 108] on button "Liberar Mesa" at bounding box center [785, 112] width 86 height 29
click at [586, 551] on div "15 2" at bounding box center [592, 549] width 50 height 50
click at [538, 547] on div "115 2" at bounding box center [539, 549] width 50 height 50
click at [776, 107] on button "Bloquear Mesa" at bounding box center [785, 112] width 86 height 29
click at [511, 21] on span "Mis reservas" at bounding box center [516, 21] width 59 height 8
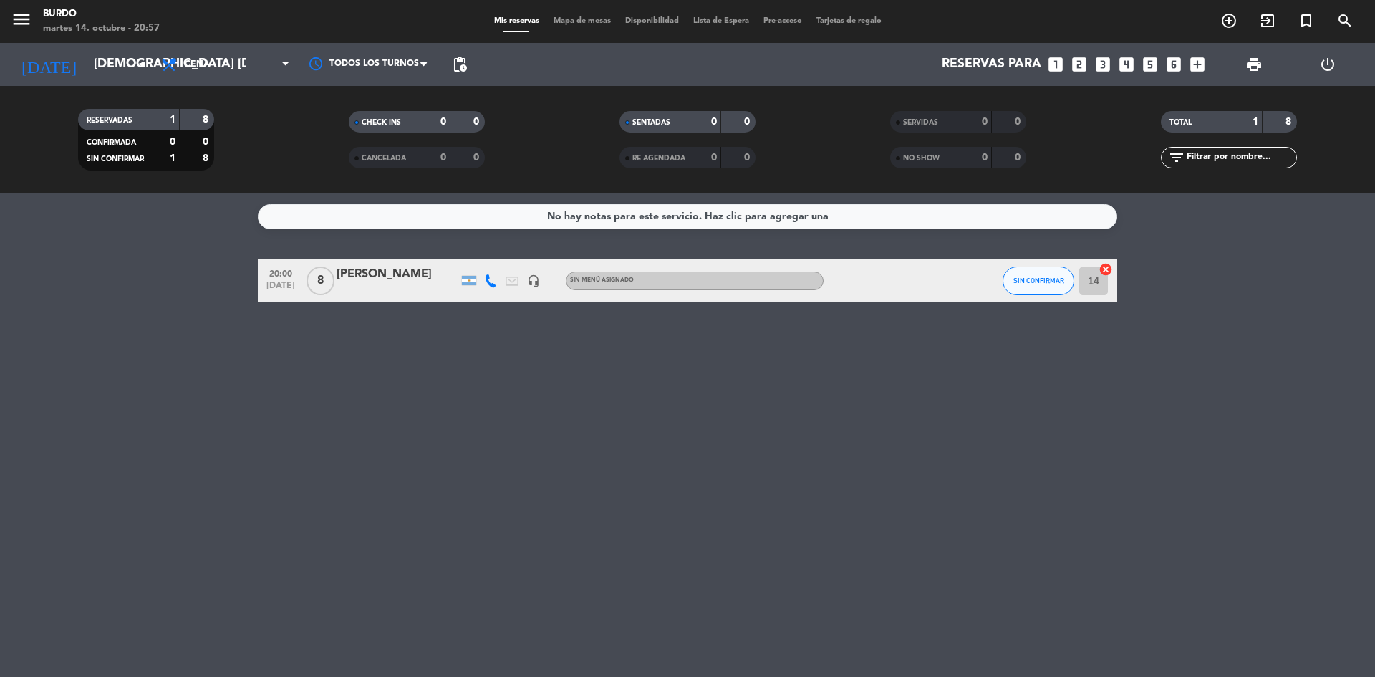
click at [570, 19] on span "Mapa de mesas" at bounding box center [583, 21] width 72 height 8
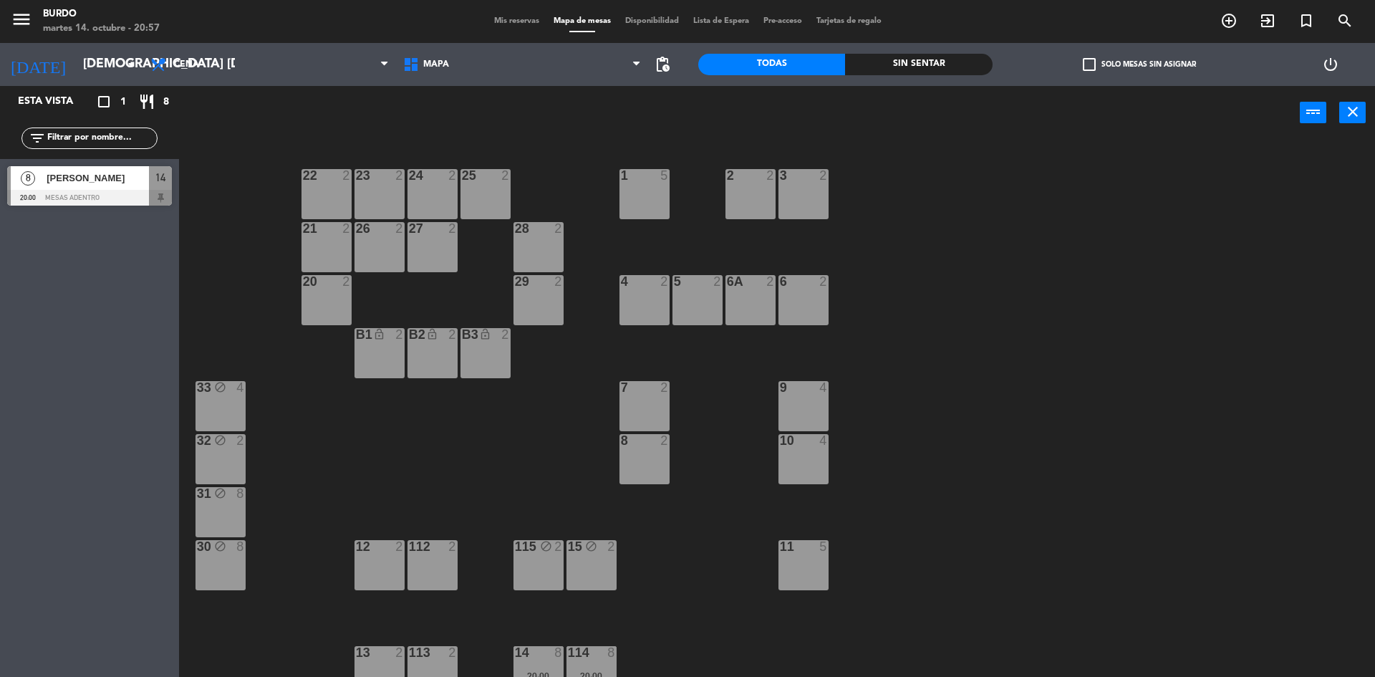
scroll to position [16, 0]
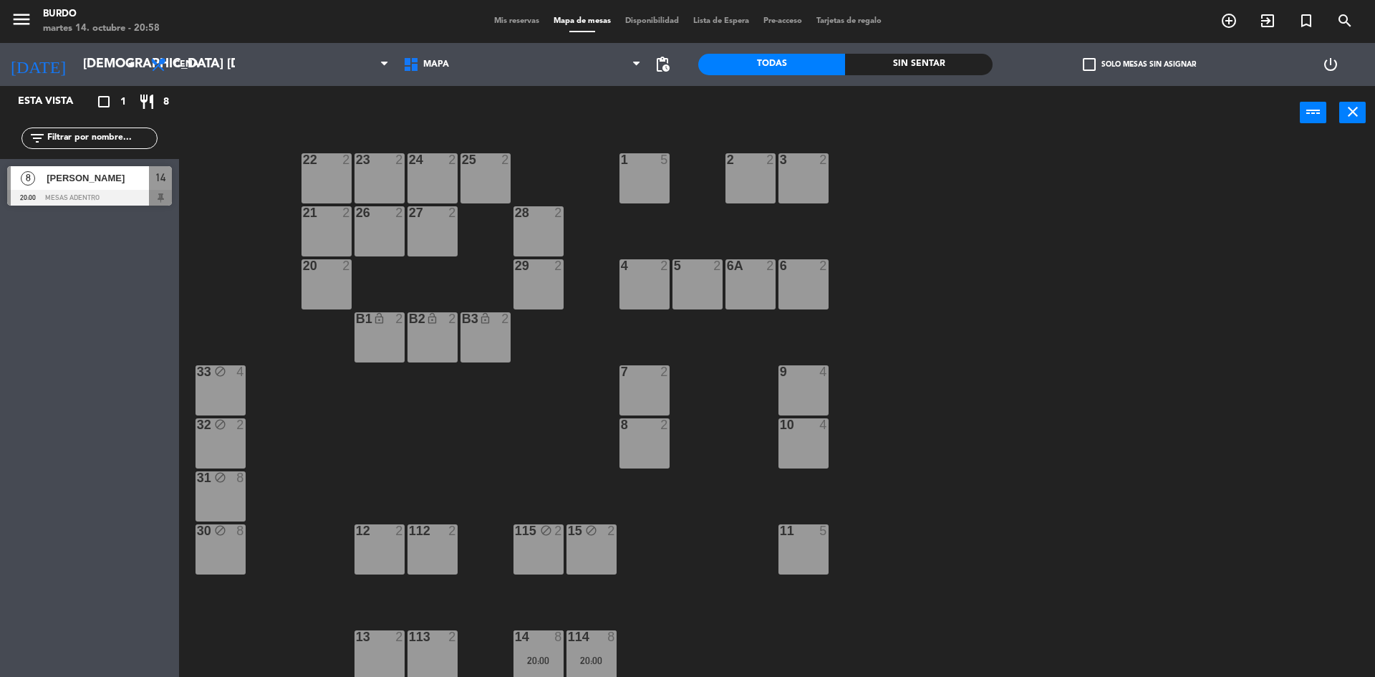
click at [70, 175] on span "[PERSON_NAME]" at bounding box center [98, 177] width 102 height 15
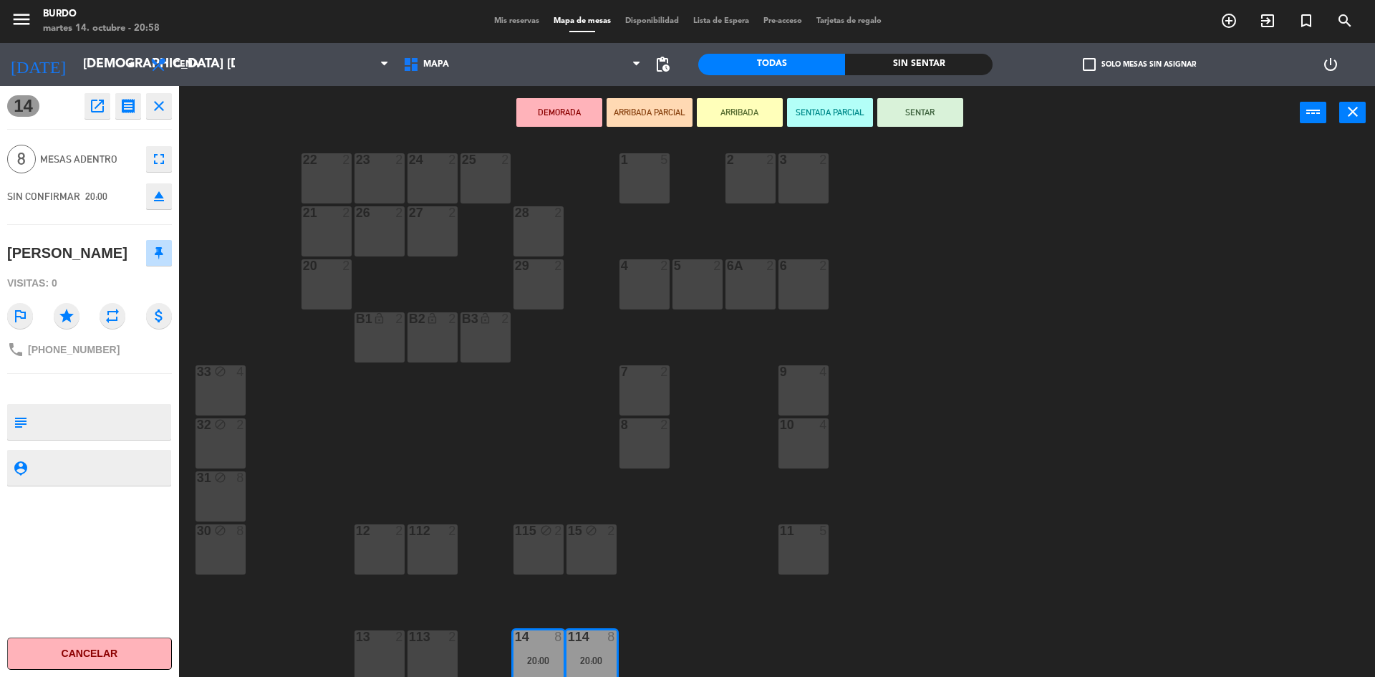
click at [152, 108] on icon "close" at bounding box center [158, 105] width 17 height 17
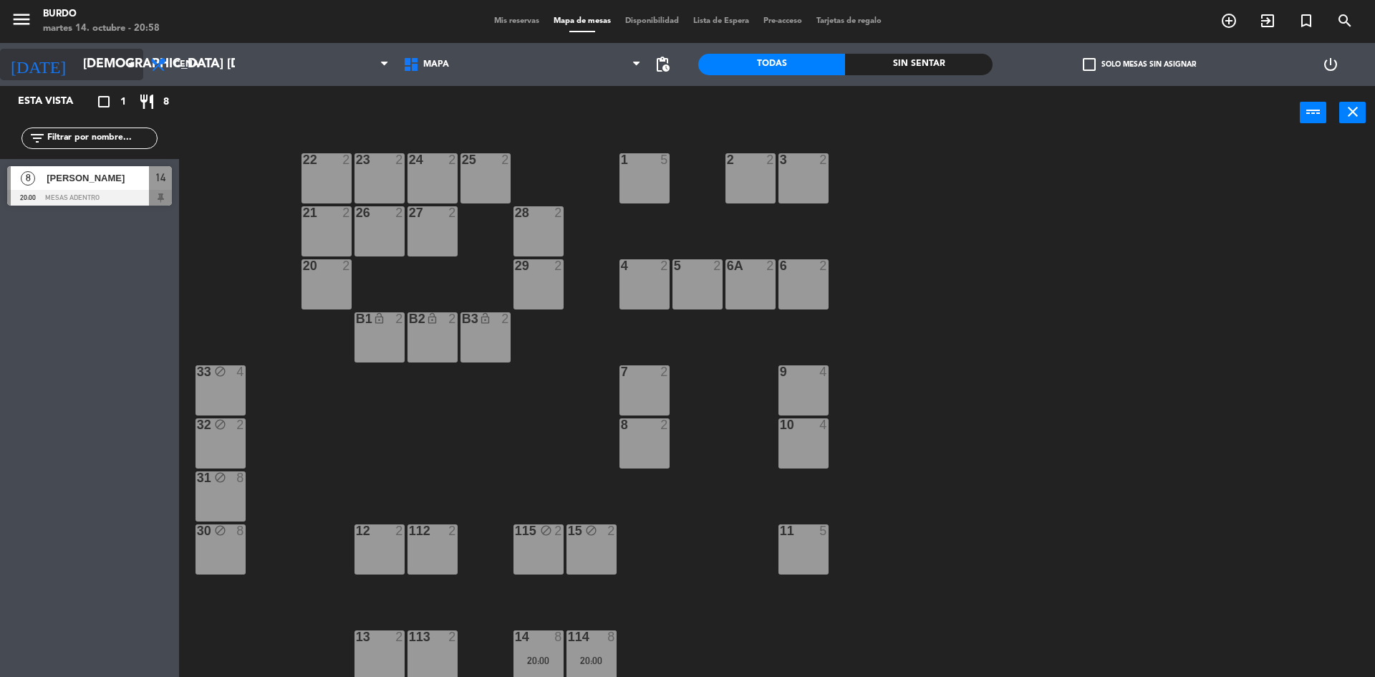
click at [99, 64] on input "[DEMOGRAPHIC_DATA] [DATE]" at bounding box center [159, 64] width 166 height 29
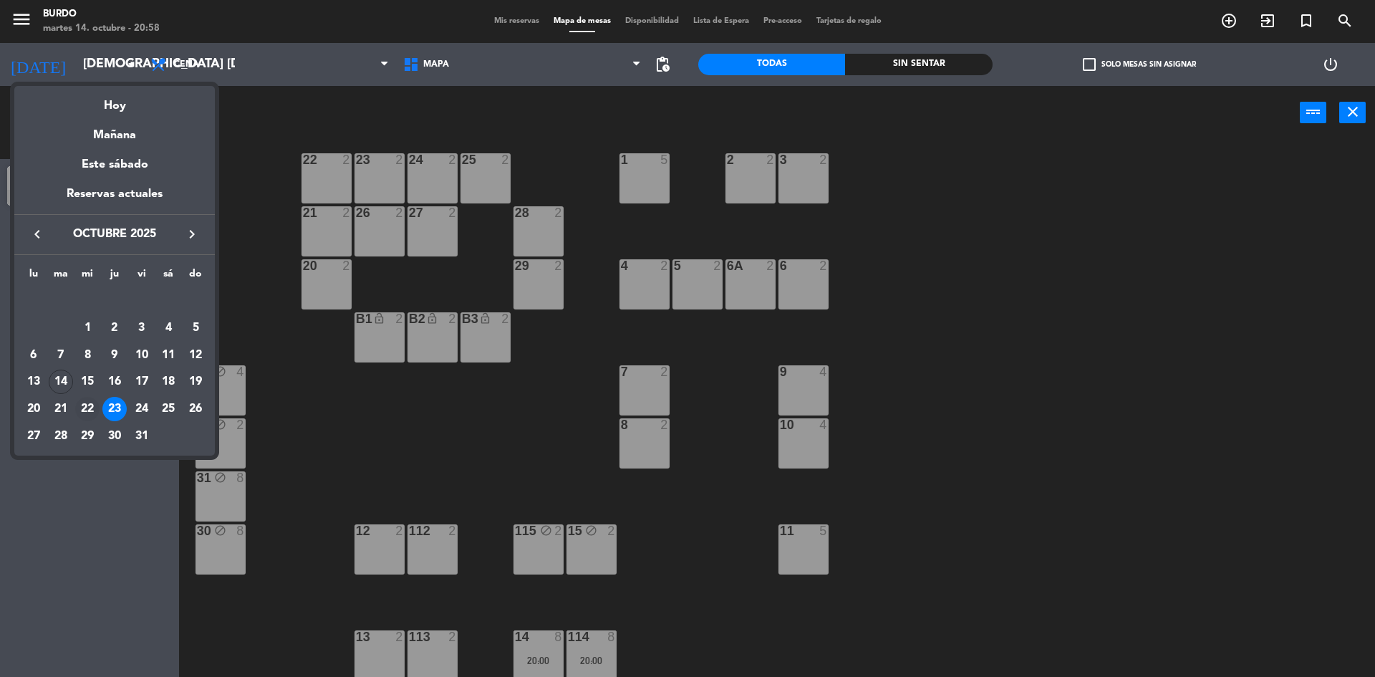
click at [90, 406] on div "22" at bounding box center [87, 409] width 24 height 24
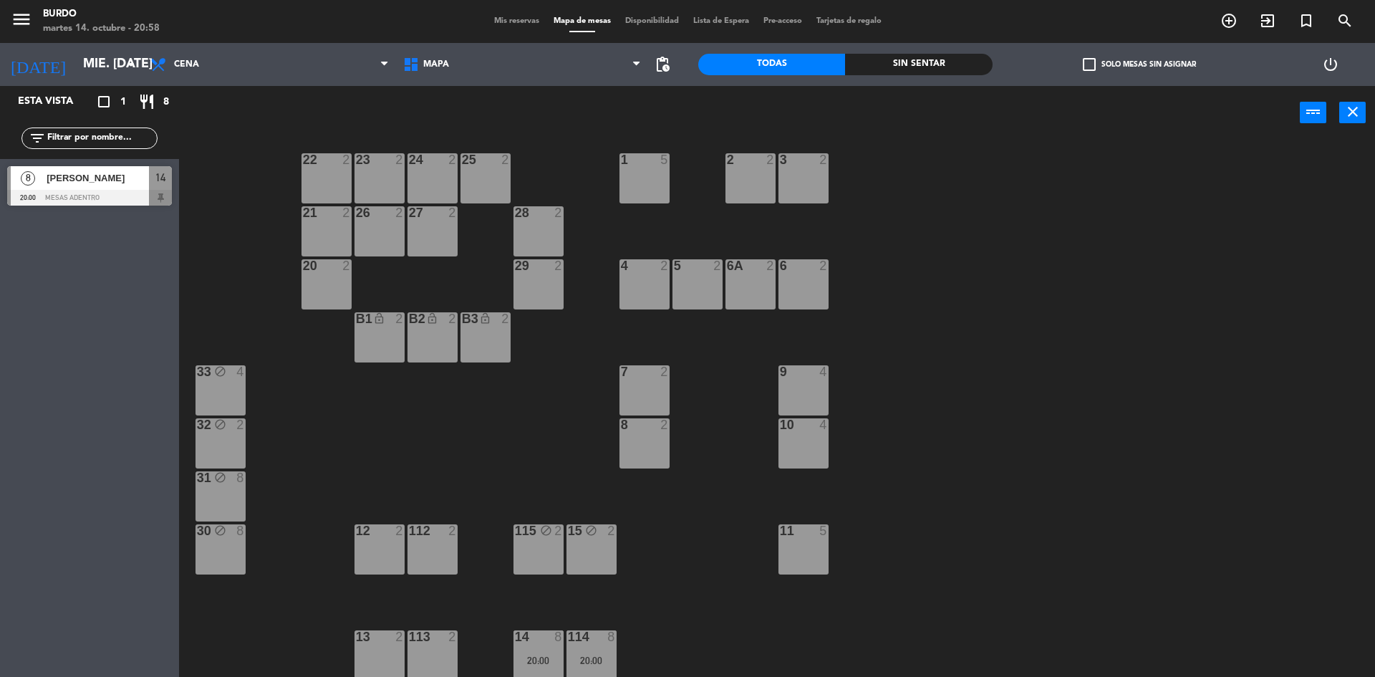
scroll to position [0, 0]
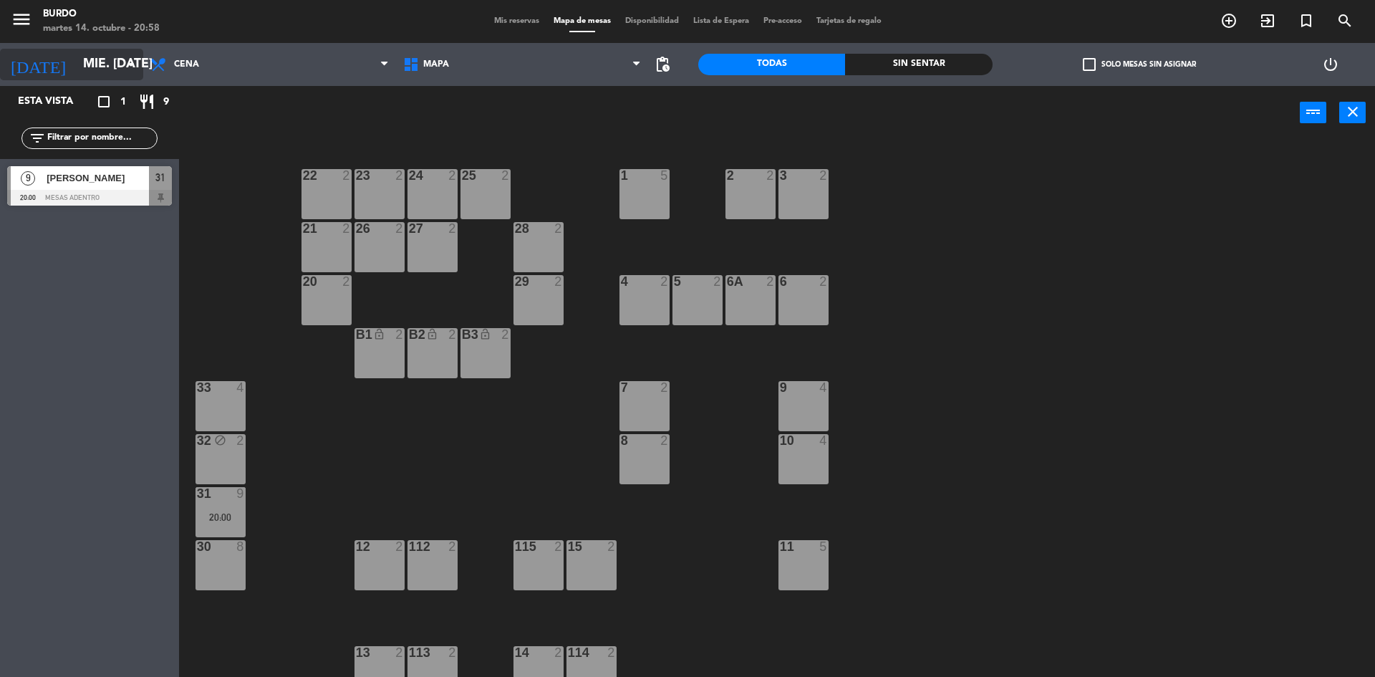
click at [76, 67] on input "mié. [DATE]" at bounding box center [159, 64] width 166 height 29
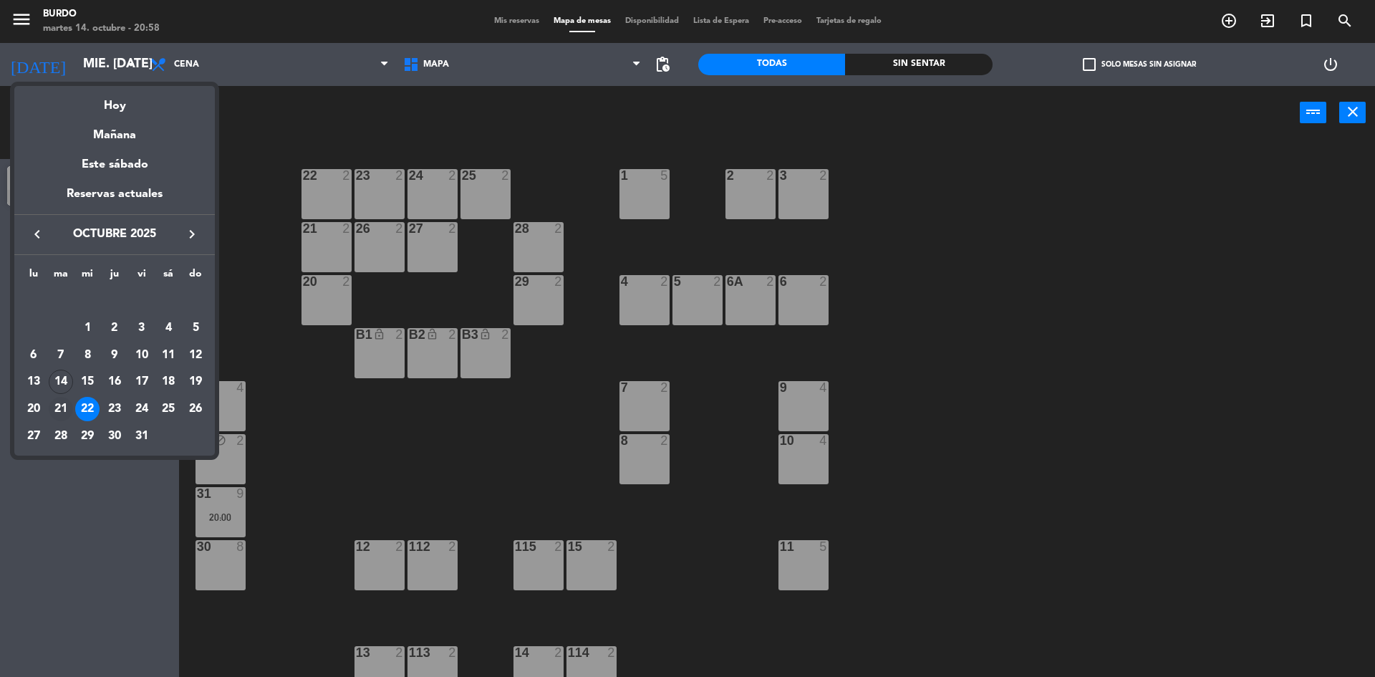
click at [62, 408] on div "21" at bounding box center [61, 409] width 24 height 24
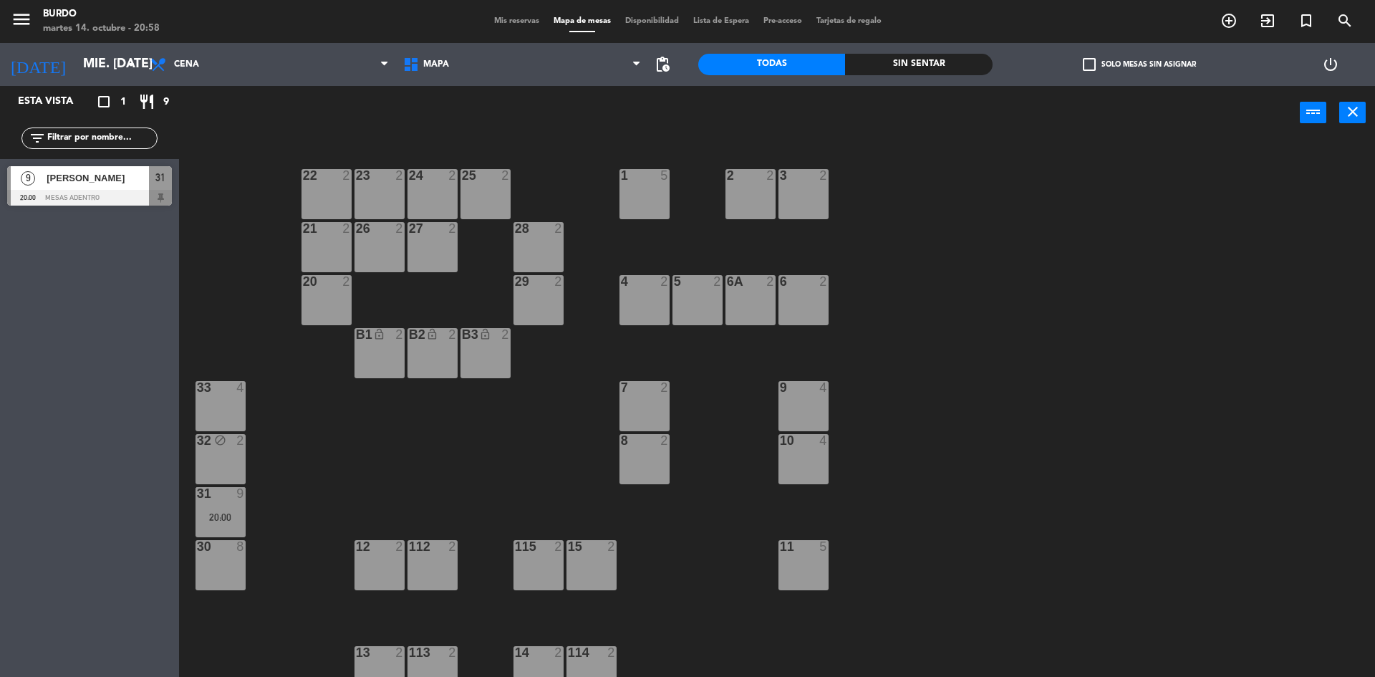
type input "[DATE] oct."
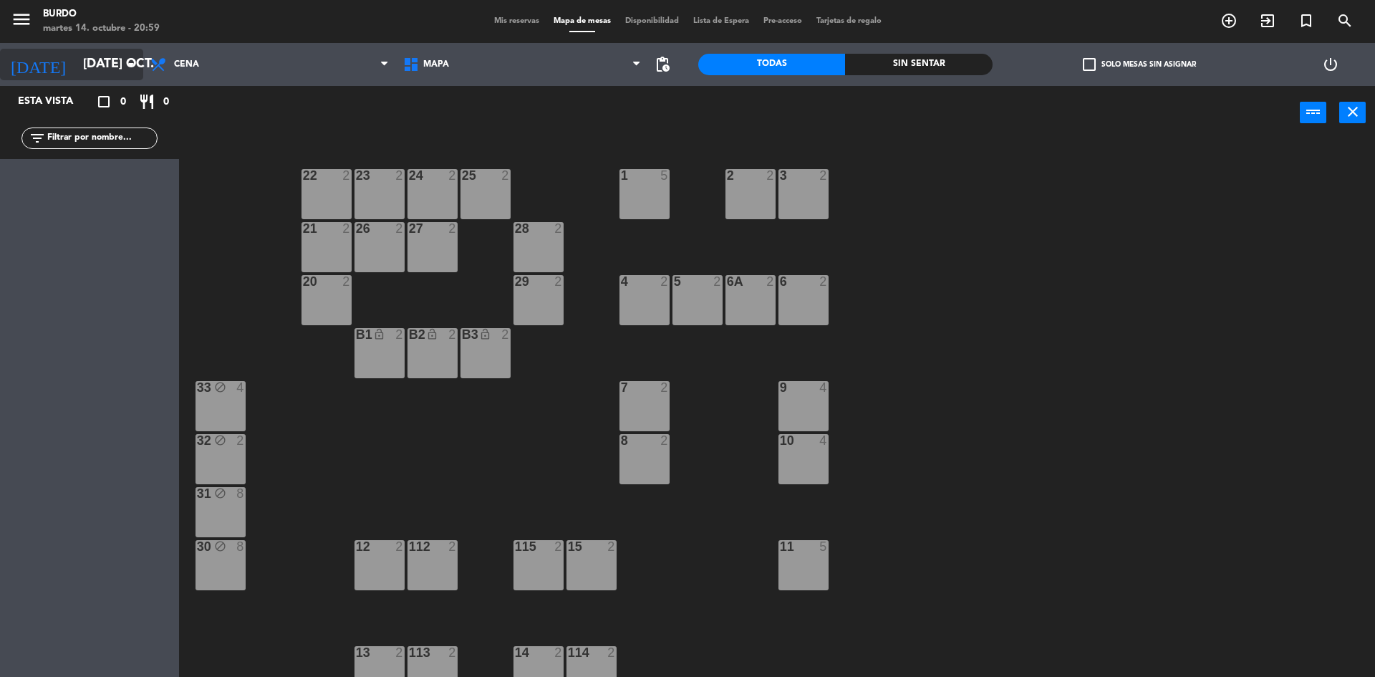
click at [88, 70] on input "[DATE] oct." at bounding box center [159, 64] width 166 height 29
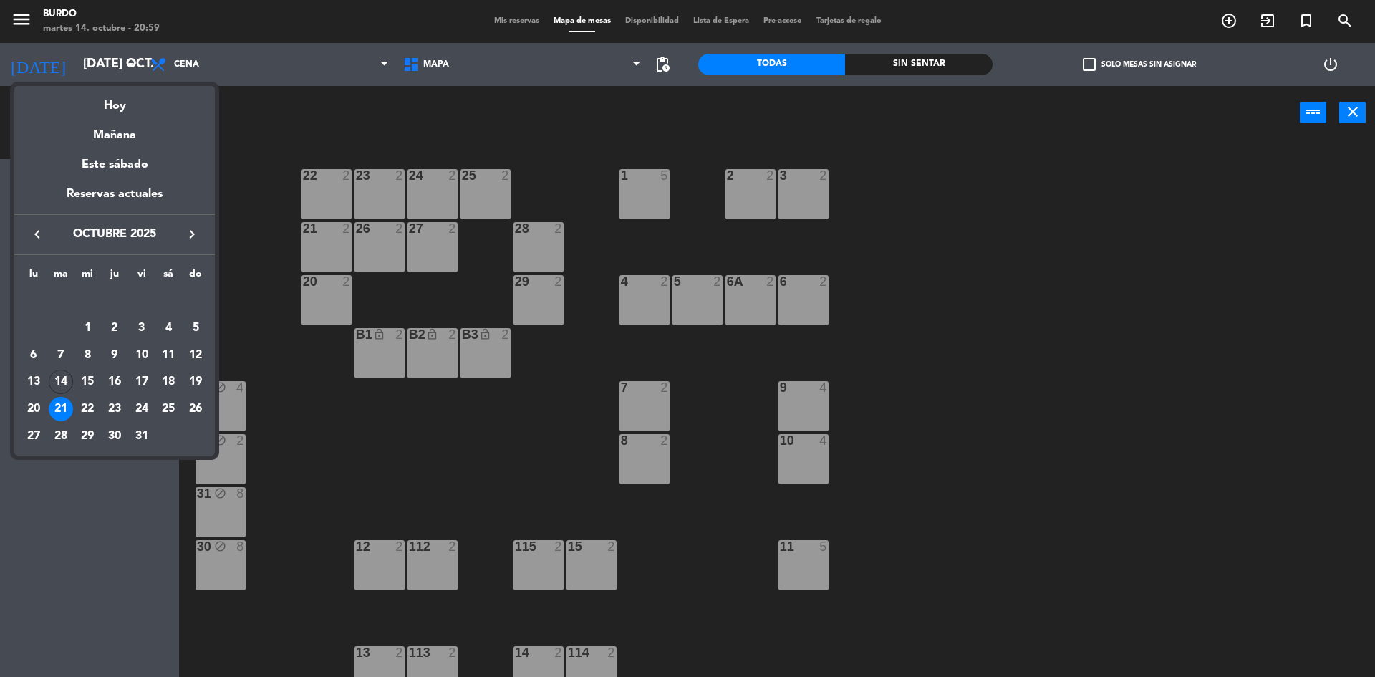
click at [57, 408] on div "21" at bounding box center [61, 409] width 24 height 24
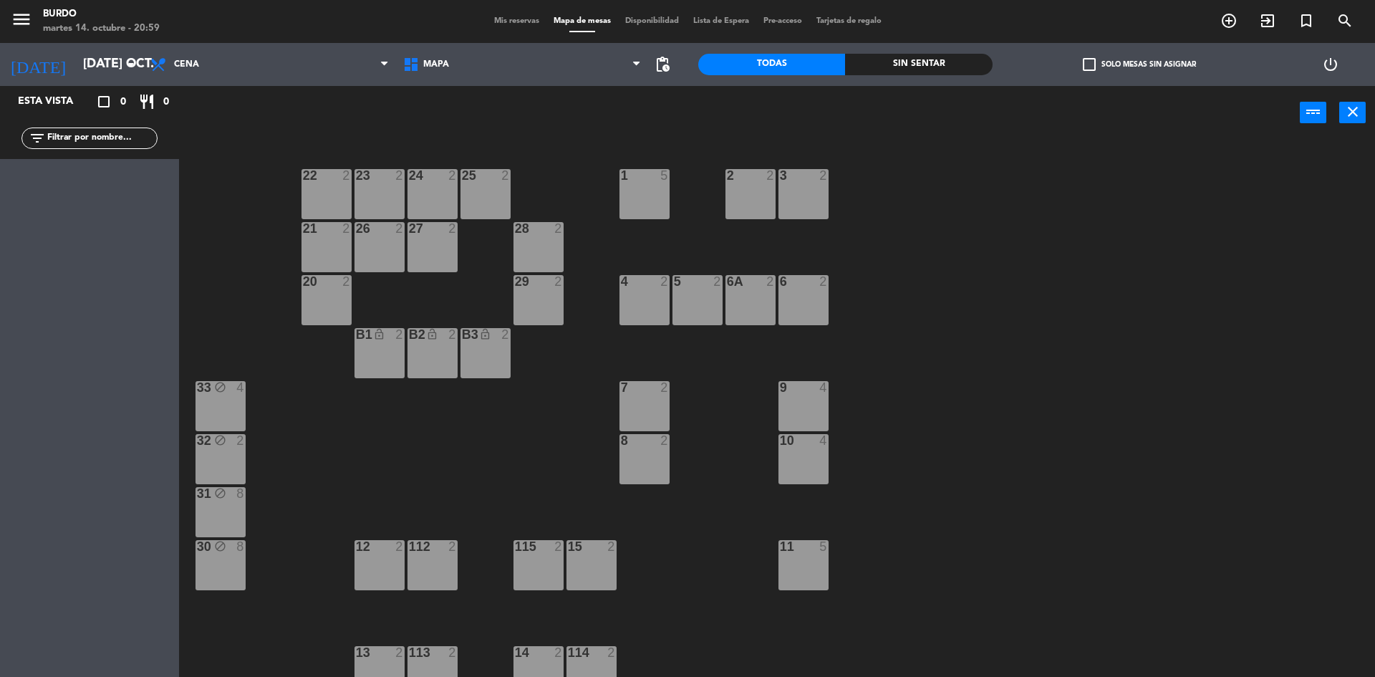
click at [350, 436] on div "1 5 2 2 3 2 22 2 23 2 24 2 25 2 21 2 26 2 27 2 28 2 4 2 5 2 6 2 6A 2 20 2 29 2 …" at bounding box center [784, 411] width 1183 height 537
click at [230, 564] on div "30 block 8" at bounding box center [221, 565] width 50 height 50
click at [303, 529] on div "1 5 2 2 3 2 22 2 23 2 24 2 25 2 21 2 26 2 27 2 28 2 4 2 5 2 6 2 6A 2 20 2 29 2 …" at bounding box center [784, 411] width 1183 height 537
click at [235, 562] on div "30 block 8" at bounding box center [221, 565] width 50 height 50
click at [241, 516] on div "31 block 8" at bounding box center [221, 512] width 50 height 50
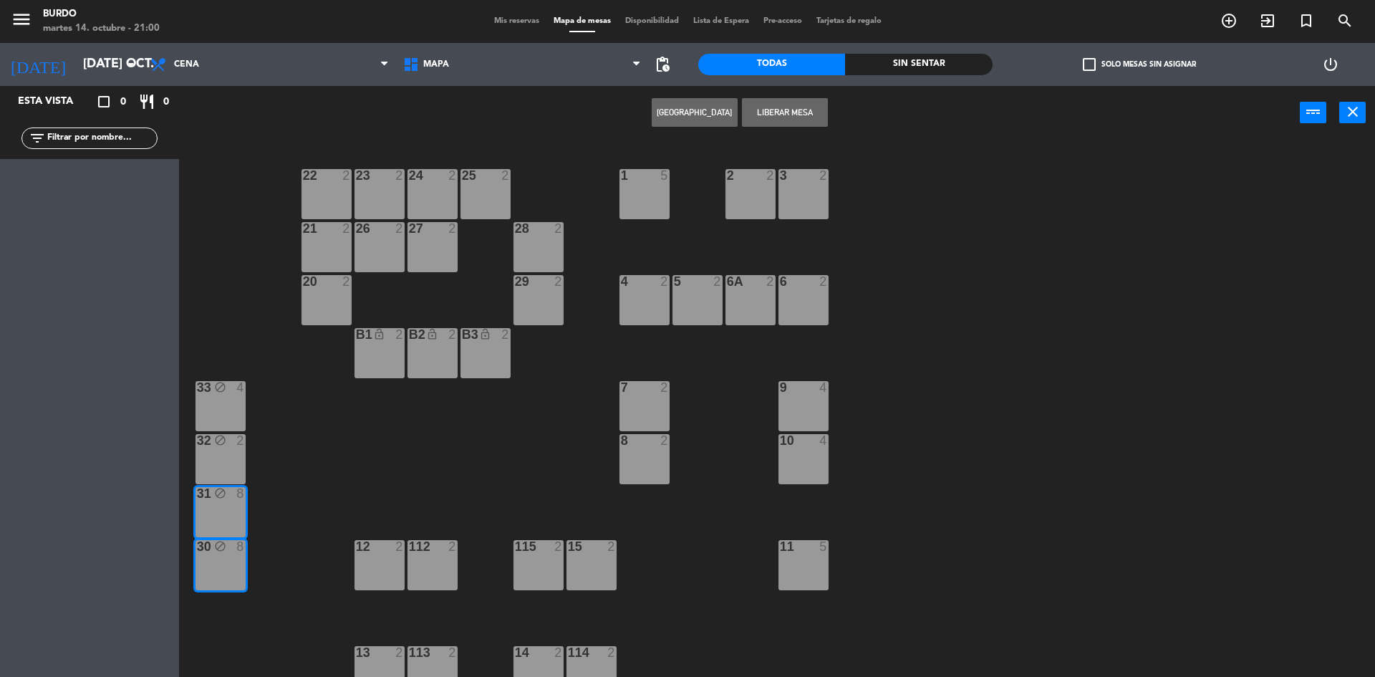
click at [676, 112] on button "[GEOGRAPHIC_DATA]" at bounding box center [695, 112] width 86 height 29
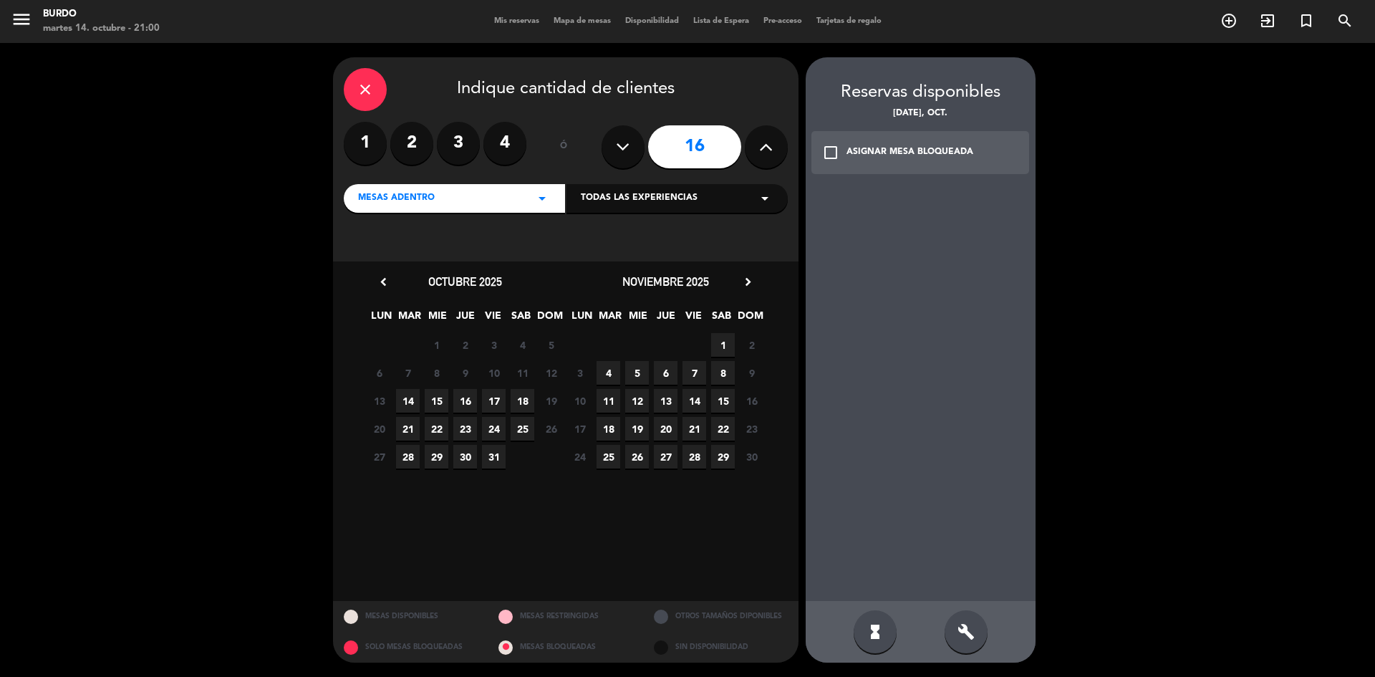
click at [406, 400] on span "14" at bounding box center [408, 401] width 24 height 24
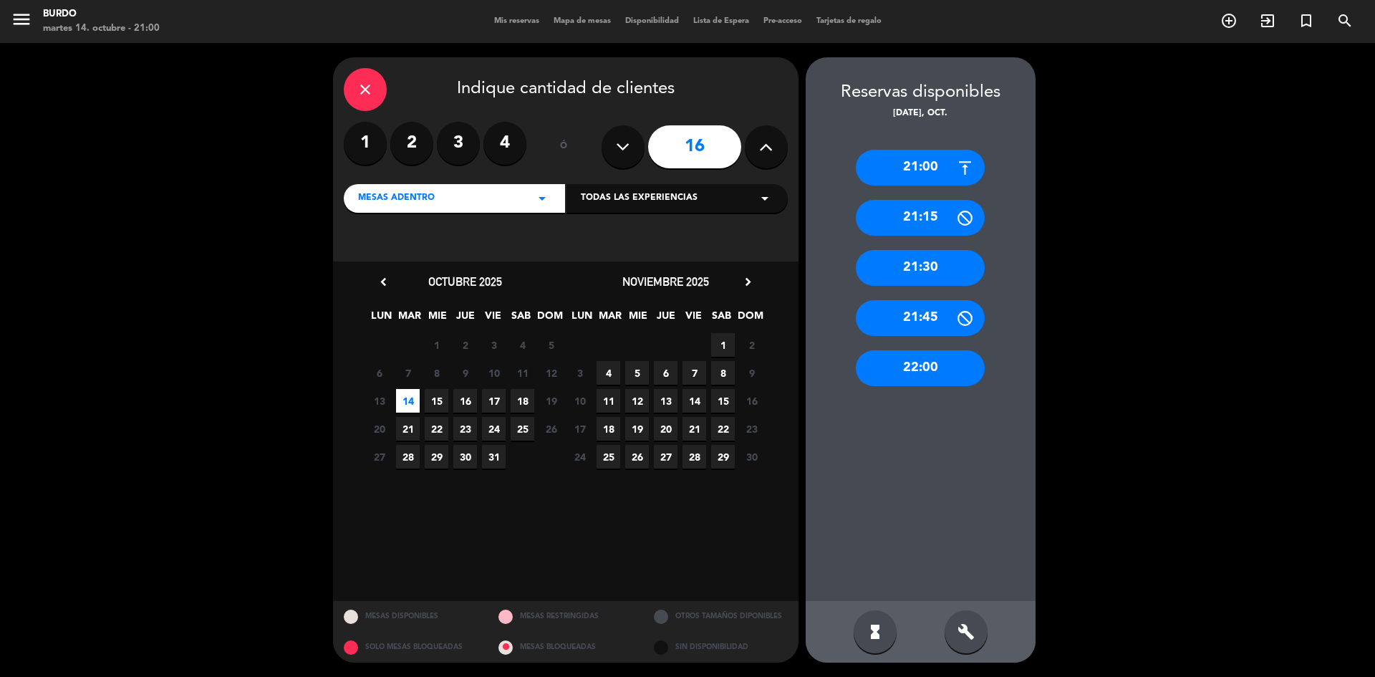
click at [396, 431] on span "21" at bounding box center [408, 429] width 24 height 24
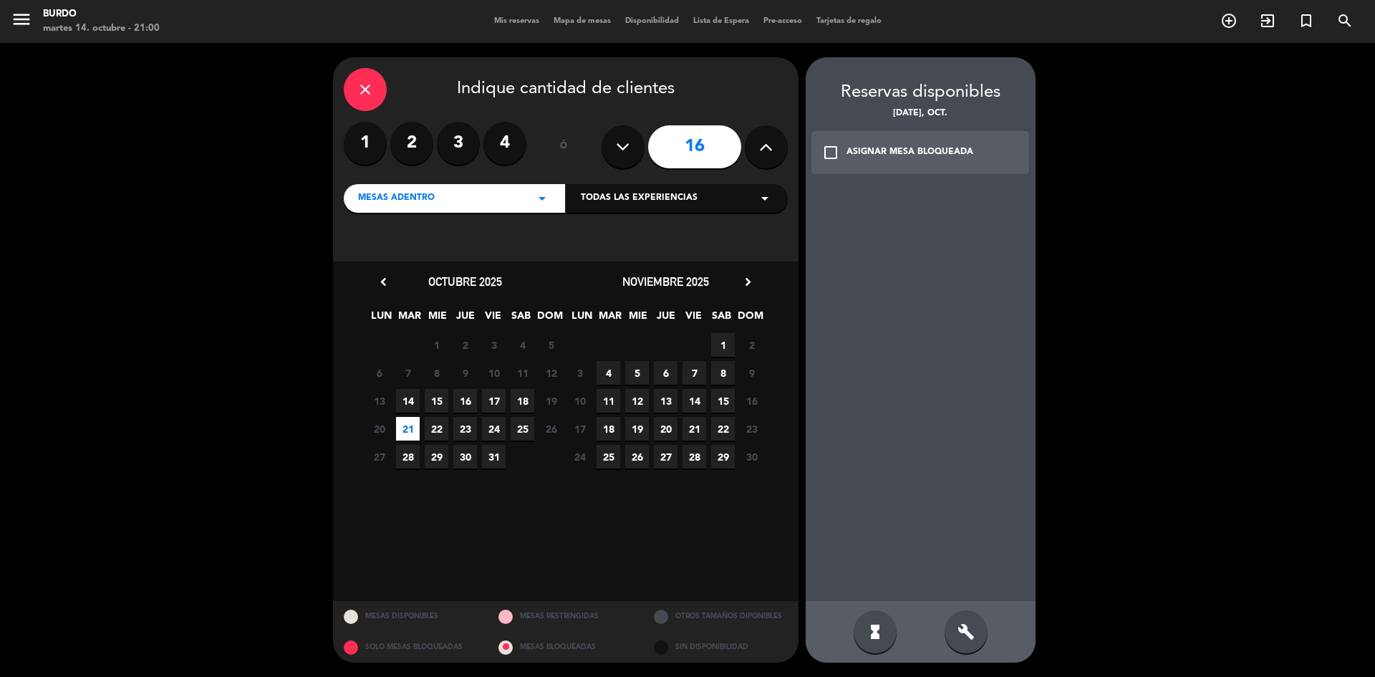
click at [834, 151] on icon "check_box_outline_blank" at bounding box center [830, 152] width 17 height 17
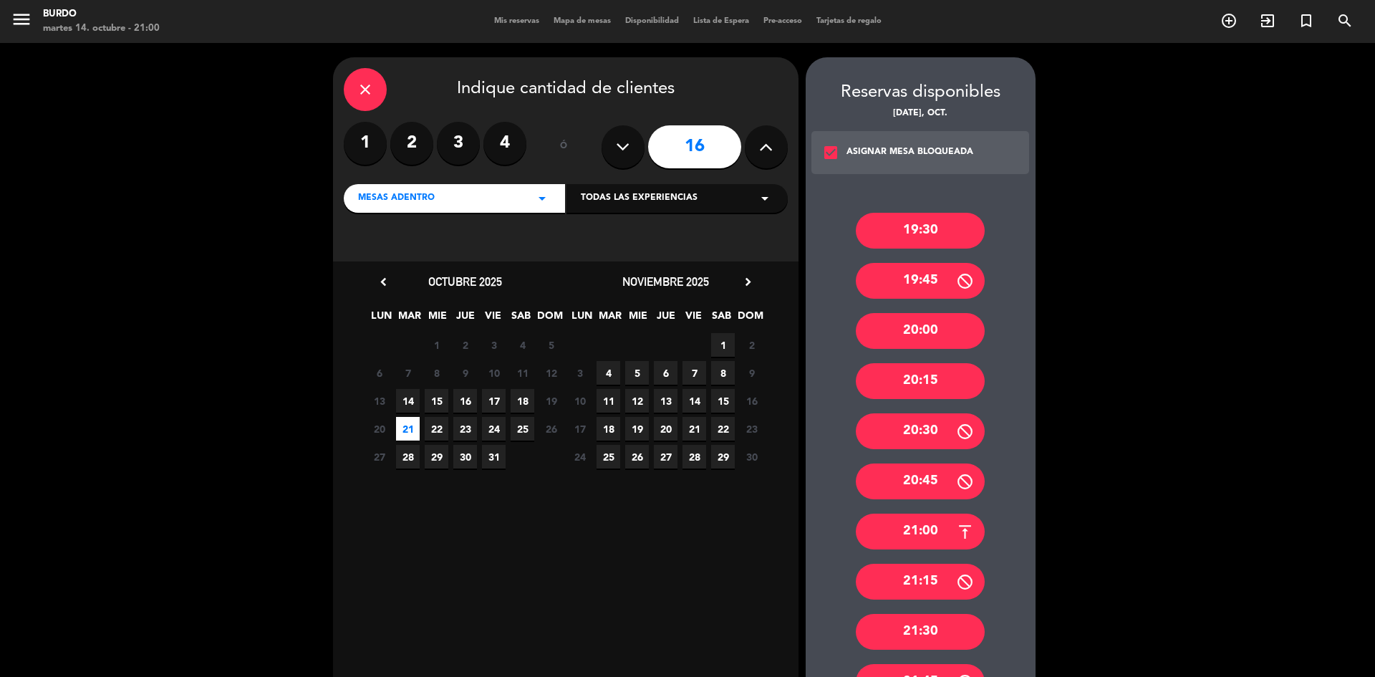
click at [930, 236] on div "19:30" at bounding box center [920, 231] width 129 height 36
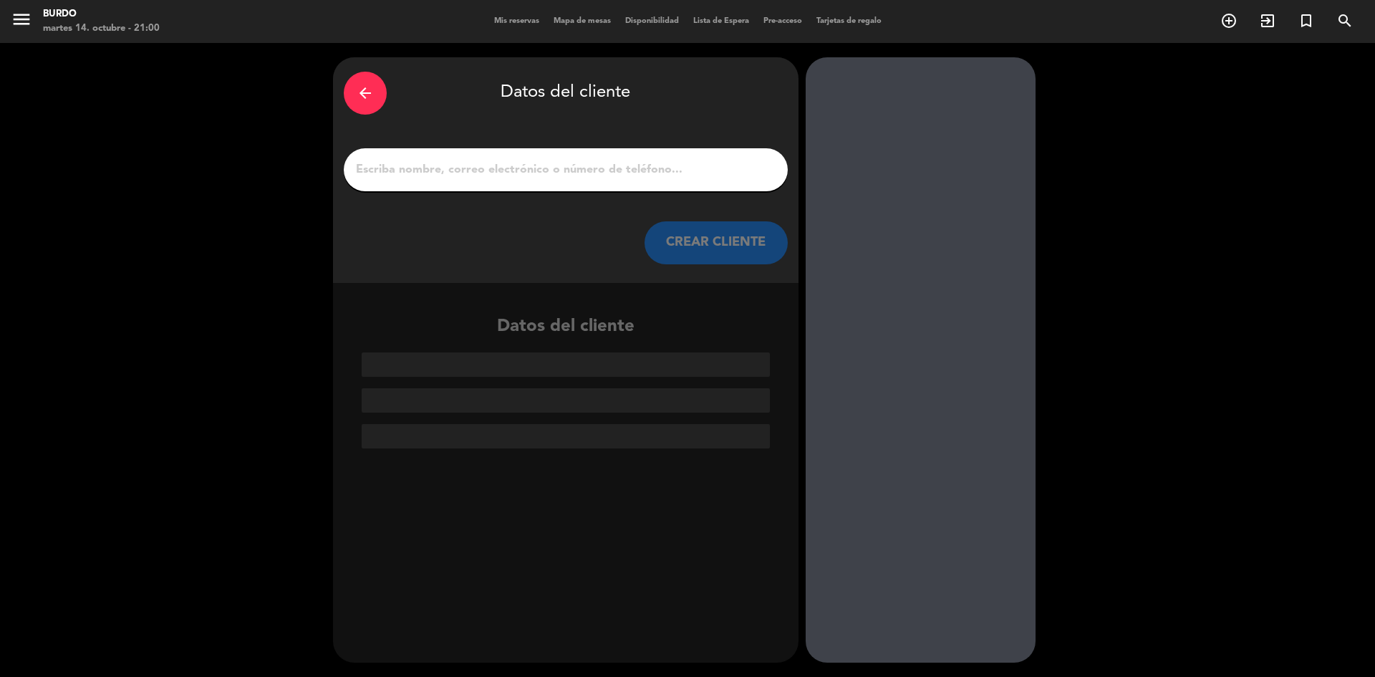
click at [532, 155] on div at bounding box center [566, 169] width 444 height 43
click at [541, 170] on input "1" at bounding box center [566, 170] width 423 height 20
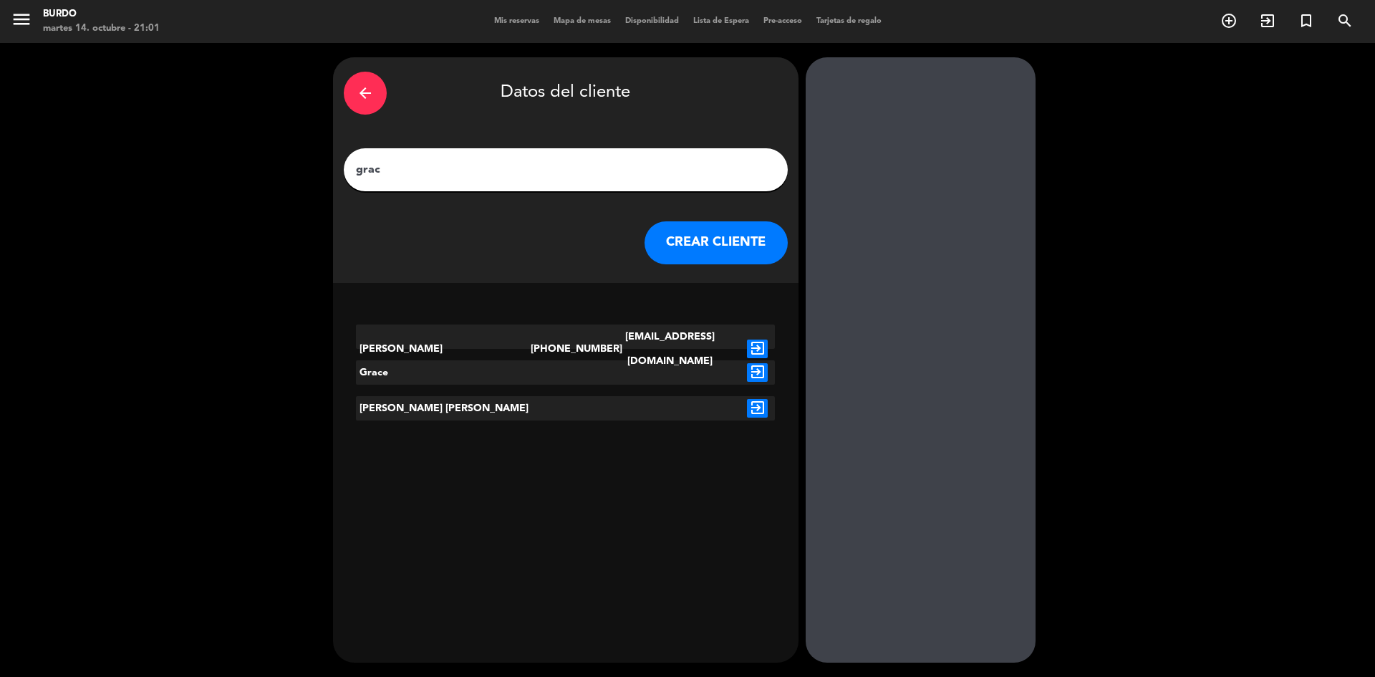
type input "grac"
click at [761, 340] on icon "exit_to_app" at bounding box center [757, 349] width 21 height 19
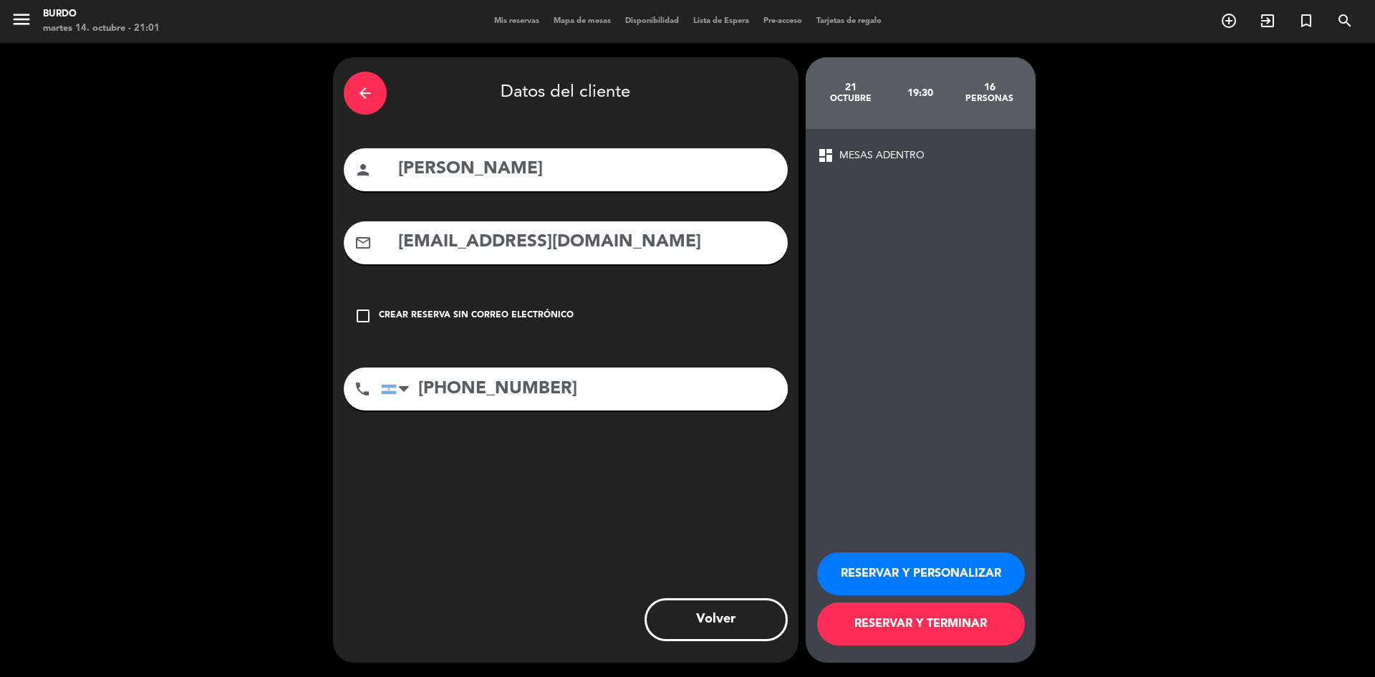
click at [362, 317] on icon "check_box_outline_blank" at bounding box center [363, 315] width 17 height 17
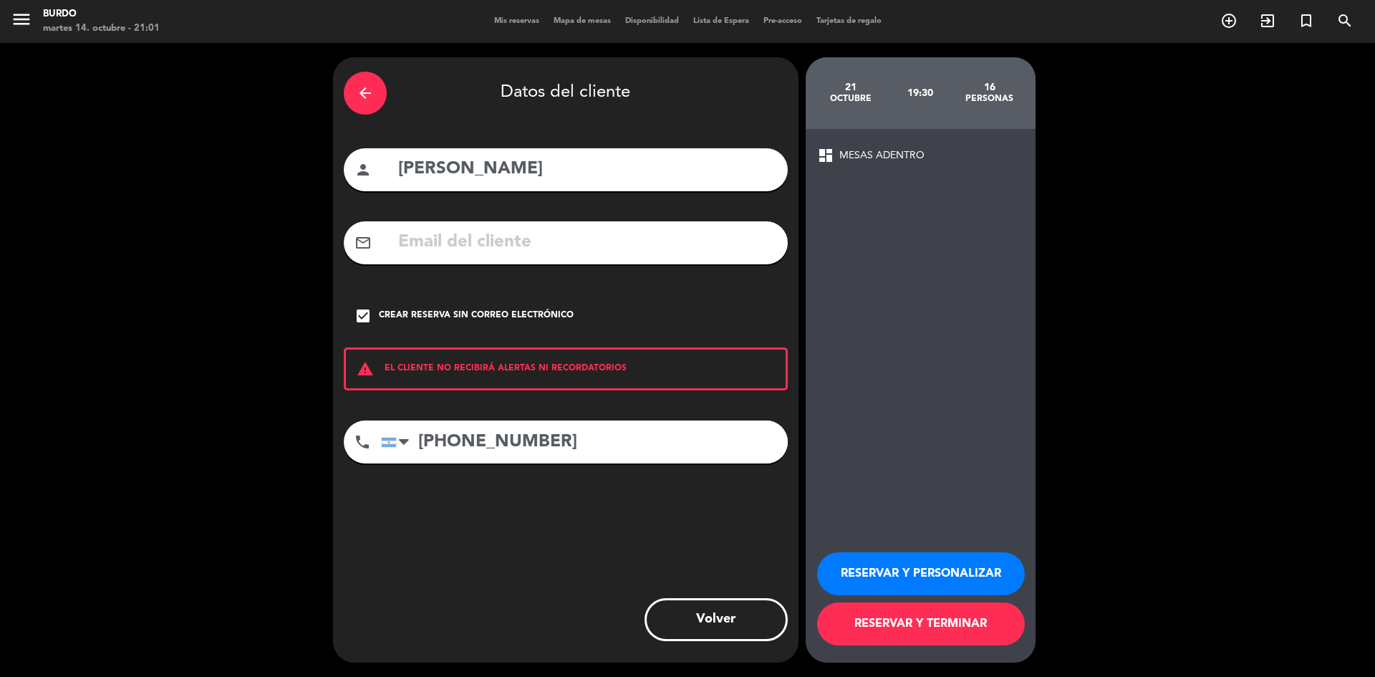
click at [943, 628] on button "RESERVAR Y TERMINAR" at bounding box center [921, 623] width 208 height 43
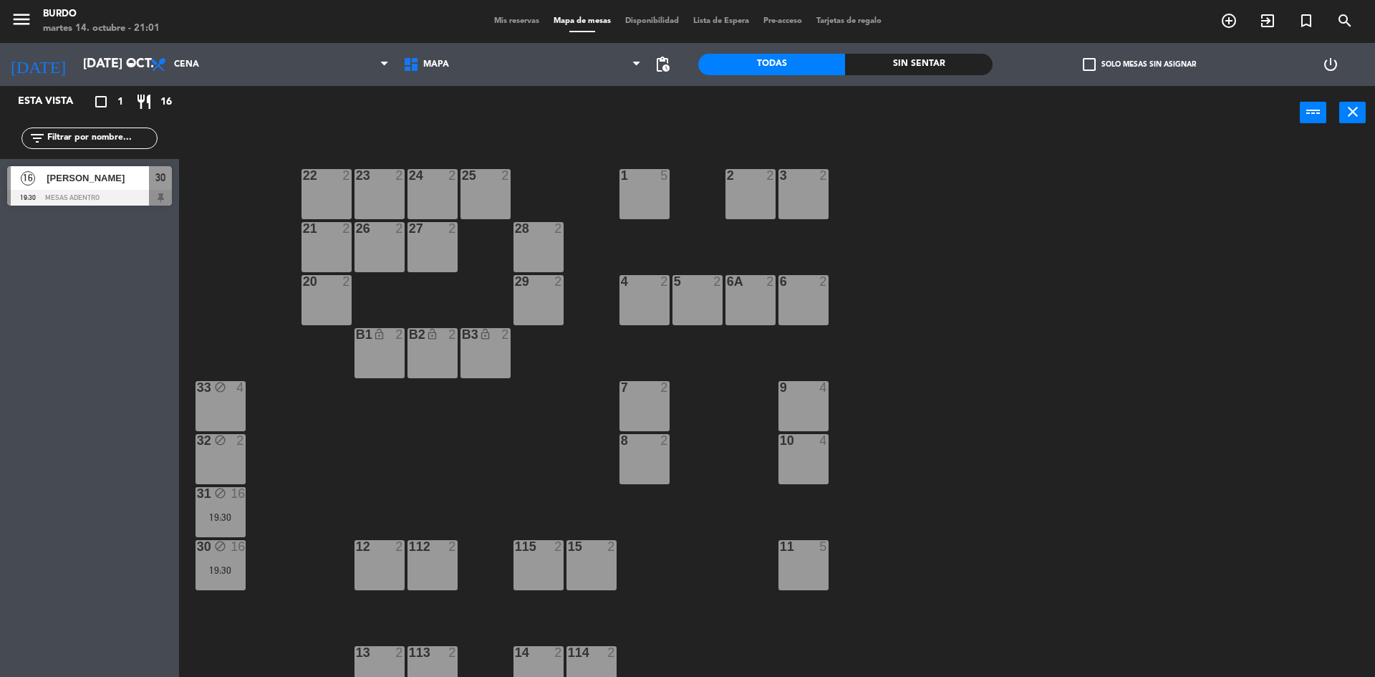
click at [100, 182] on span "[PERSON_NAME]" at bounding box center [98, 177] width 102 height 15
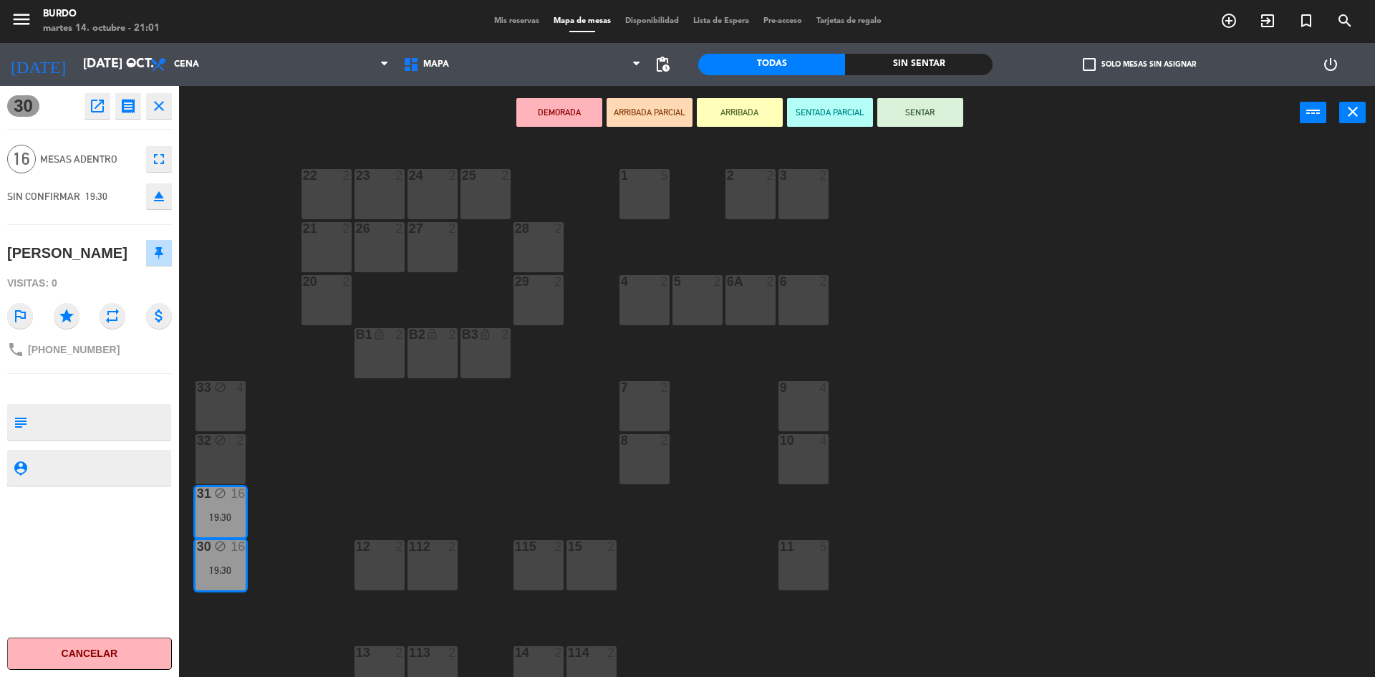
click at [67, 423] on textarea at bounding box center [101, 422] width 137 height 30
type textarea "p"
type textarea "SON [DEMOGRAPHIC_DATA] TODO EL FONDO RESERVADO"
click at [256, 167] on div "1 5 2 2 3 2 22 2 23 2 24 2 25 2 21 2 26 2 27 2 28 2 4 2 5 2 6 2 6A 2 20 2 29 2 …" at bounding box center [784, 411] width 1183 height 537
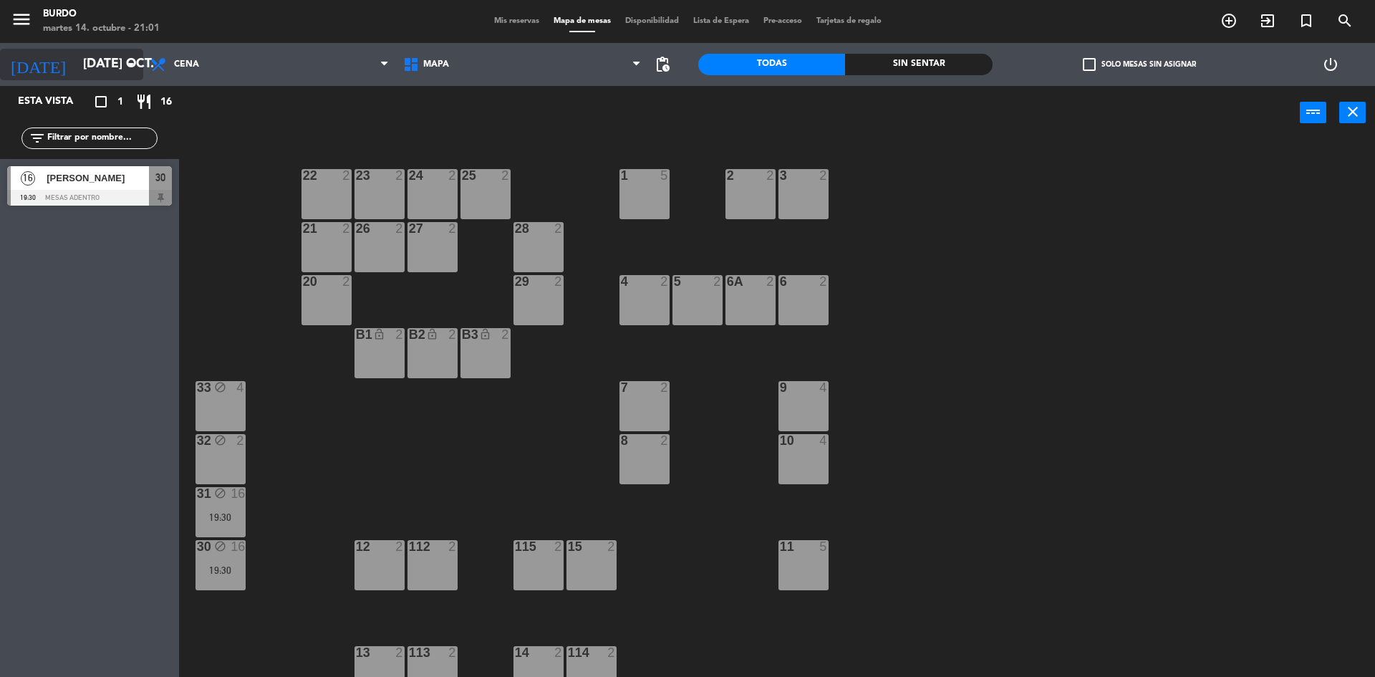
click at [112, 62] on input "[DATE] oct." at bounding box center [159, 64] width 166 height 29
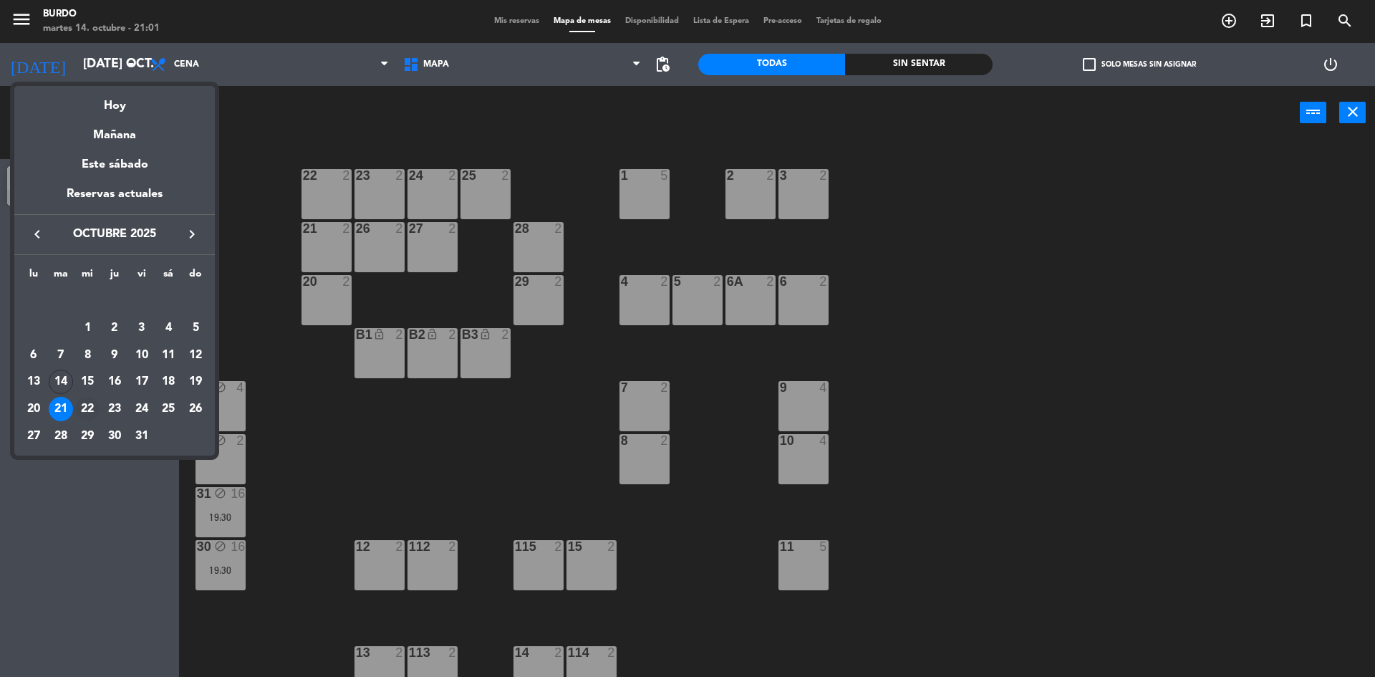
click at [86, 405] on div "22" at bounding box center [87, 409] width 24 height 24
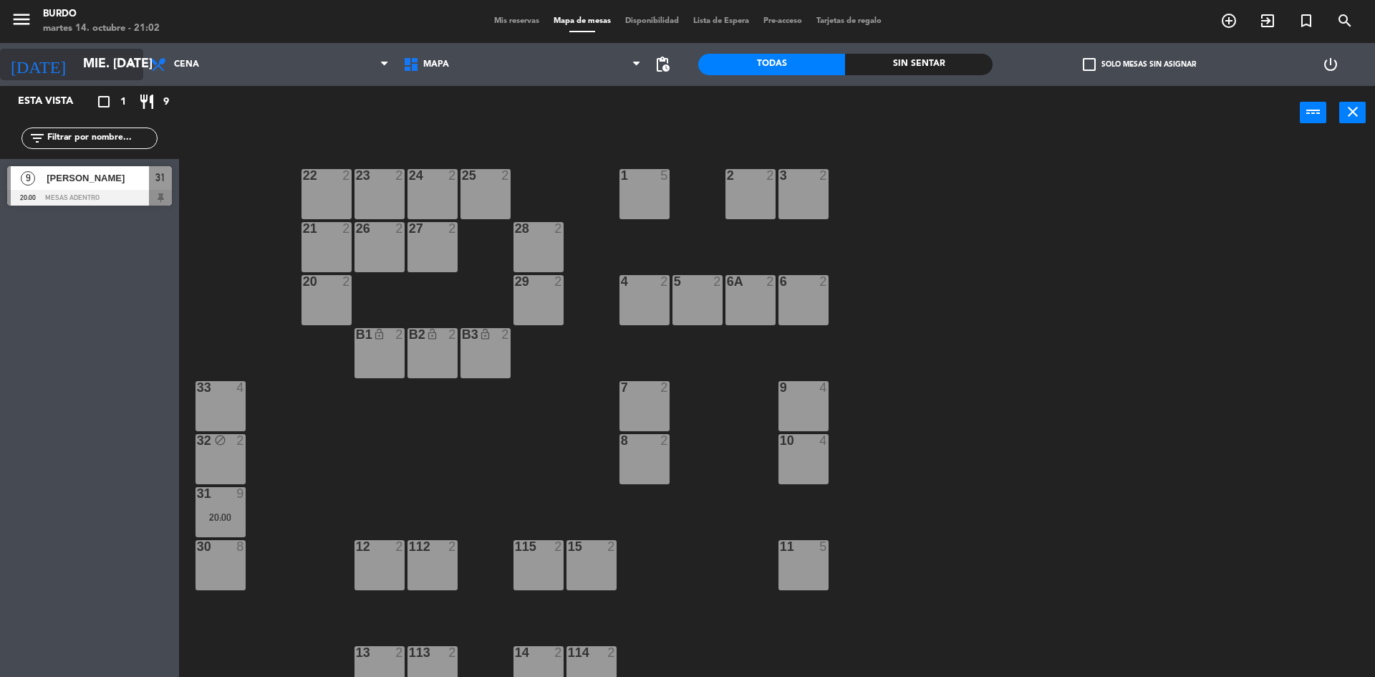
click at [90, 58] on input "mié. [DATE]" at bounding box center [159, 64] width 166 height 29
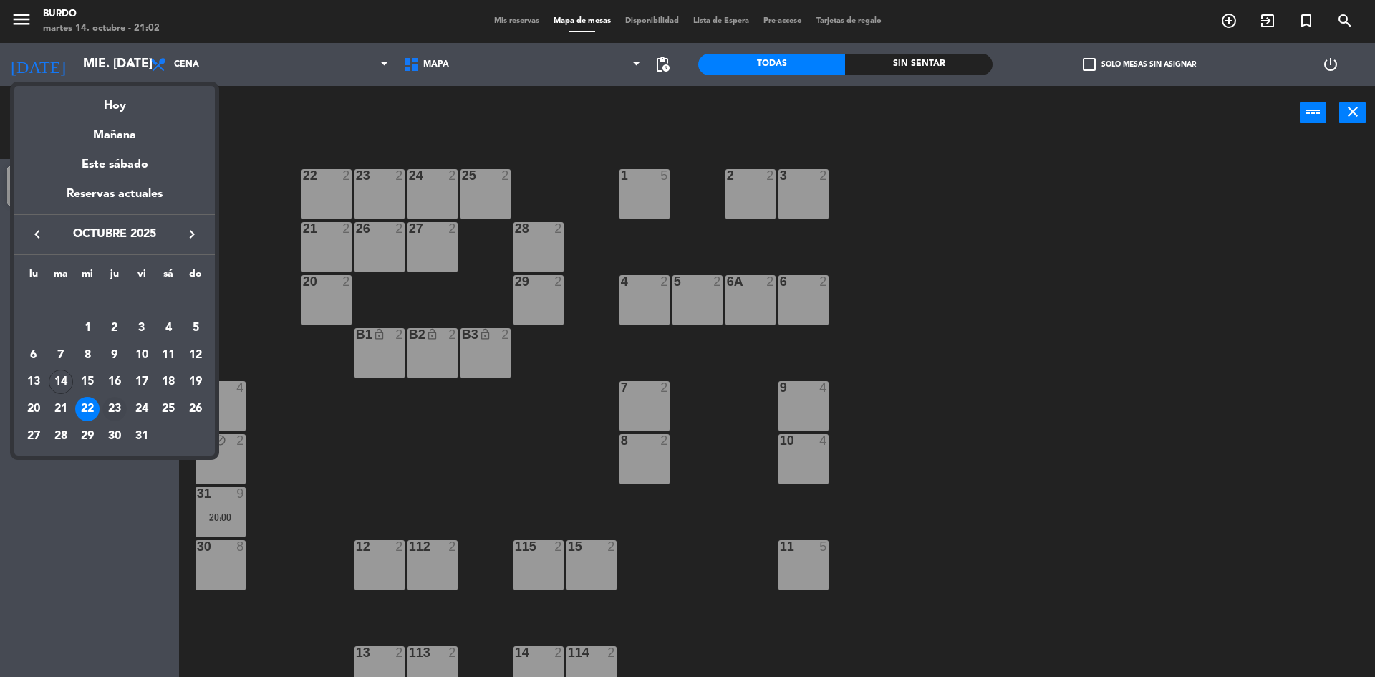
click at [115, 408] on div "23" at bounding box center [114, 409] width 24 height 24
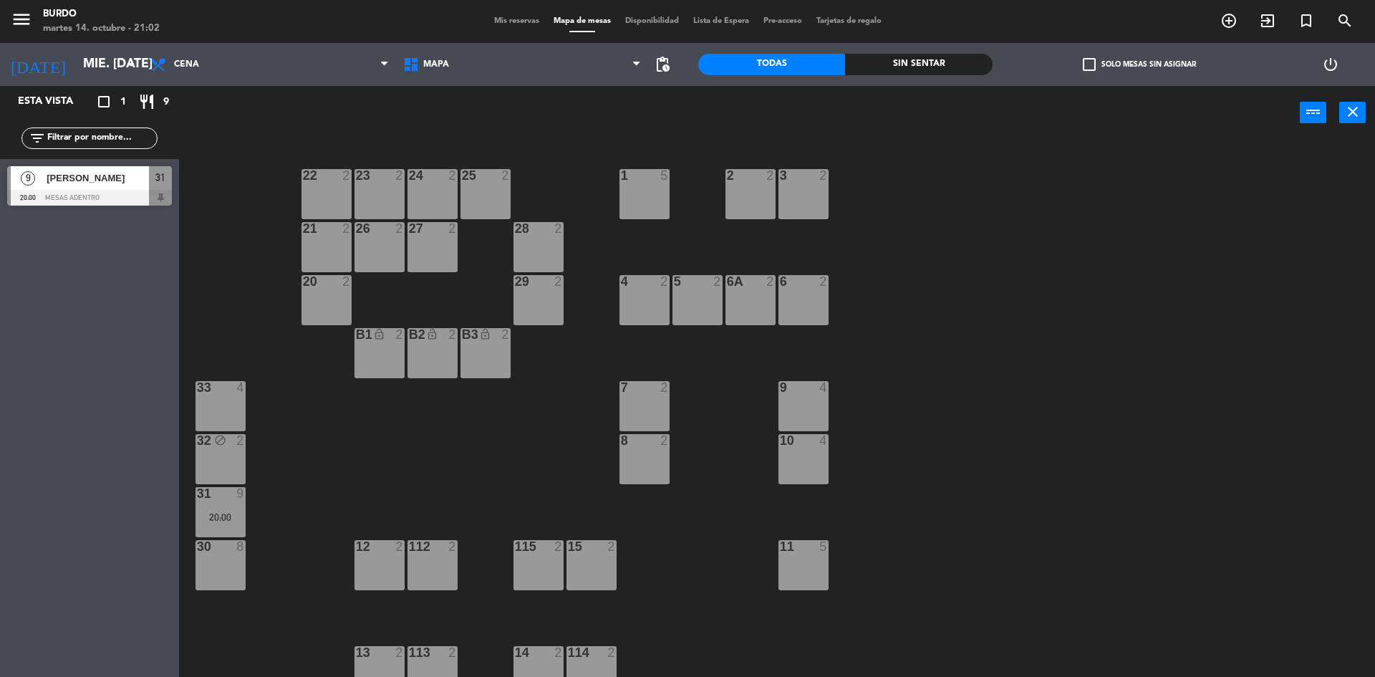
type input "[DEMOGRAPHIC_DATA] [DATE]"
click at [216, 570] on div "30 block 8" at bounding box center [221, 565] width 50 height 50
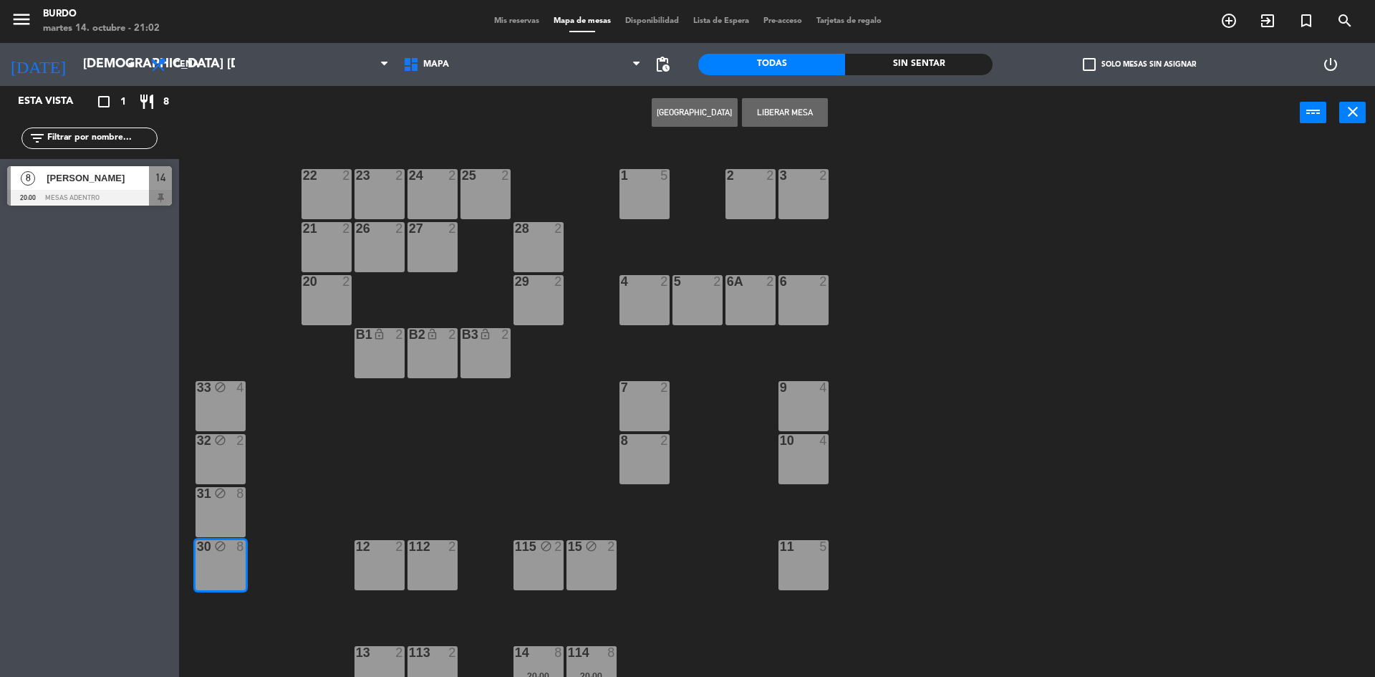
click at [231, 507] on div "31 block 8" at bounding box center [221, 512] width 50 height 50
click at [688, 115] on button "[GEOGRAPHIC_DATA]" at bounding box center [695, 112] width 86 height 29
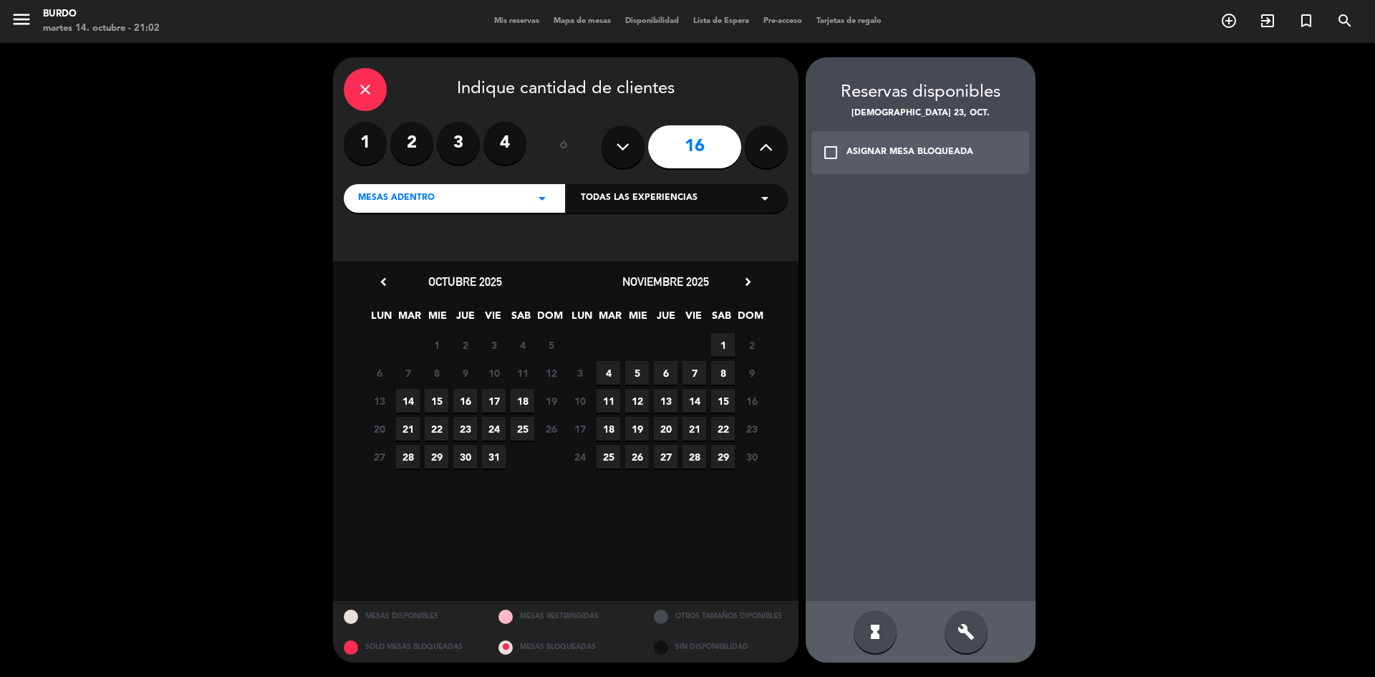
click at [463, 429] on span "23" at bounding box center [465, 429] width 24 height 24
click at [835, 149] on icon "check_box_outline_blank" at bounding box center [830, 152] width 17 height 17
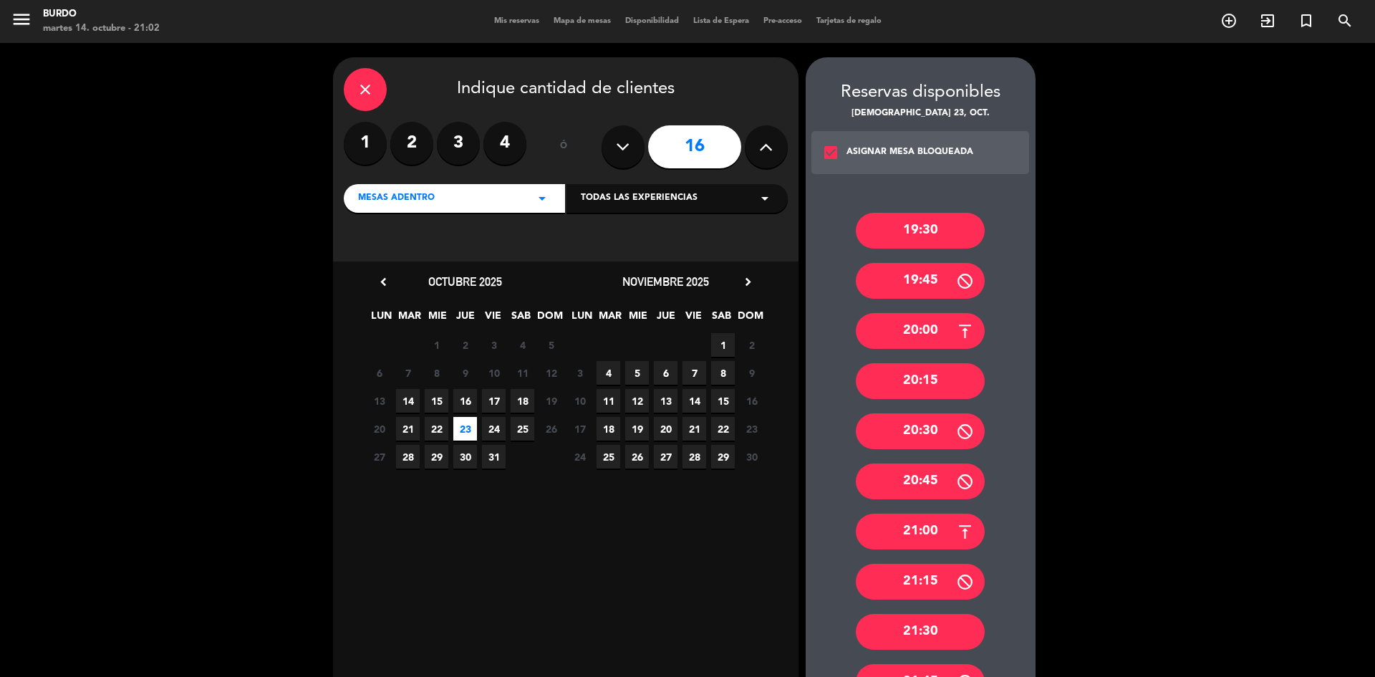
click at [924, 236] on div "19:30" at bounding box center [920, 231] width 129 height 36
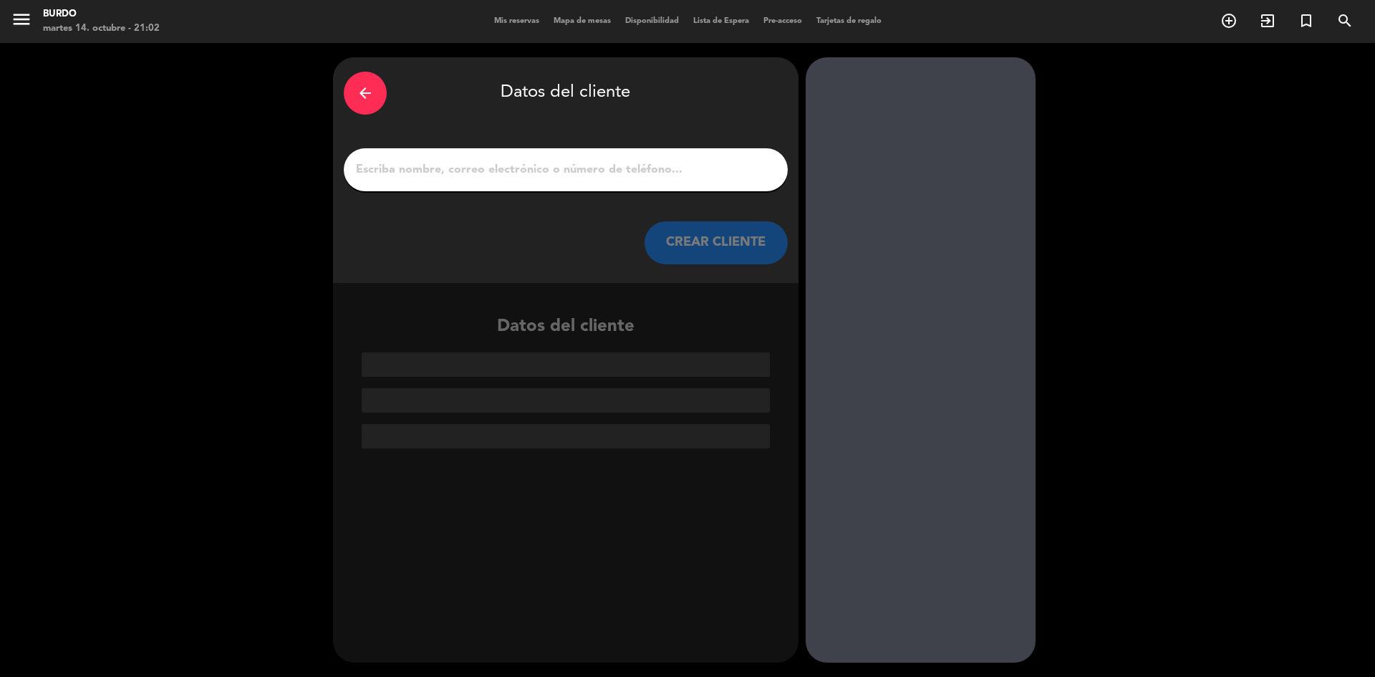
click at [567, 179] on input "1" at bounding box center [566, 170] width 423 height 20
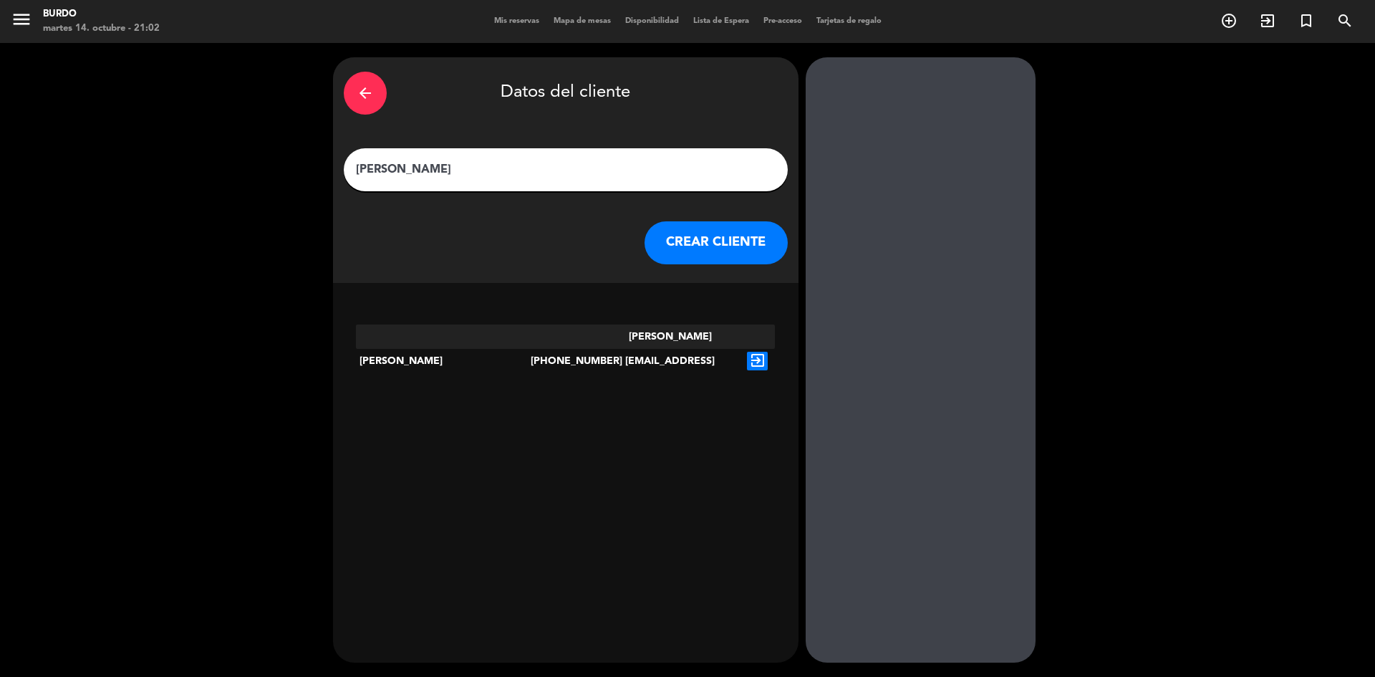
type input "[PERSON_NAME]"
click at [762, 352] on icon "exit_to_app" at bounding box center [757, 361] width 21 height 19
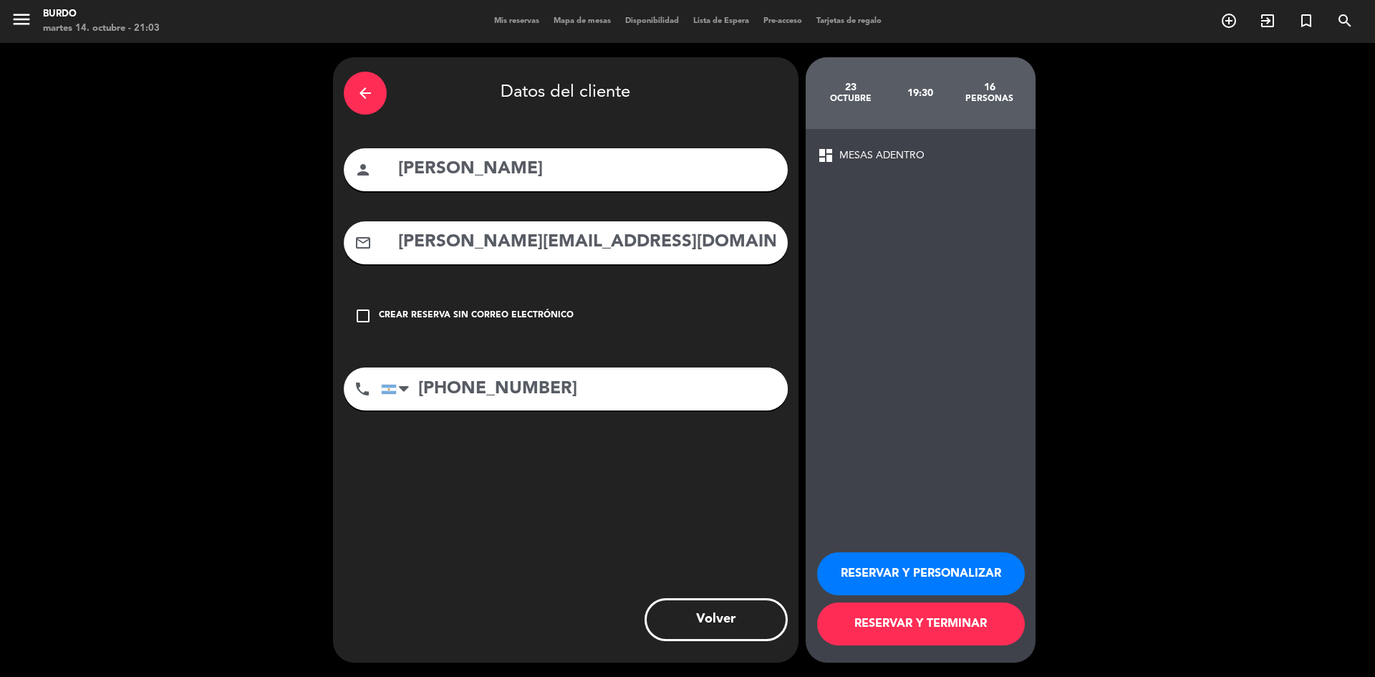
click at [945, 625] on button "RESERVAR Y TERMINAR" at bounding box center [921, 623] width 208 height 43
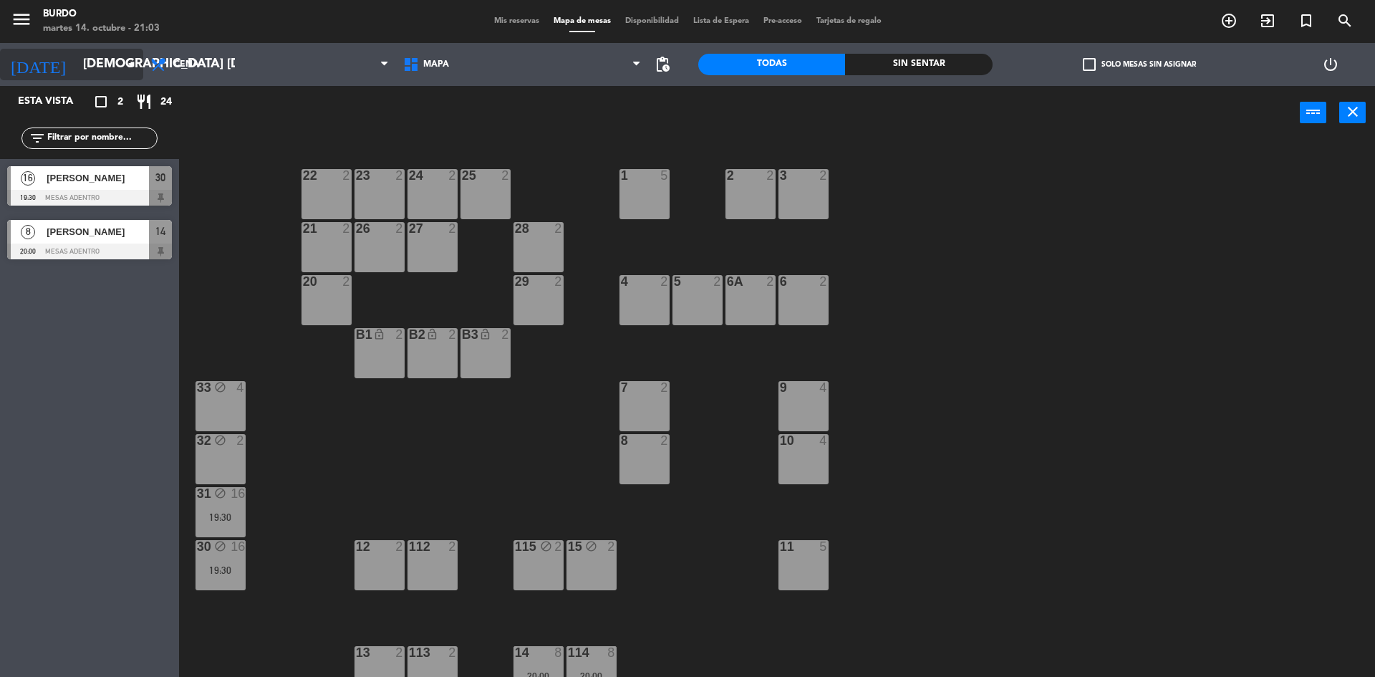
click at [76, 59] on input "[DEMOGRAPHIC_DATA] [DATE]" at bounding box center [159, 64] width 166 height 29
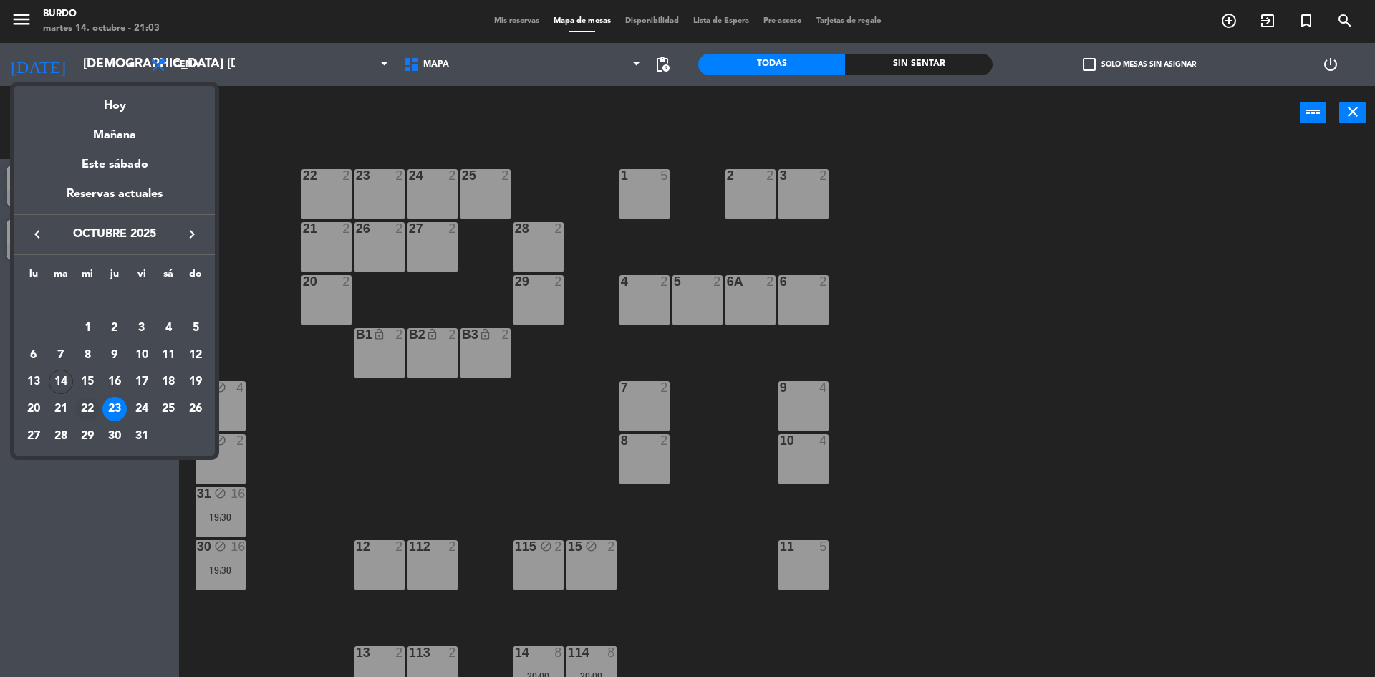
click at [88, 405] on div "22" at bounding box center [87, 409] width 24 height 24
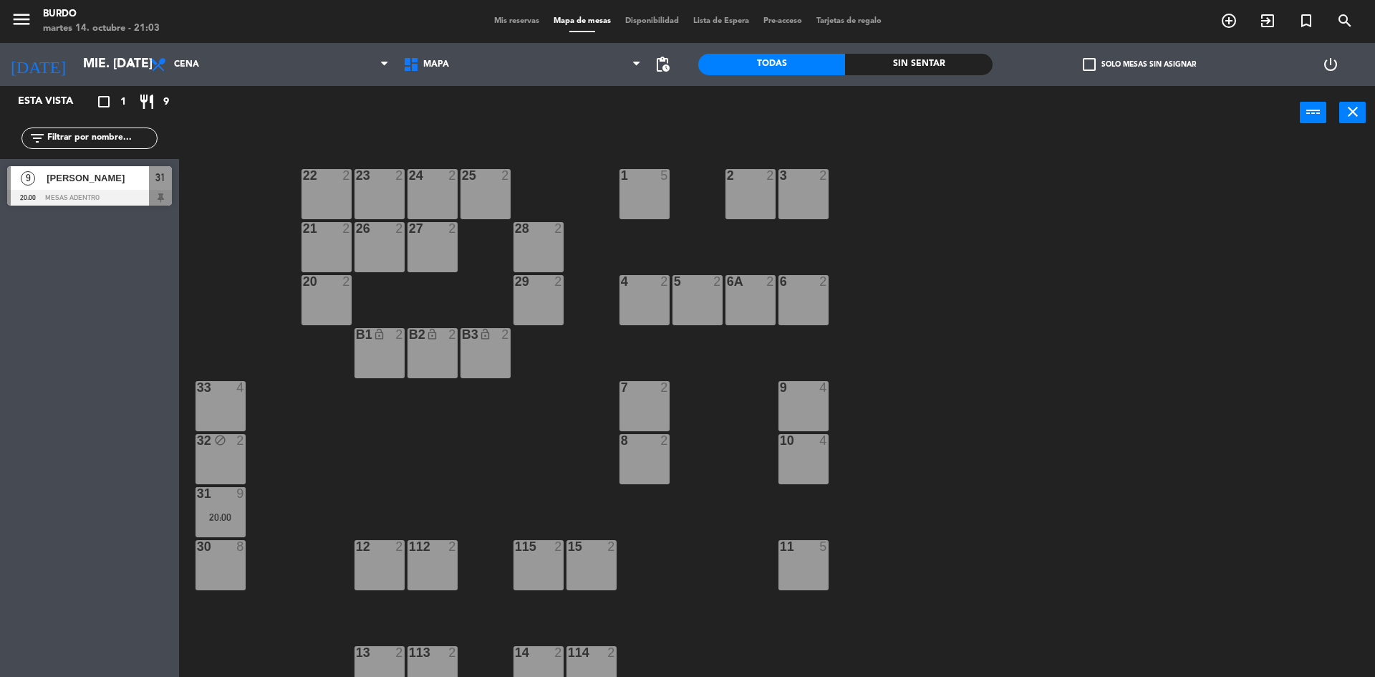
scroll to position [16, 0]
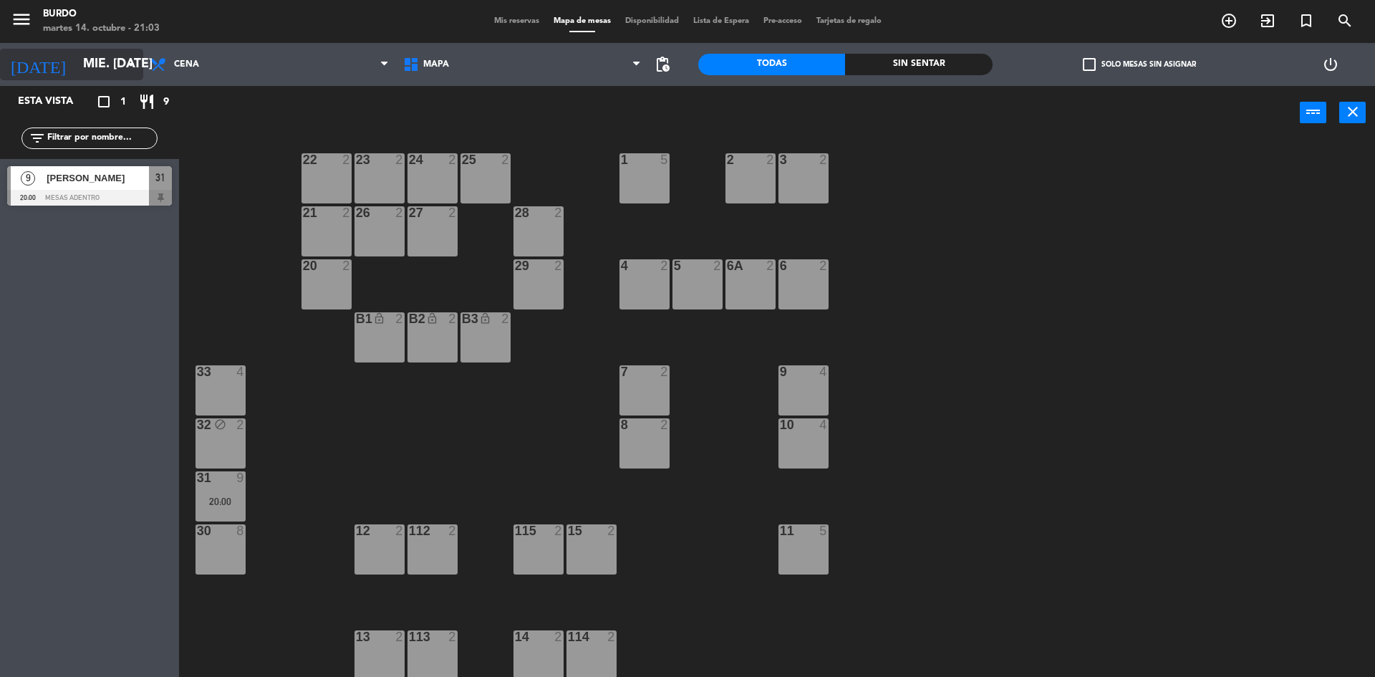
click at [76, 68] on input "mié. [DATE]" at bounding box center [159, 64] width 166 height 29
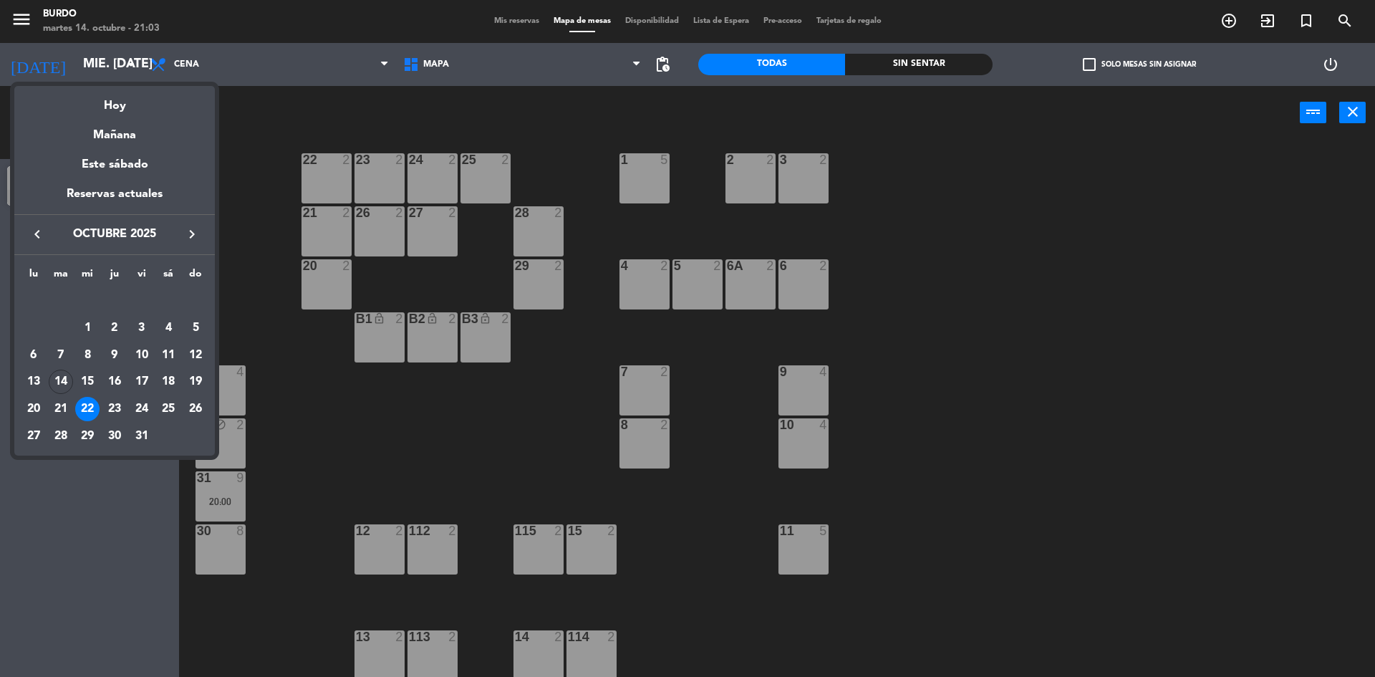
click at [112, 410] on div "23" at bounding box center [114, 409] width 24 height 24
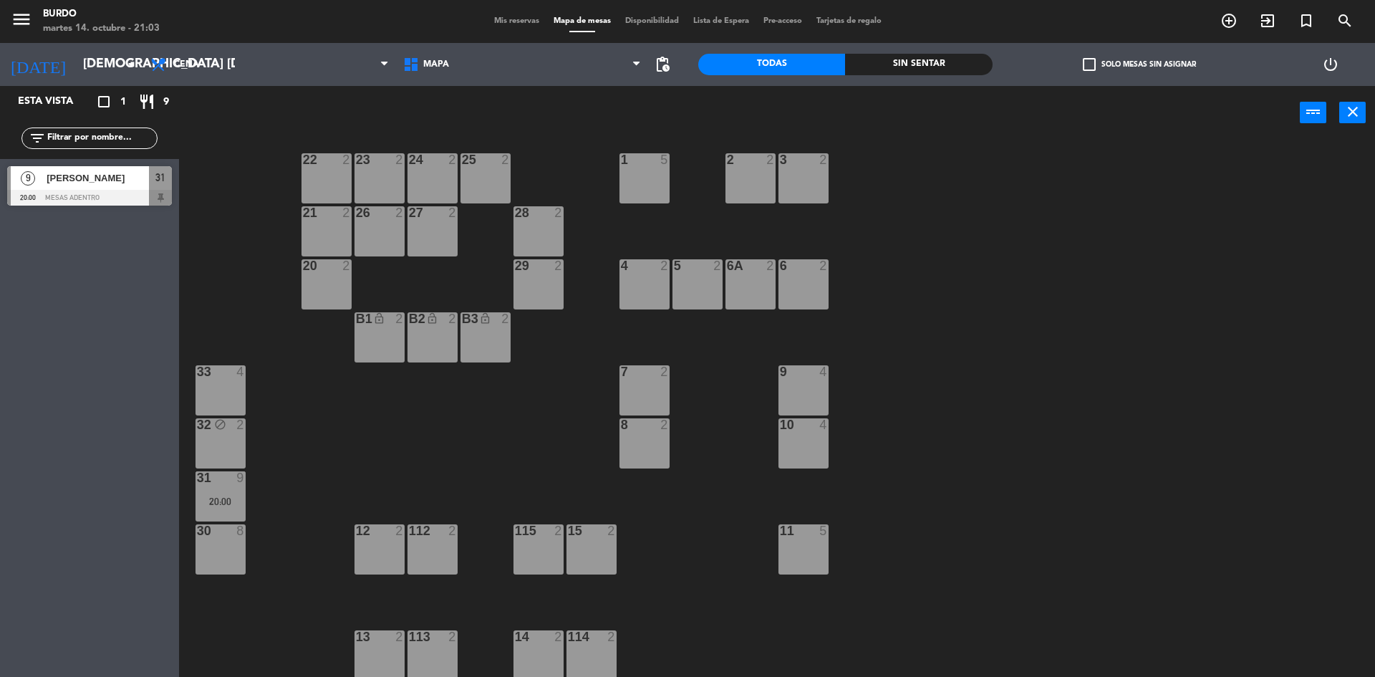
scroll to position [0, 0]
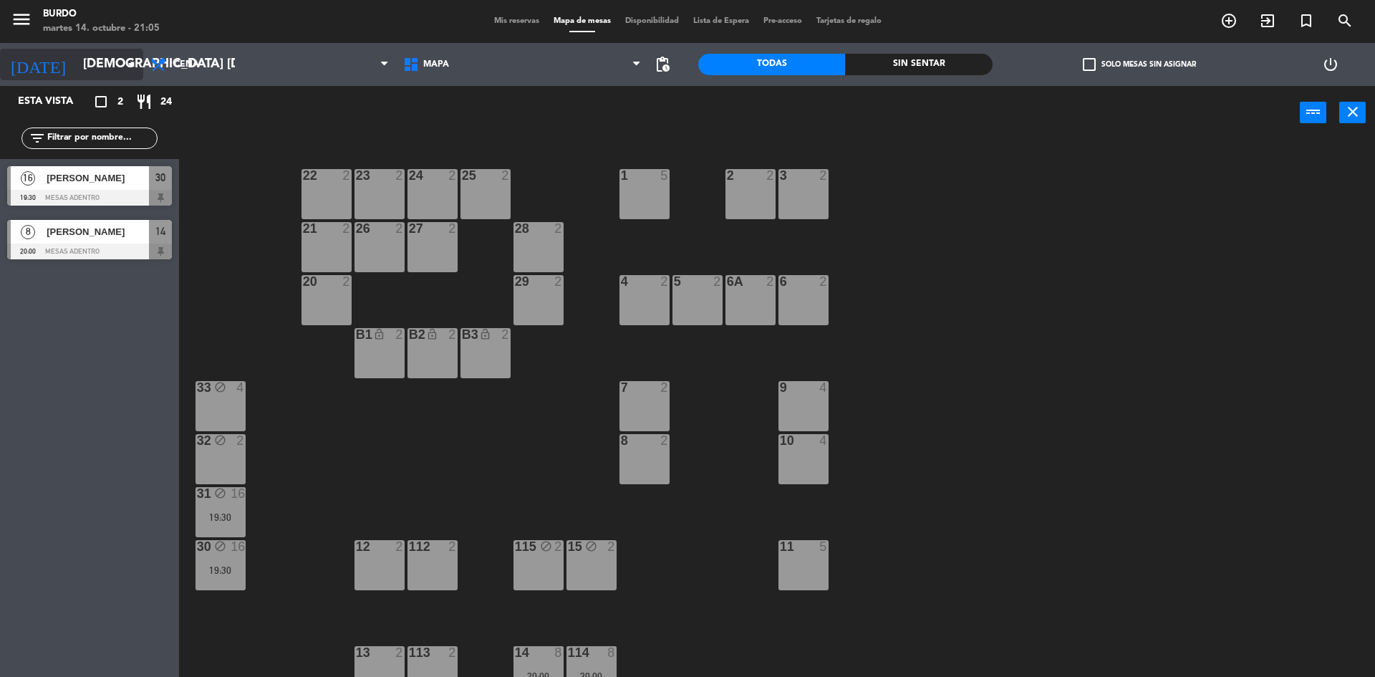
click at [76, 60] on input "[DEMOGRAPHIC_DATA] [DATE]" at bounding box center [159, 64] width 166 height 29
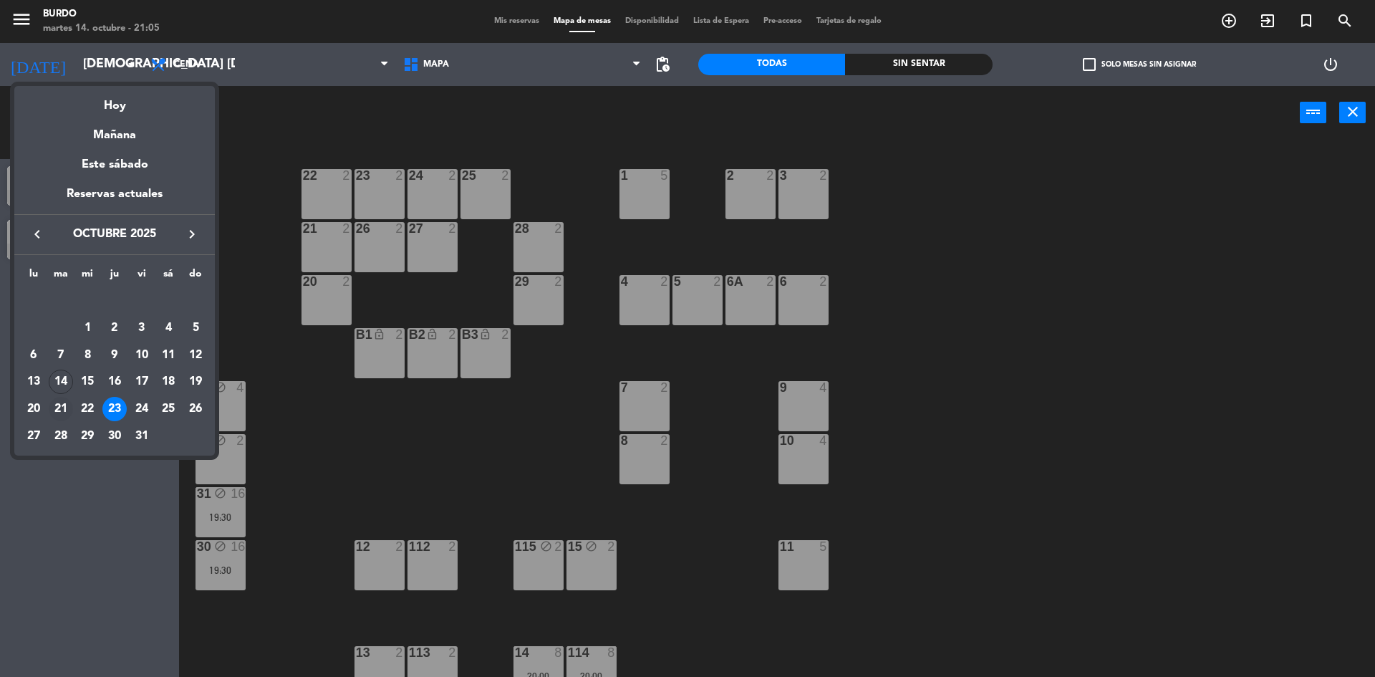
click at [61, 402] on div "21" at bounding box center [61, 409] width 24 height 24
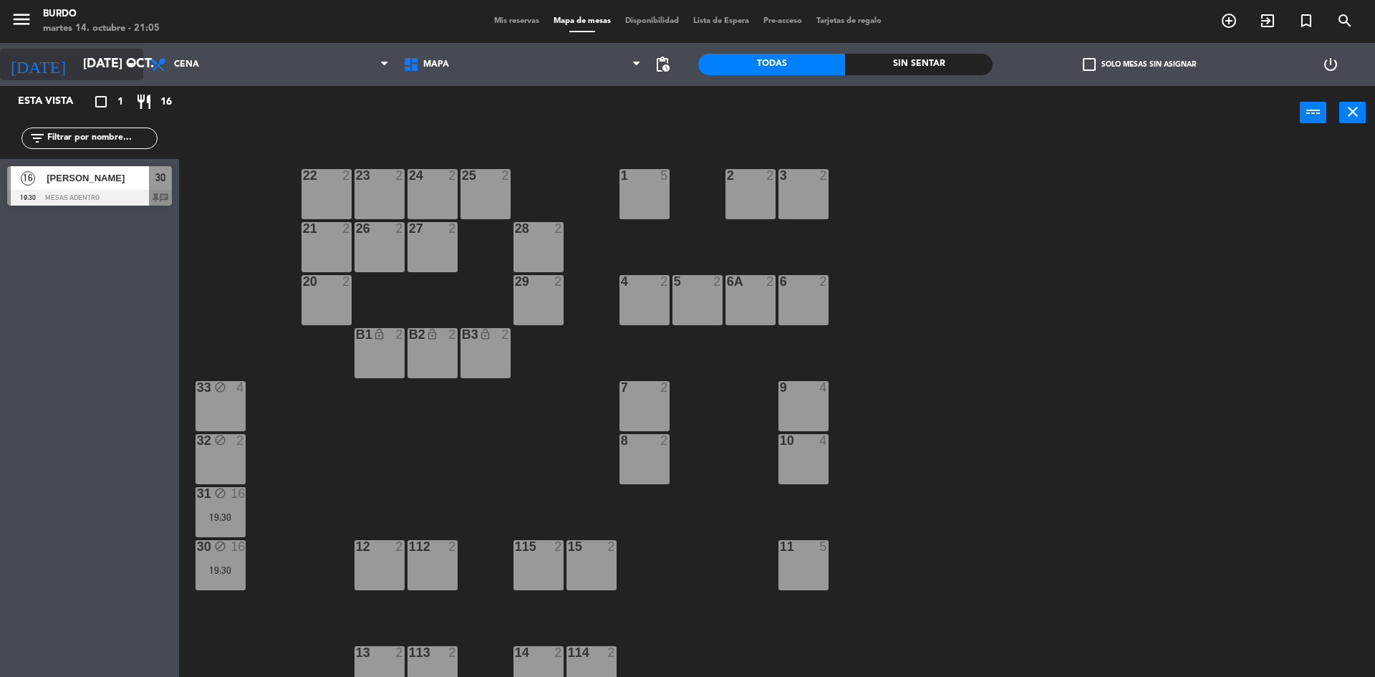
click at [76, 64] on input "[DATE] oct." at bounding box center [159, 64] width 166 height 29
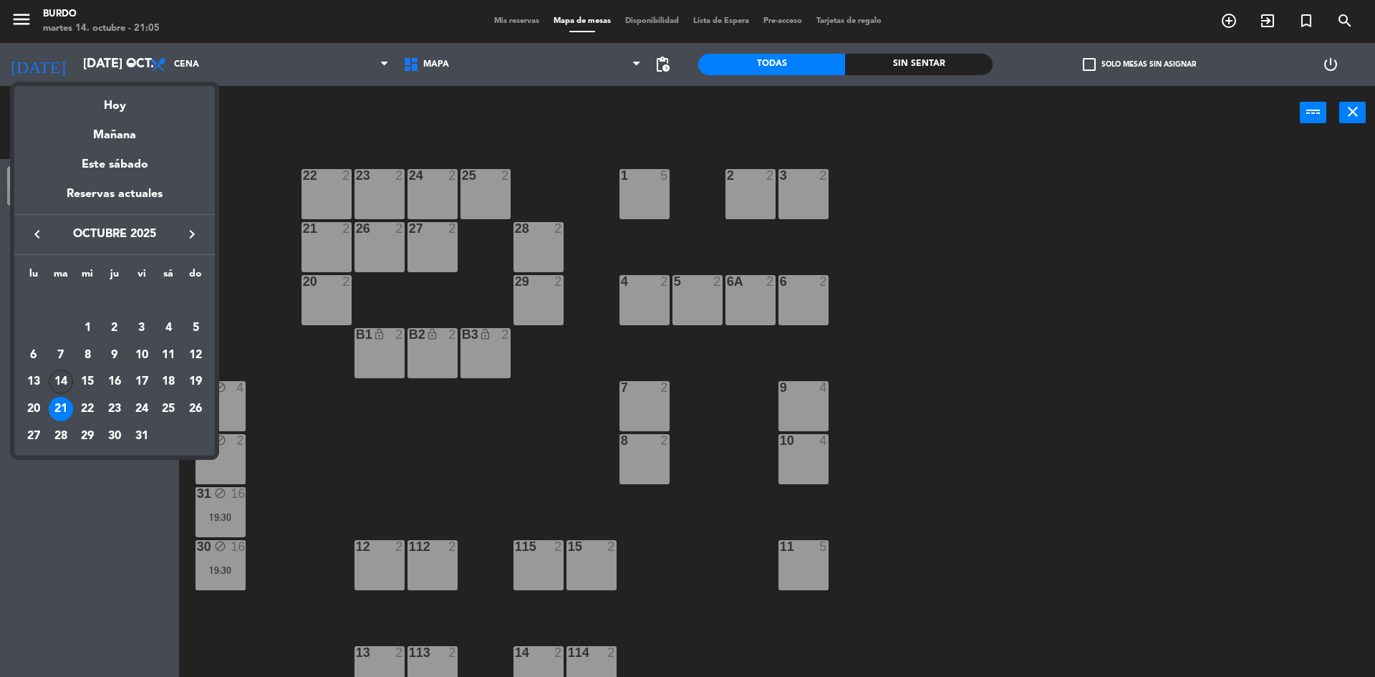
click at [63, 385] on div "14" at bounding box center [61, 382] width 24 height 24
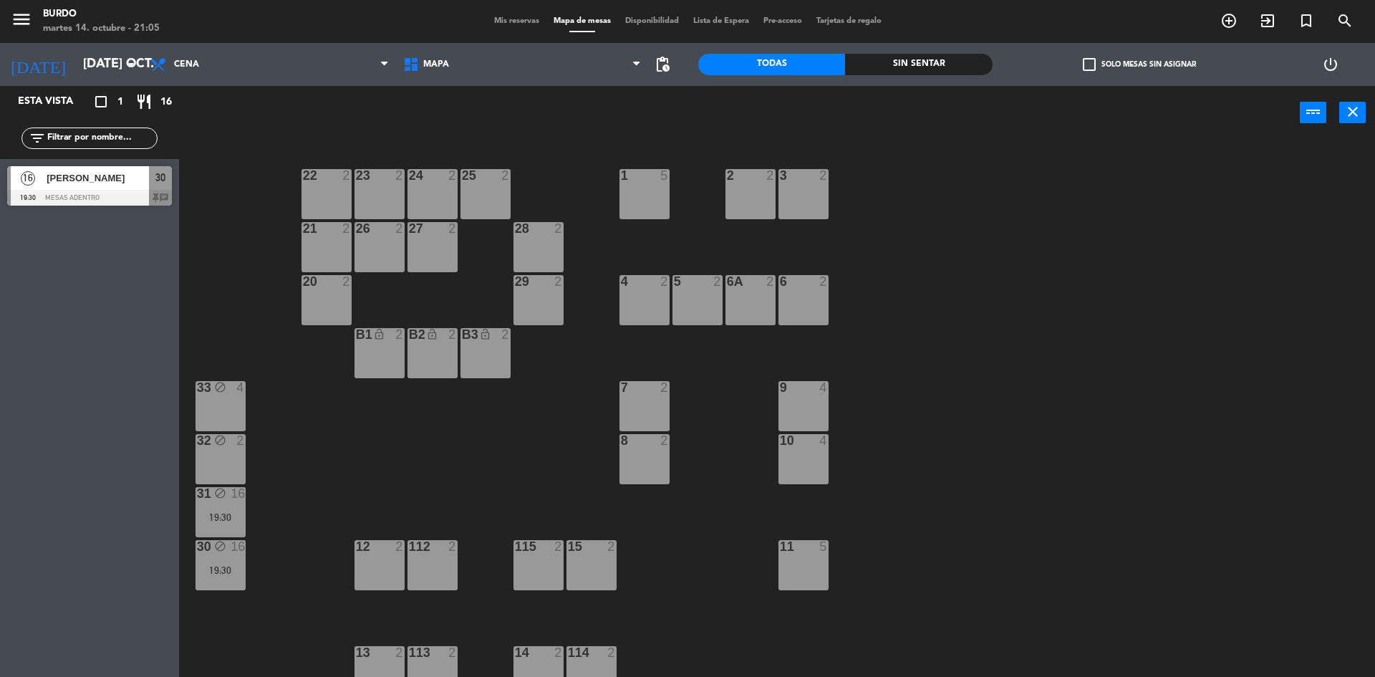
type input "[DATE] oct."
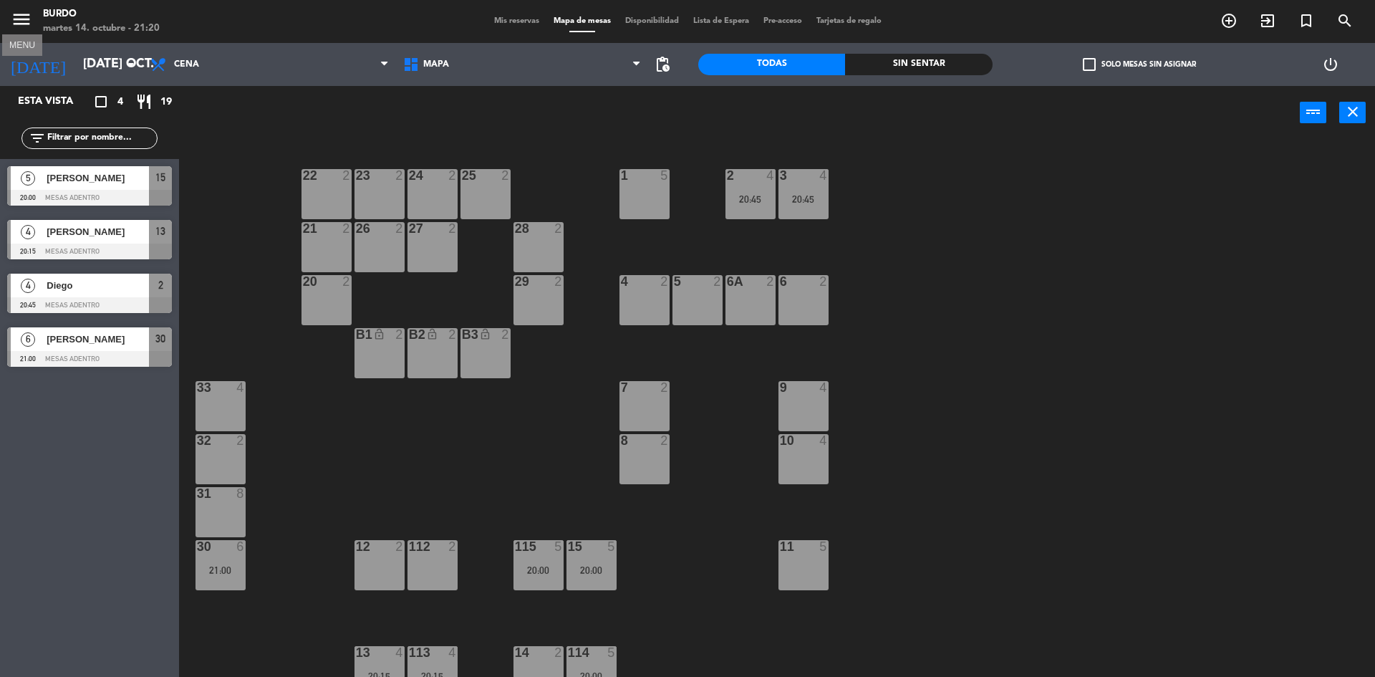
click at [16, 9] on icon "menu" at bounding box center [21, 19] width 21 height 21
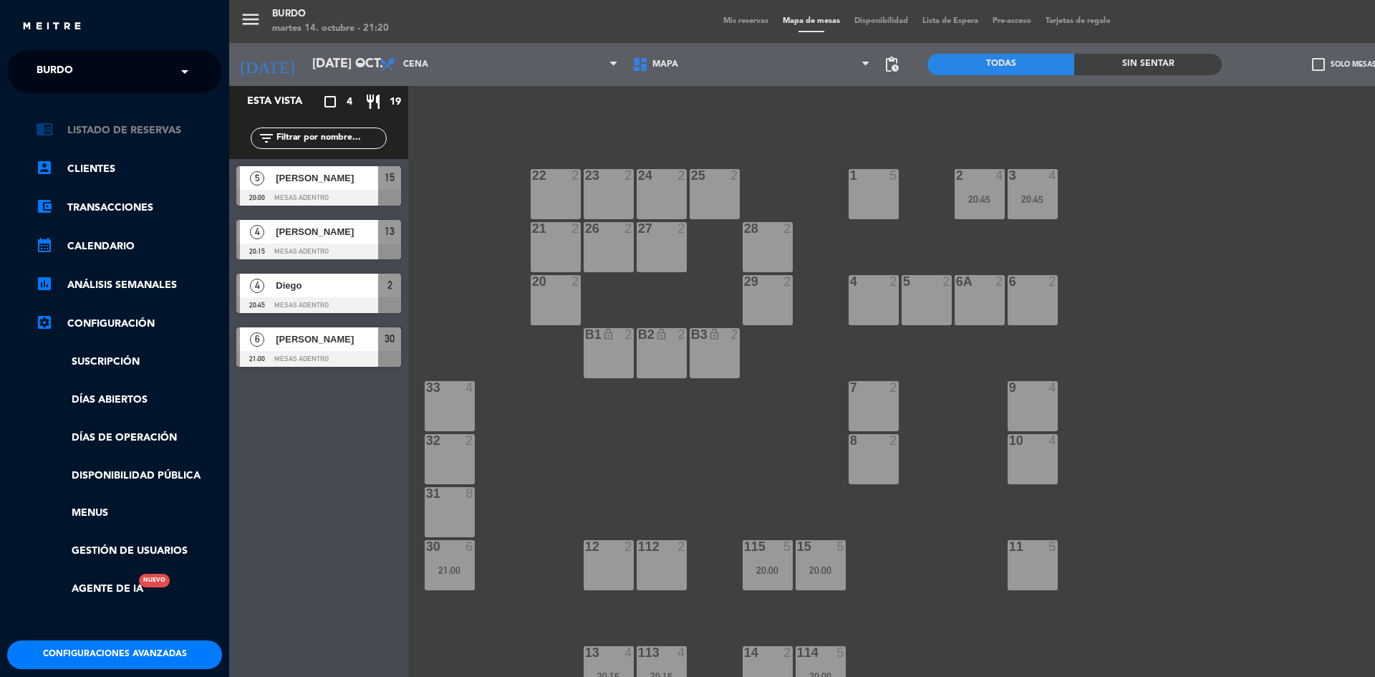
click at [110, 135] on link "chrome_reader_mode Listado de Reservas" at bounding box center [129, 130] width 186 height 17
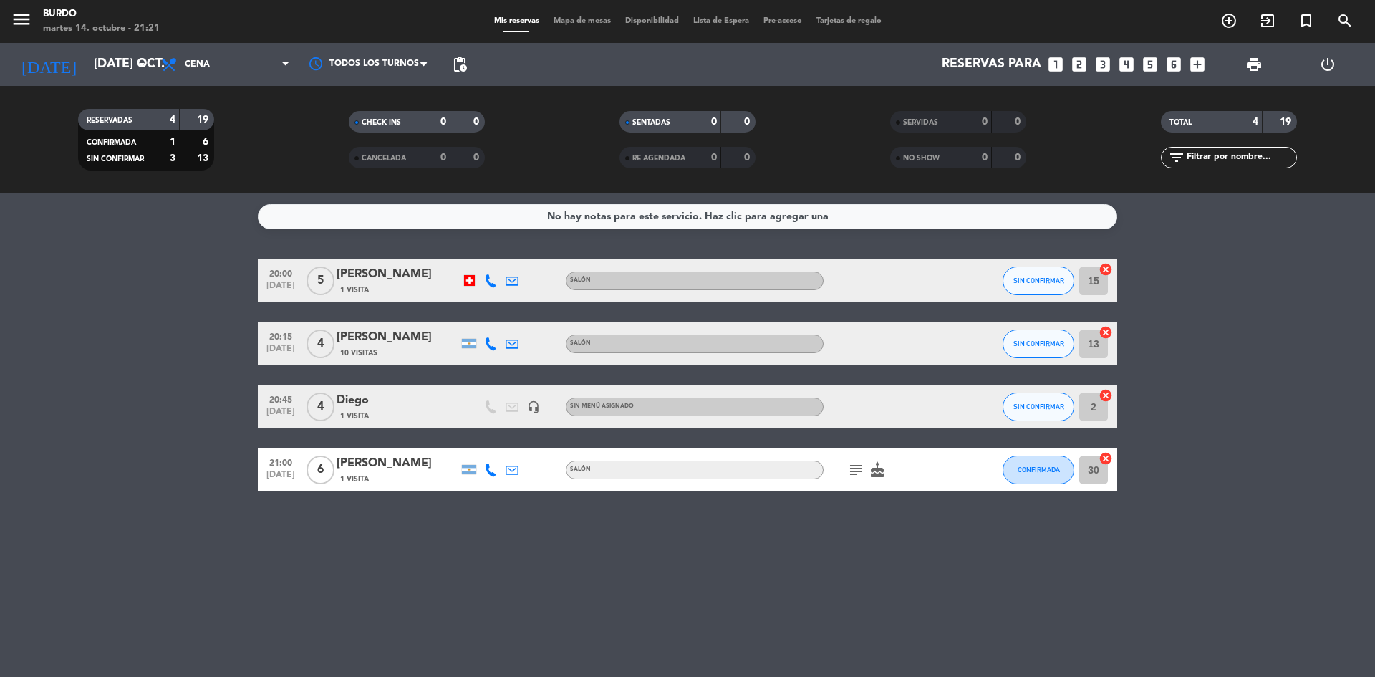
click at [186, 299] on bookings-row "20:00 [DATE] 5 [PERSON_NAME] 1 Visita SALÓN SIN CONFIRMAR 15 cancel 20:15 [DATE…" at bounding box center [687, 375] width 1375 height 232
click at [852, 468] on icon "subject" at bounding box center [855, 469] width 17 height 17
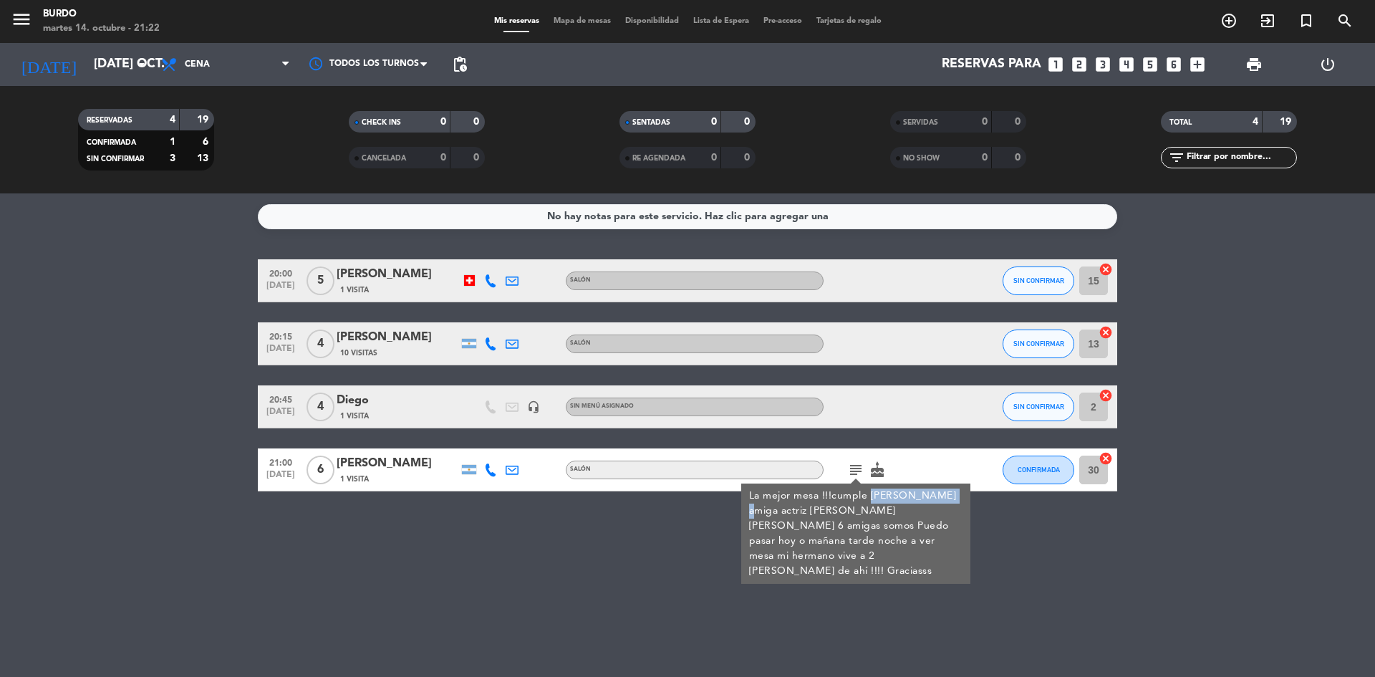
drag, startPoint x: 870, startPoint y: 493, endPoint x: 955, endPoint y: 491, distance: 84.5
click at [955, 491] on div "La mejor mesa !!!cumple [PERSON_NAME] amiga actriz [PERSON_NAME] [PERSON_NAME] …" at bounding box center [856, 534] width 214 height 90
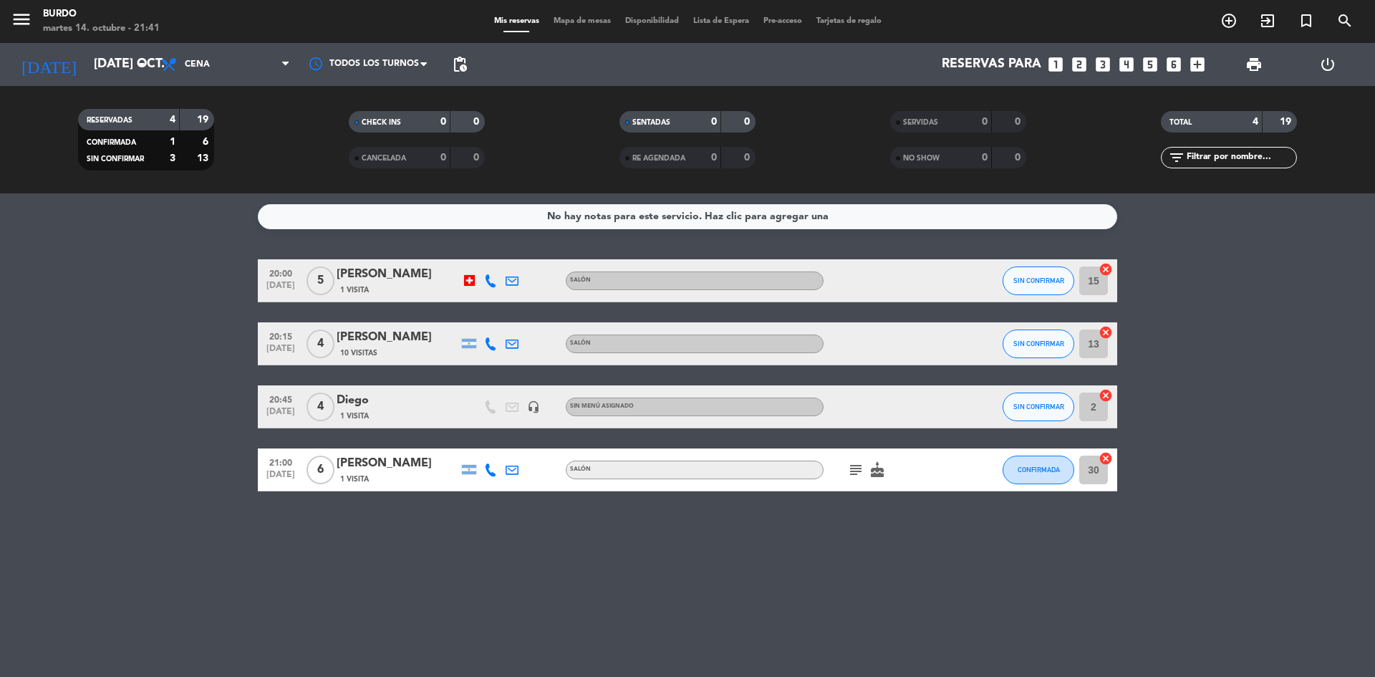
click at [102, 441] on bookings-row "20:00 [DATE] 5 [PERSON_NAME] 1 Visita SALÓN SIN CONFIRMAR 15 cancel 20:15 [DATE…" at bounding box center [687, 375] width 1375 height 232
